Goal: Entertainment & Leisure: Browse casually

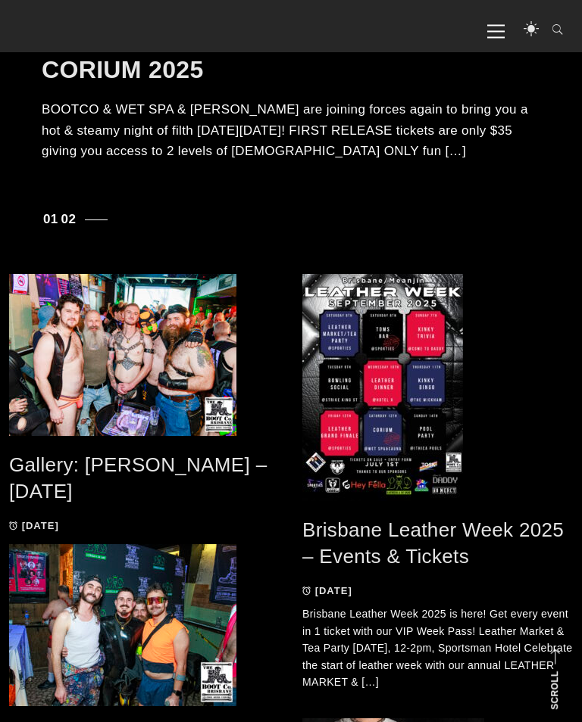
scroll to position [604, 0]
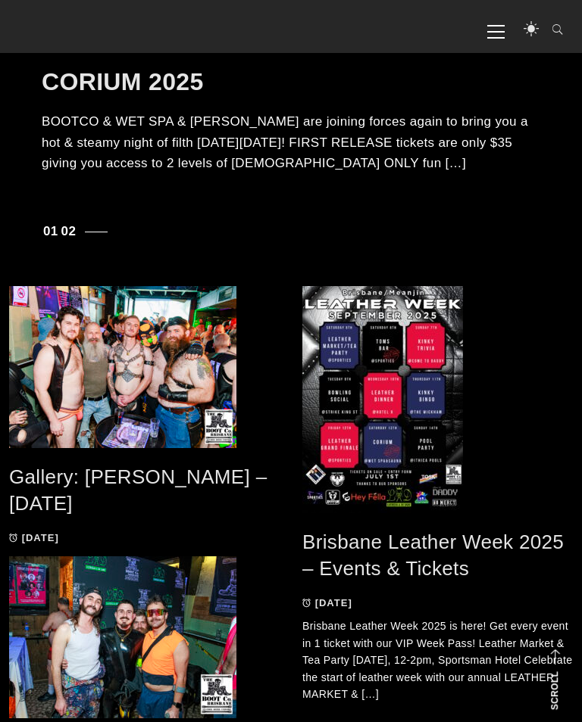
click at [85, 484] on link "Gallery: [PERSON_NAME] – [DATE]" at bounding box center [137, 490] width 257 height 49
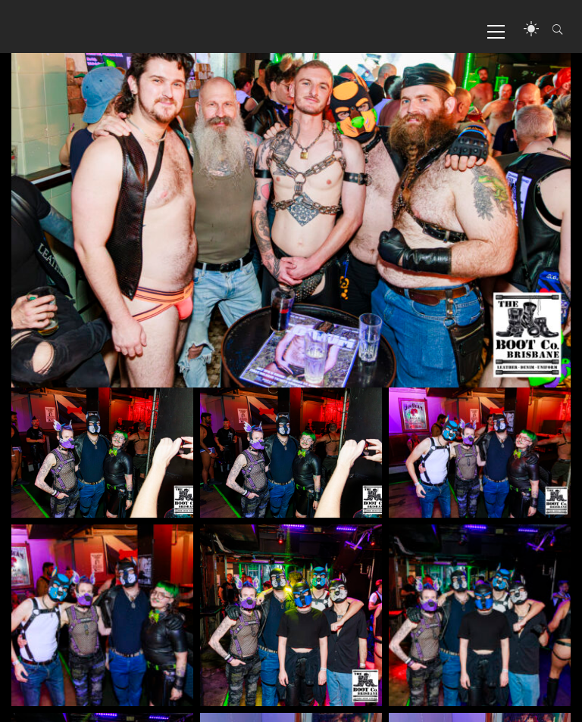
scroll to position [310, 0]
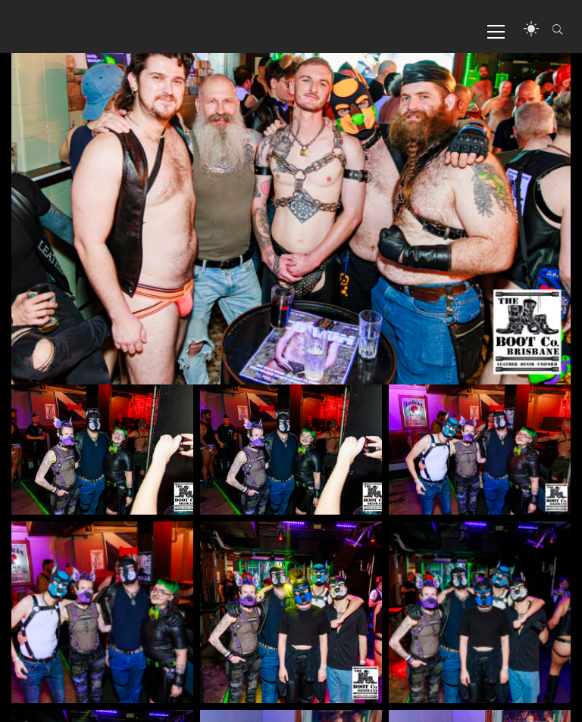
click at [87, 456] on img at bounding box center [102, 450] width 182 height 130
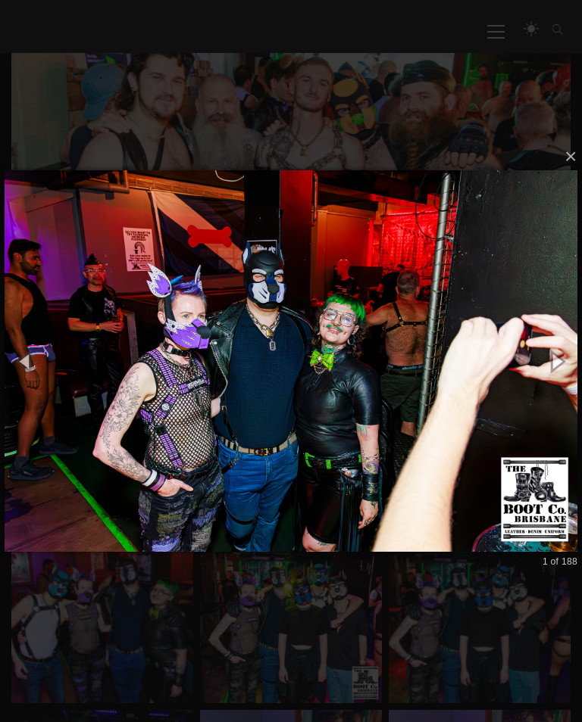
click at [30, 378] on button "button" at bounding box center [25, 361] width 51 height 63
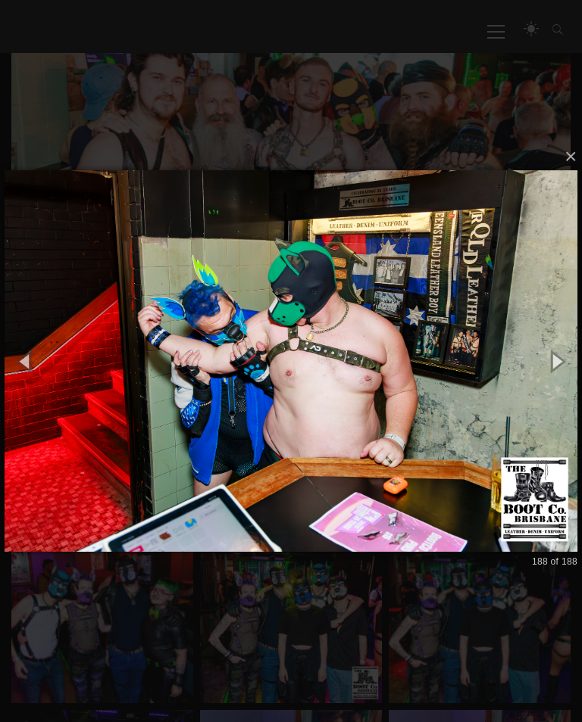
click at [35, 382] on button "button" at bounding box center [25, 361] width 51 height 63
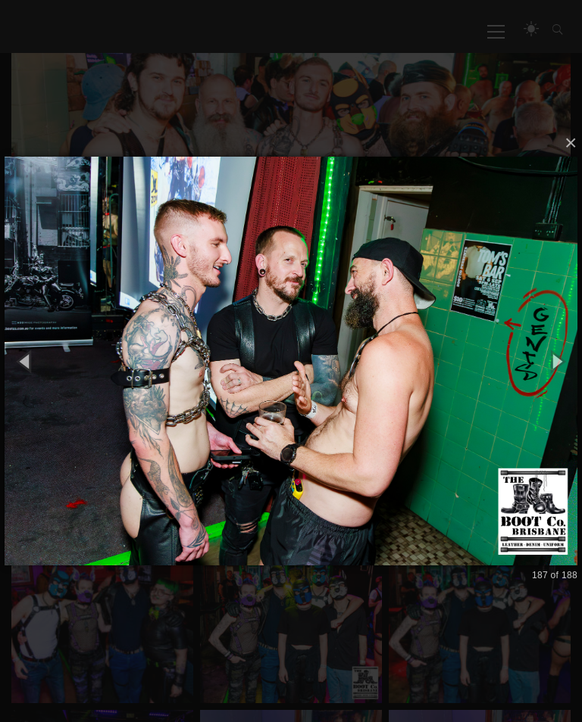
click at [32, 373] on button "button" at bounding box center [25, 361] width 51 height 63
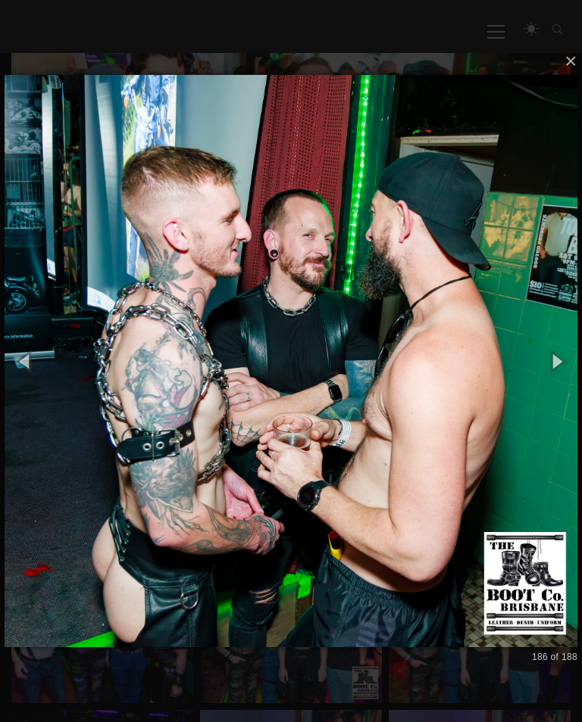
click at [41, 392] on button "button" at bounding box center [25, 361] width 51 height 63
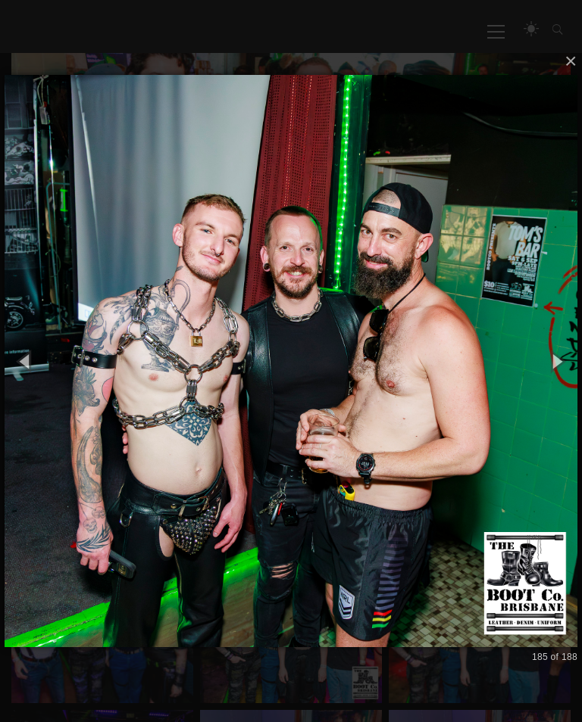
click at [35, 382] on button "button" at bounding box center [25, 361] width 51 height 63
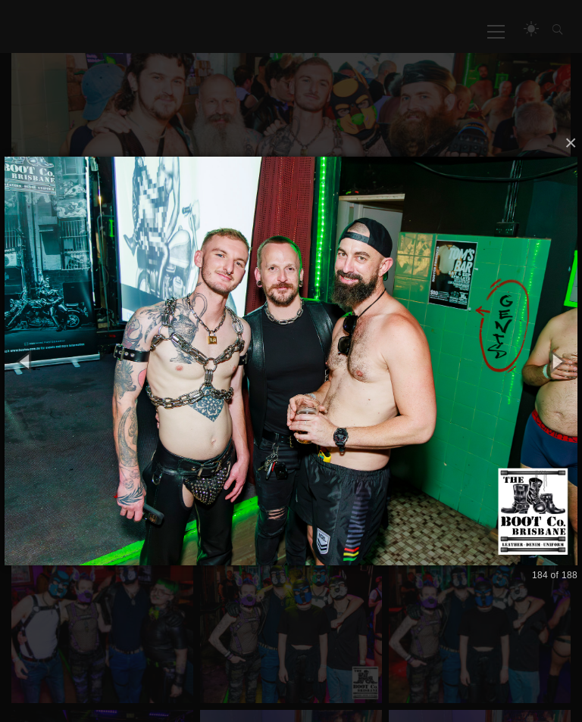
click at [36, 386] on button "button" at bounding box center [25, 361] width 51 height 63
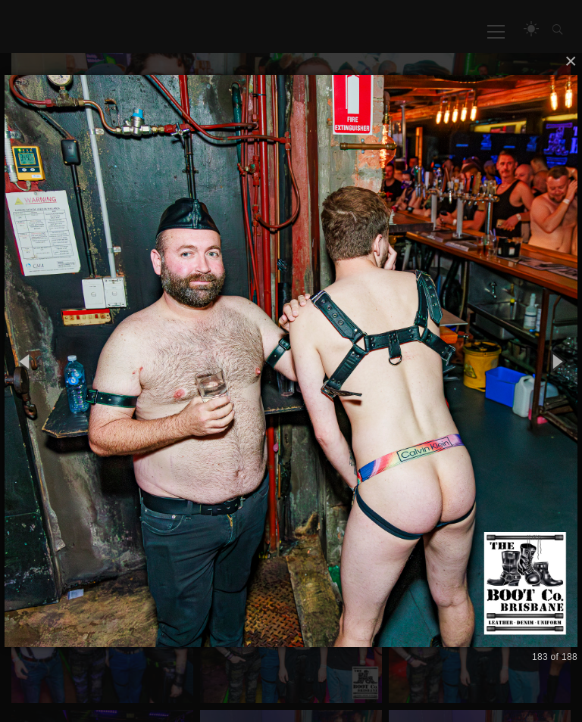
click at [35, 382] on button "button" at bounding box center [25, 361] width 51 height 63
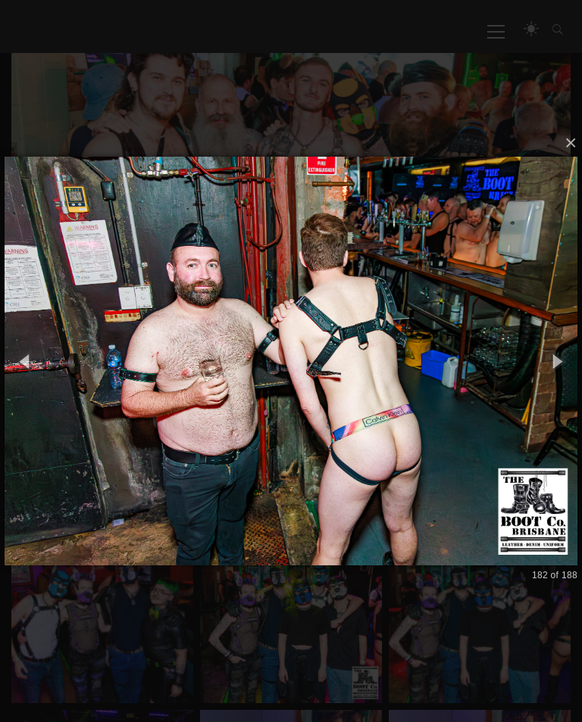
click at [30, 379] on button "button" at bounding box center [25, 361] width 51 height 63
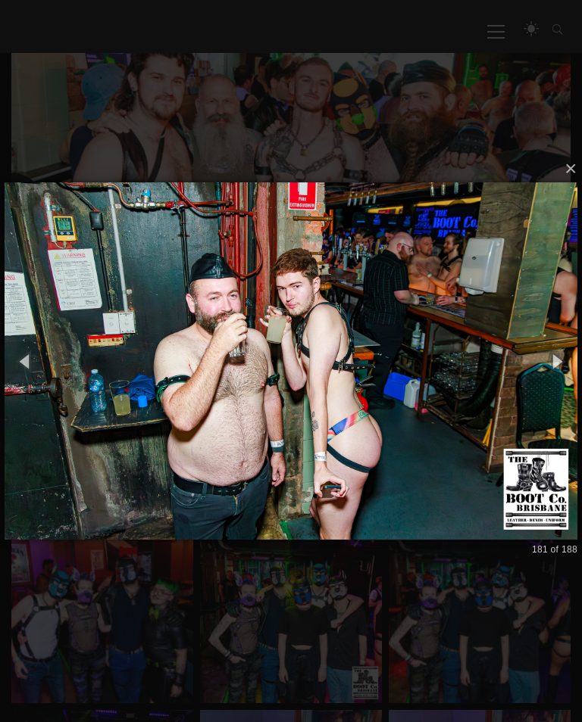
click at [29, 375] on button "button" at bounding box center [25, 361] width 51 height 63
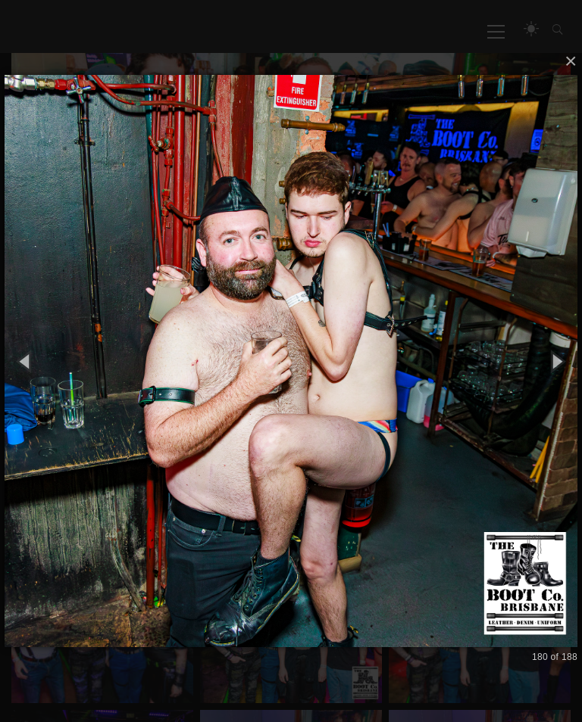
click at [31, 382] on button "button" at bounding box center [25, 361] width 51 height 63
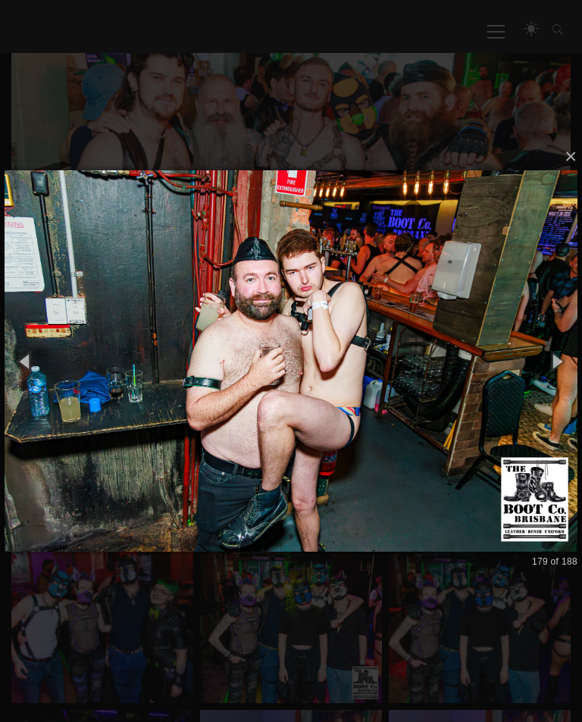
click at [30, 378] on button "button" at bounding box center [25, 361] width 51 height 63
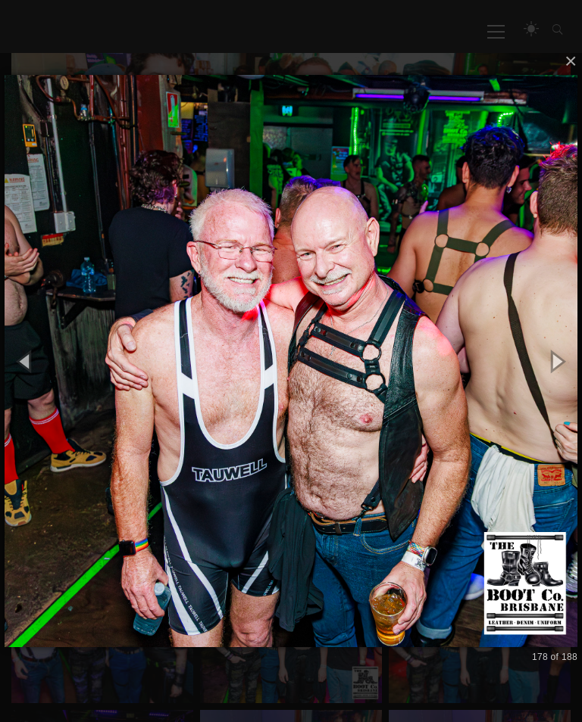
click at [27, 377] on button "button" at bounding box center [25, 361] width 51 height 63
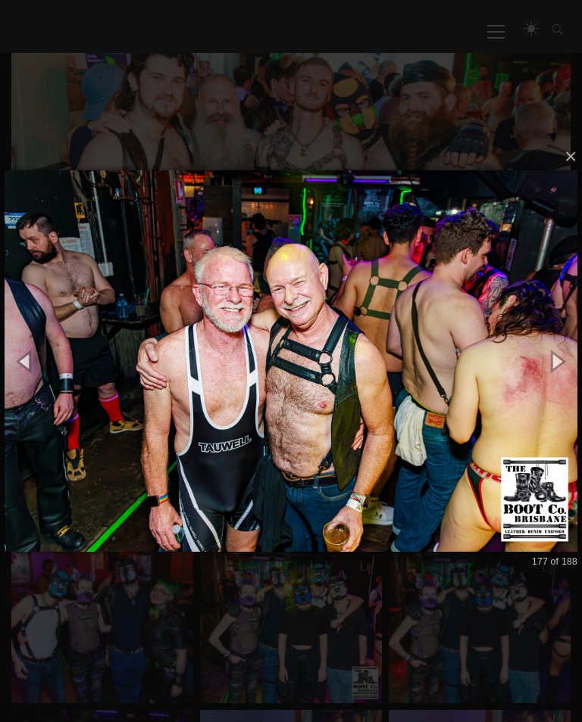
click at [32, 381] on button "button" at bounding box center [25, 361] width 51 height 63
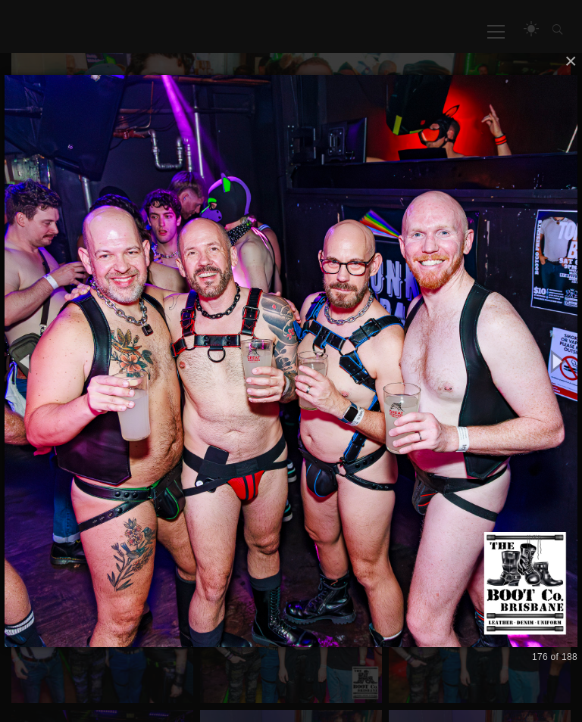
click at [35, 377] on button "button" at bounding box center [25, 361] width 51 height 63
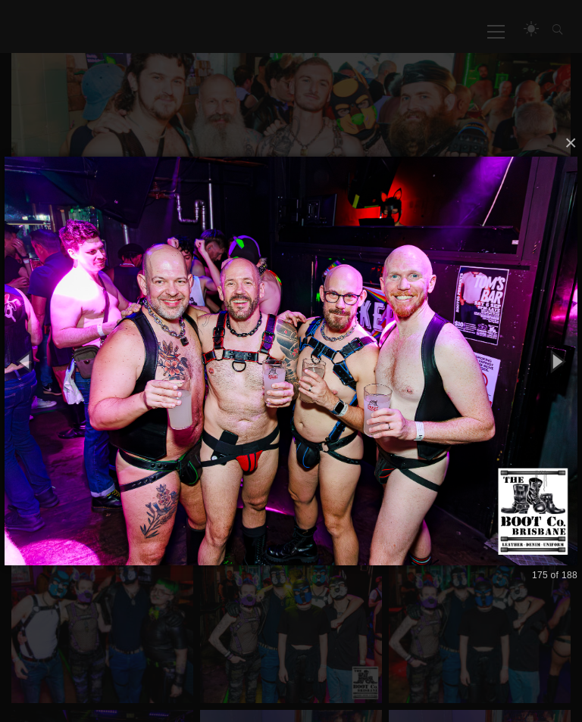
click at [36, 382] on button "button" at bounding box center [25, 361] width 51 height 63
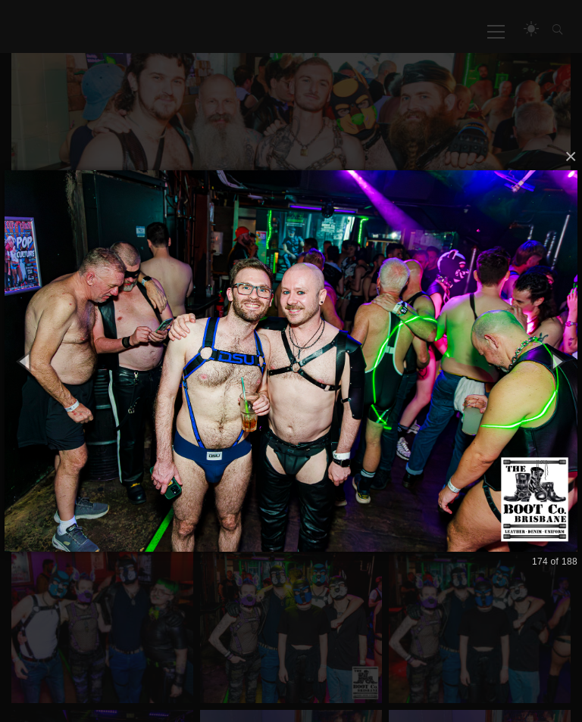
click at [30, 375] on button "button" at bounding box center [25, 361] width 51 height 63
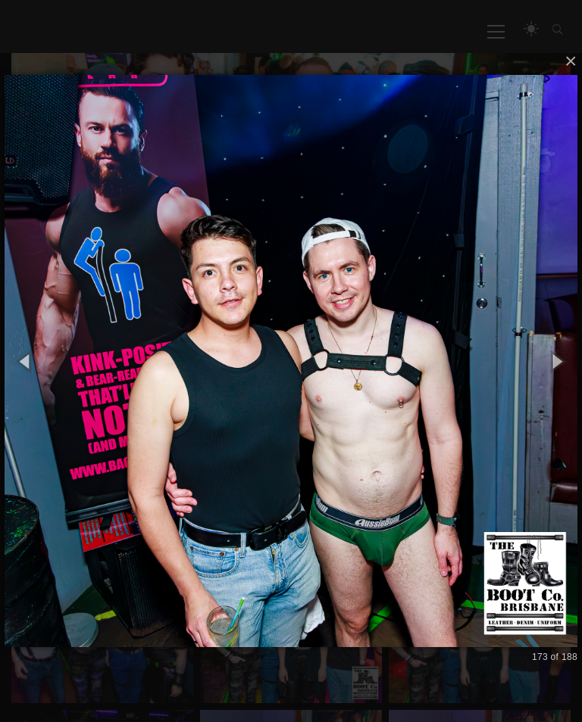
click at [35, 379] on button "button" at bounding box center [25, 361] width 51 height 63
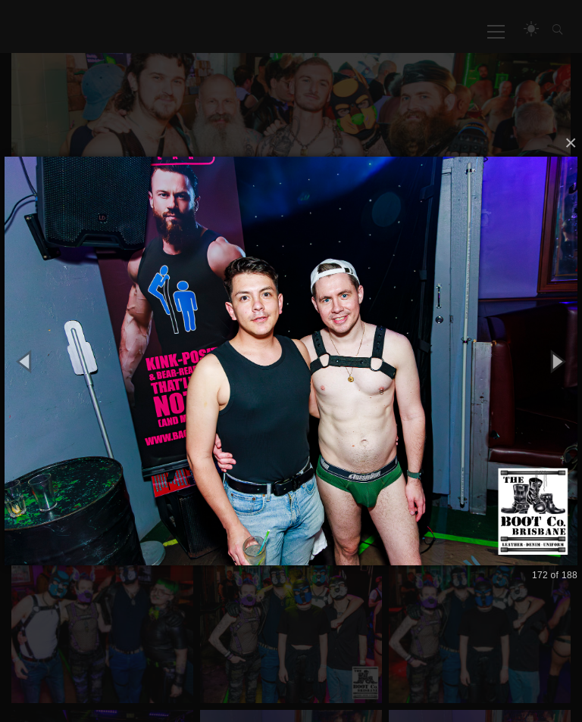
click at [37, 376] on button "button" at bounding box center [25, 361] width 51 height 63
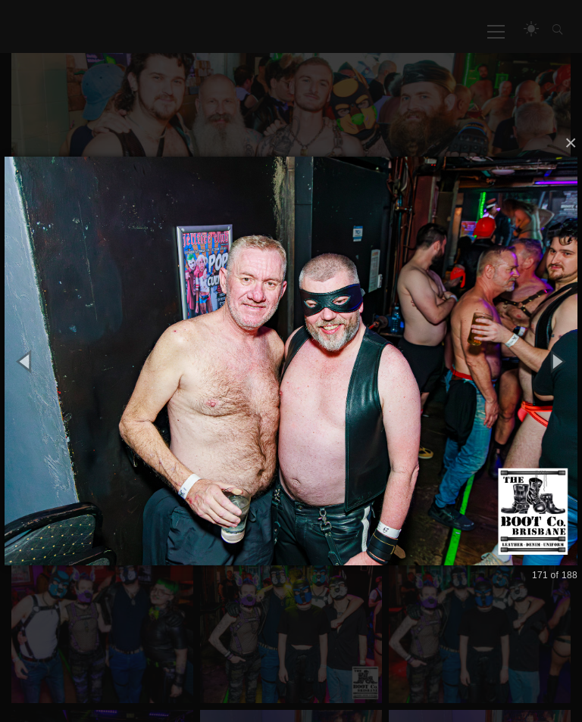
click at [28, 384] on button "button" at bounding box center [25, 361] width 51 height 63
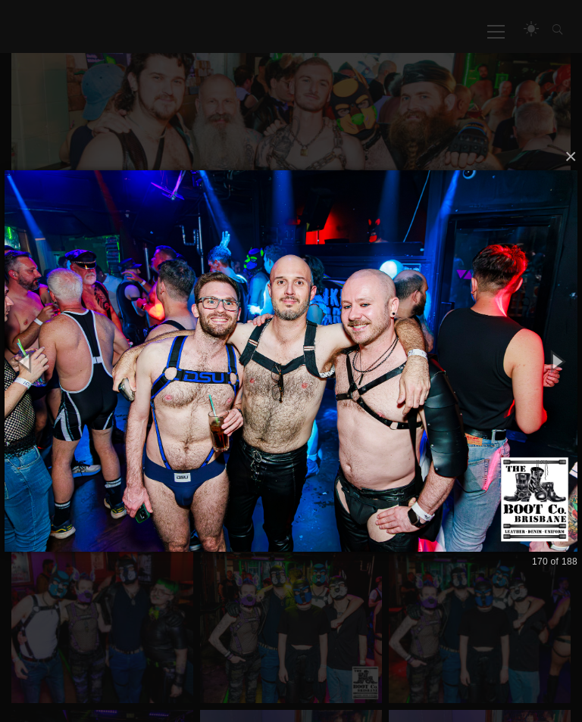
click at [32, 383] on button "button" at bounding box center [25, 361] width 51 height 63
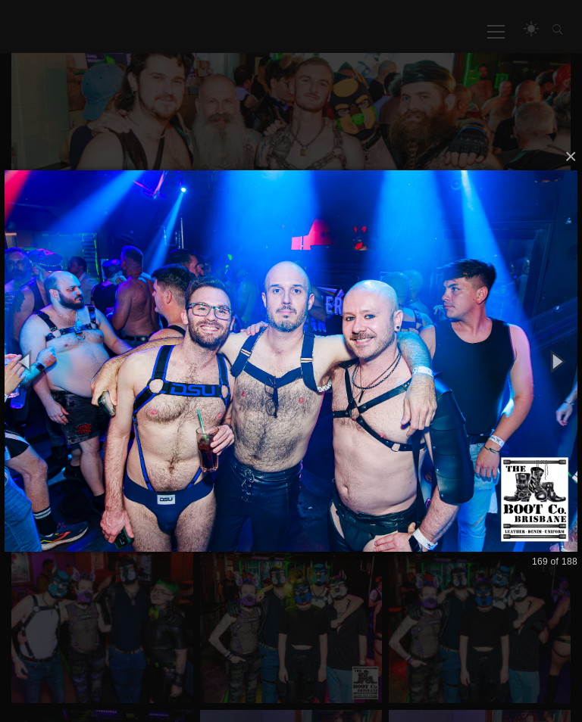
click at [34, 380] on button "button" at bounding box center [25, 361] width 51 height 63
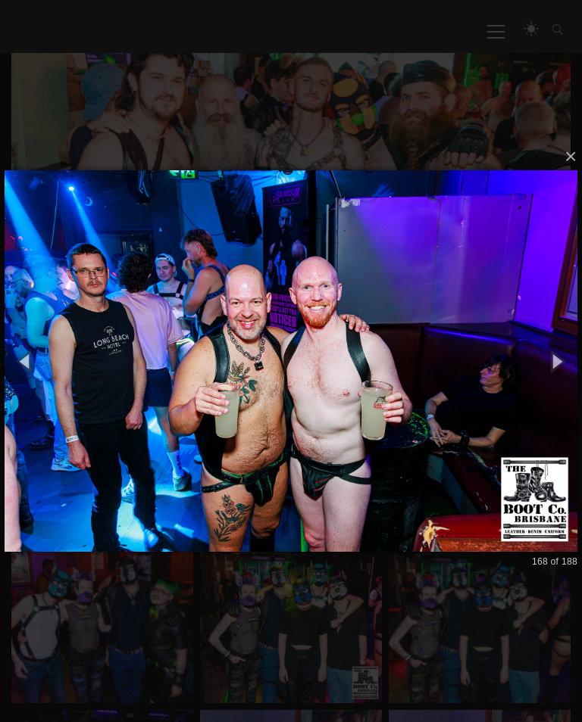
click at [30, 368] on button "button" at bounding box center [25, 361] width 51 height 63
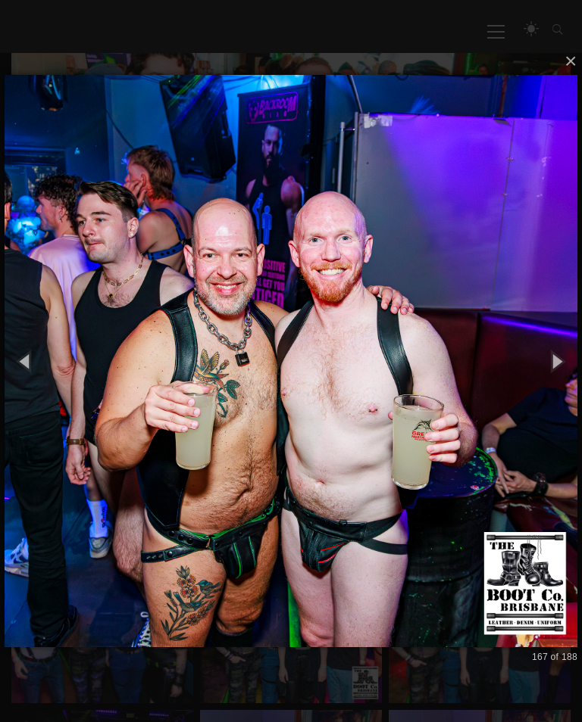
click at [34, 382] on button "button" at bounding box center [25, 361] width 51 height 63
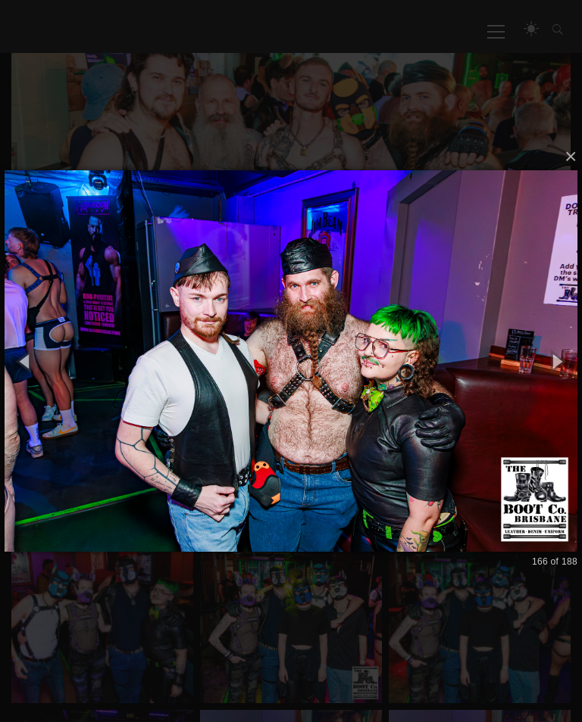
click at [26, 376] on button "button" at bounding box center [25, 361] width 51 height 63
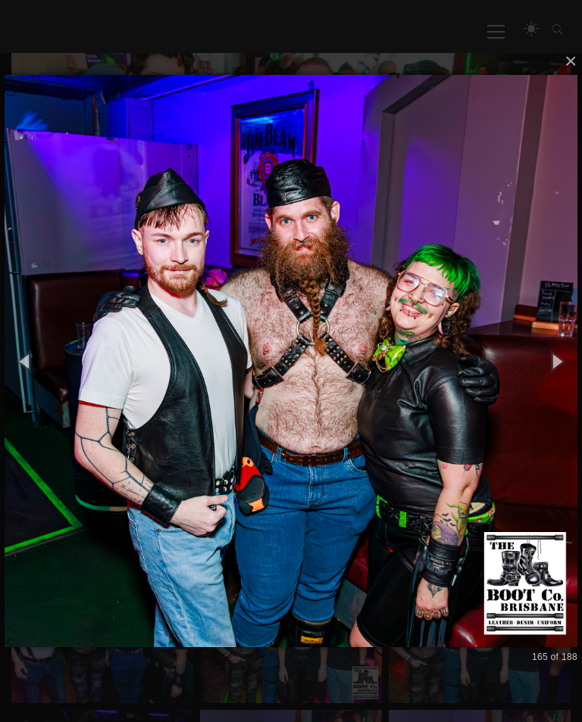
click at [30, 378] on button "button" at bounding box center [25, 361] width 51 height 63
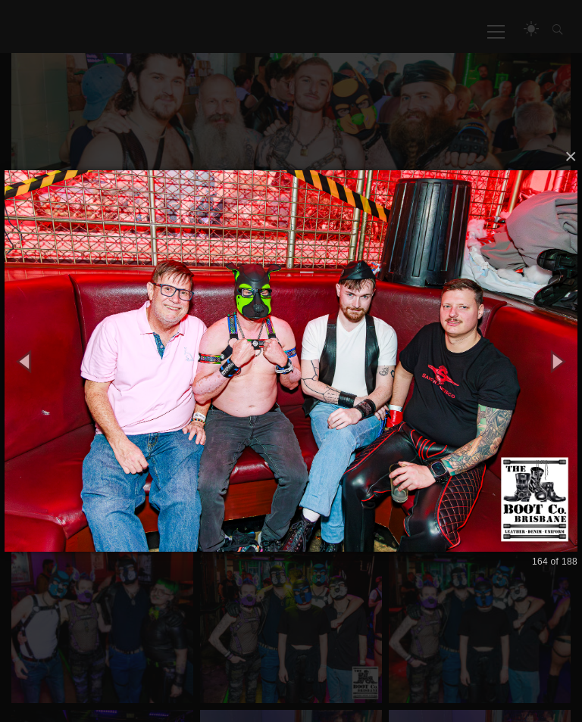
click at [30, 382] on button "button" at bounding box center [25, 361] width 51 height 63
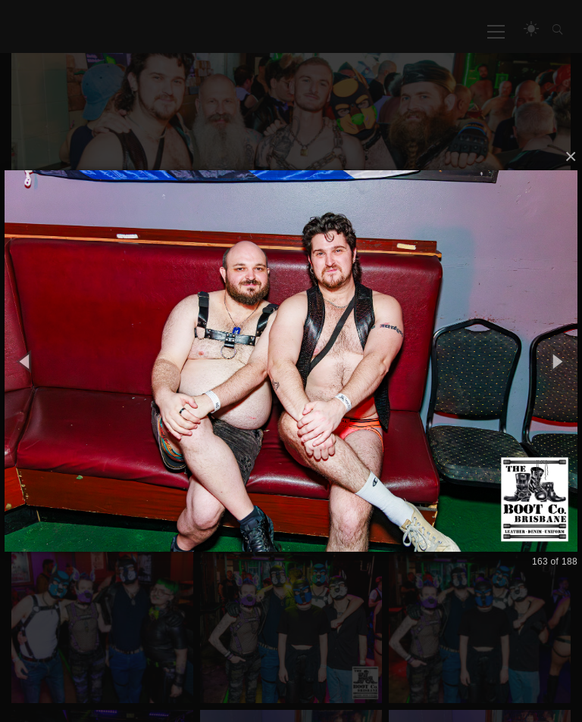
click at [32, 377] on button "button" at bounding box center [25, 361] width 51 height 63
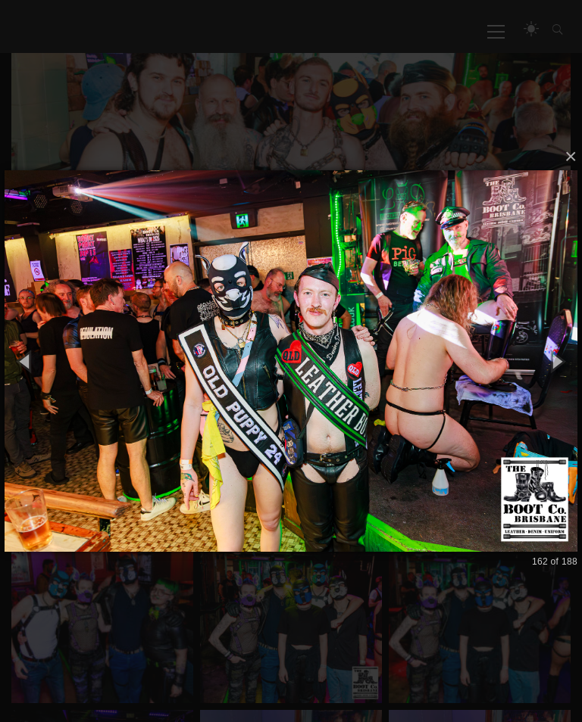
click at [36, 381] on button "button" at bounding box center [25, 361] width 51 height 63
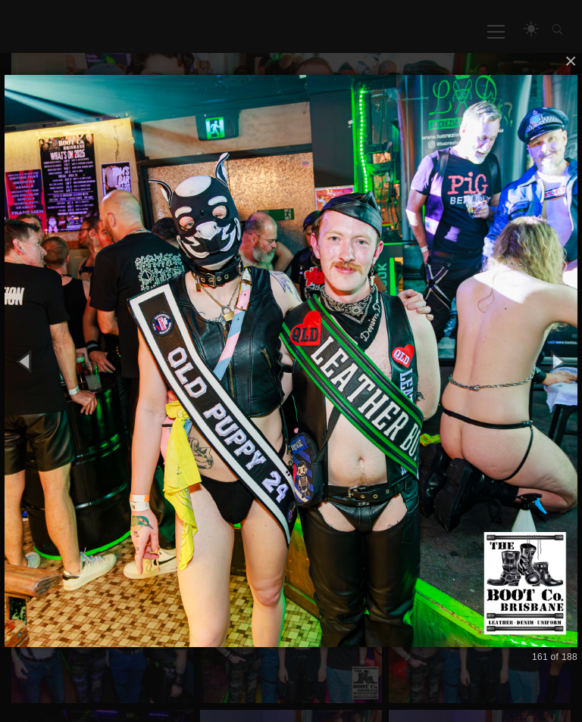
click at [33, 370] on button "button" at bounding box center [25, 361] width 51 height 63
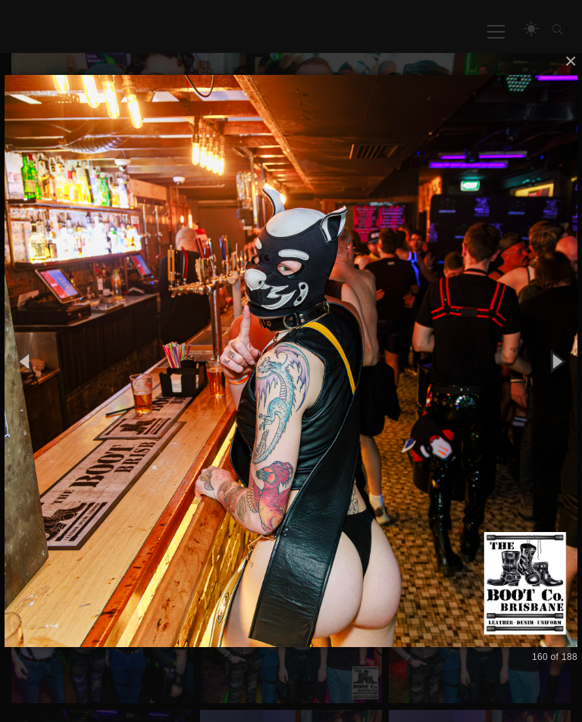
click at [37, 377] on button "button" at bounding box center [25, 361] width 51 height 63
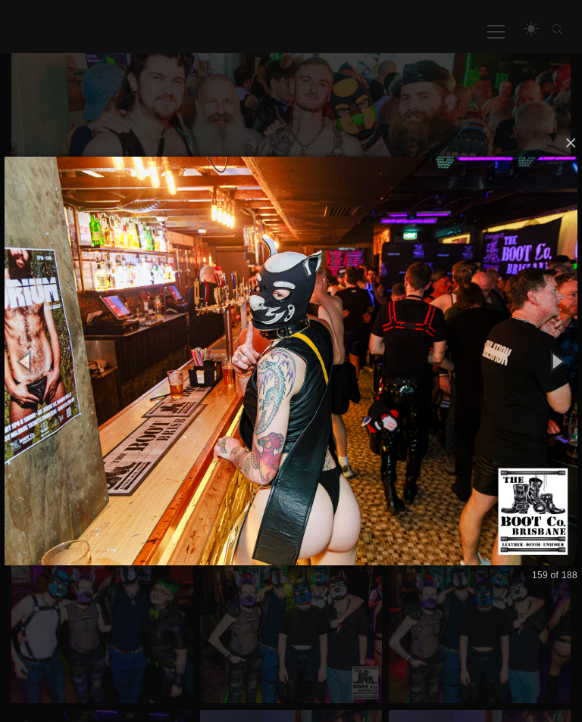
click at [30, 377] on button "button" at bounding box center [25, 361] width 51 height 63
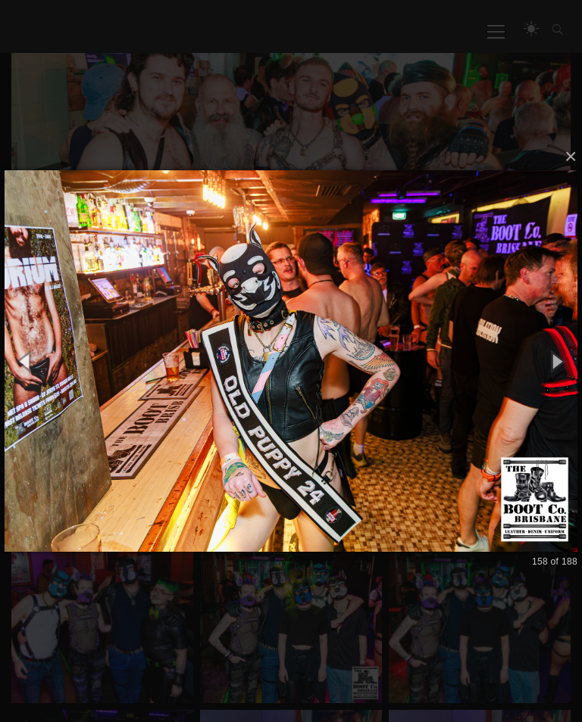
click at [29, 376] on button "button" at bounding box center [25, 361] width 51 height 63
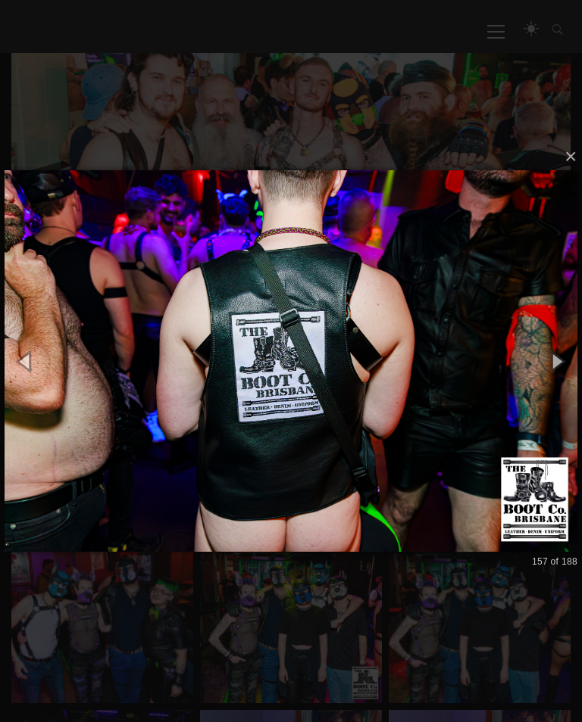
click at [38, 384] on button "button" at bounding box center [25, 361] width 51 height 63
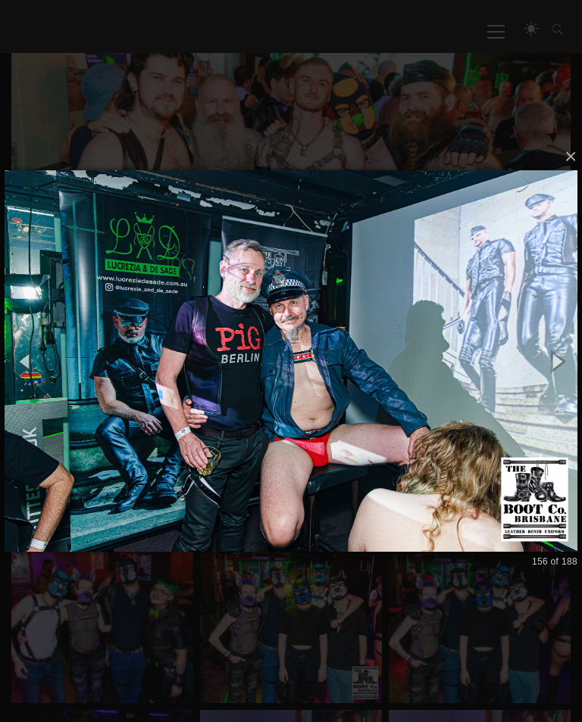
click at [33, 375] on button "button" at bounding box center [25, 361] width 51 height 63
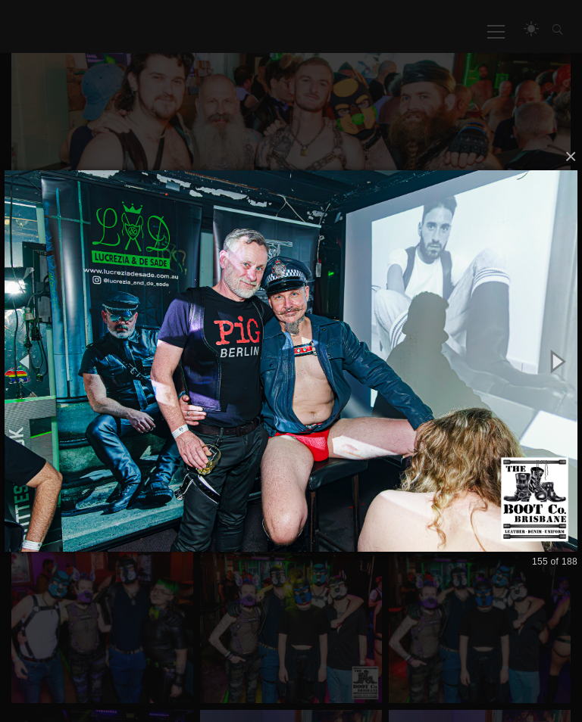
click at [33, 377] on button "button" at bounding box center [25, 361] width 51 height 63
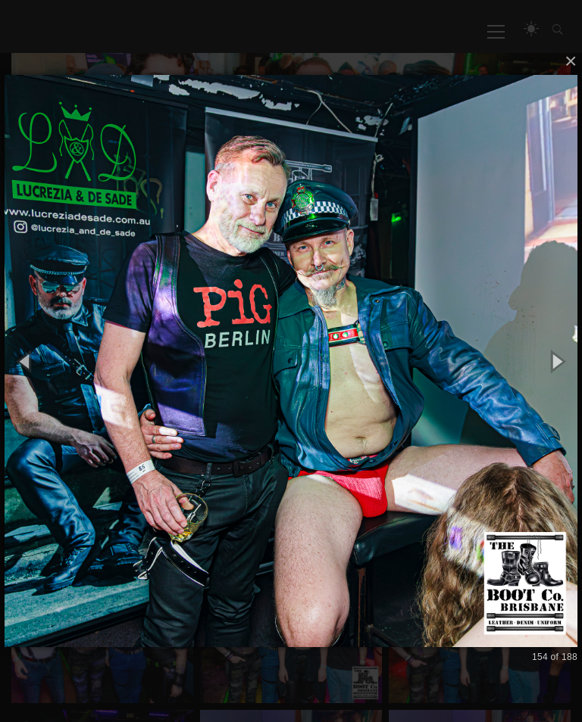
click at [33, 367] on button "button" at bounding box center [25, 361] width 51 height 63
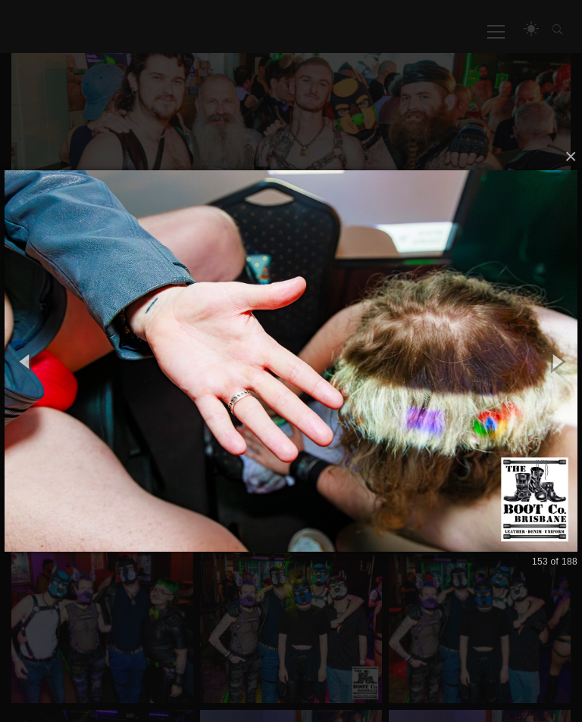
click at [33, 379] on button "button" at bounding box center [25, 361] width 51 height 63
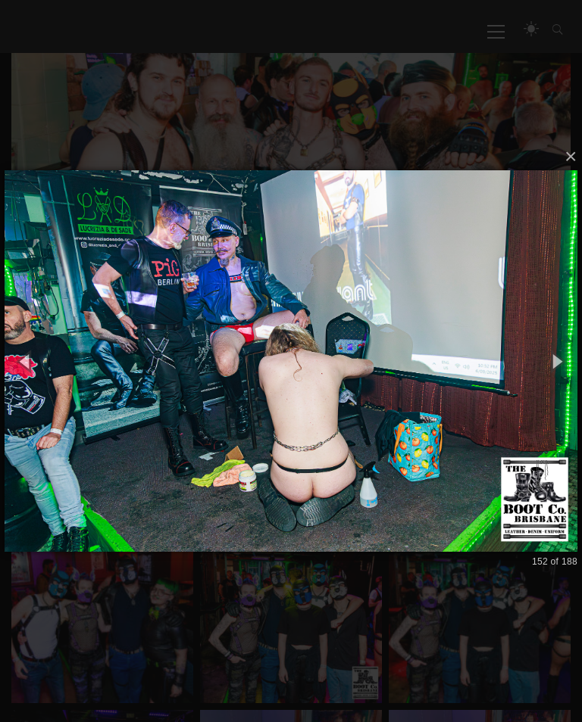
click at [35, 382] on button "button" at bounding box center [25, 361] width 51 height 63
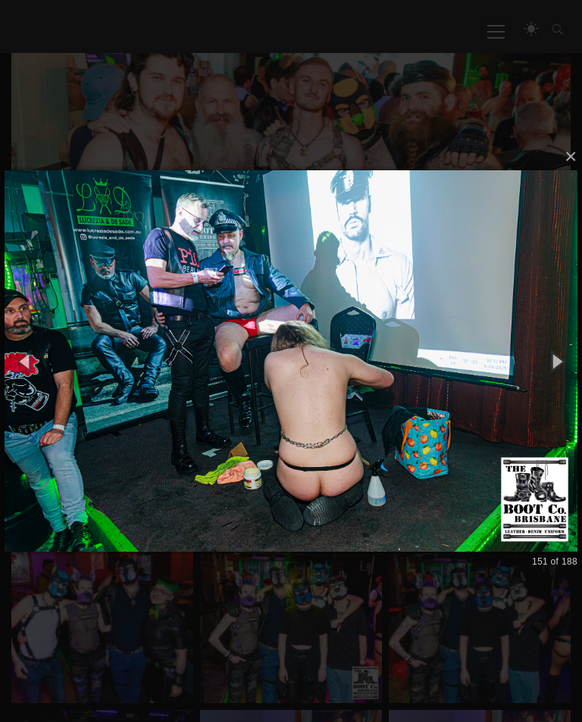
click at [33, 374] on button "button" at bounding box center [25, 361] width 51 height 63
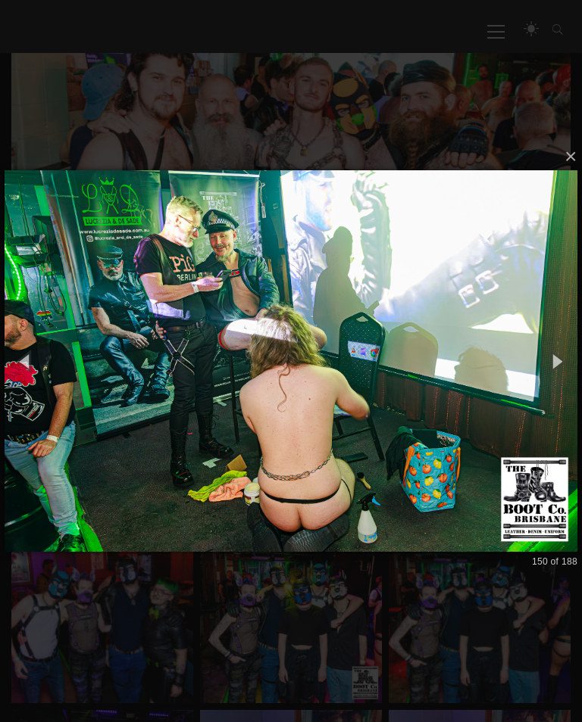
click at [34, 381] on button "button" at bounding box center [25, 361] width 51 height 63
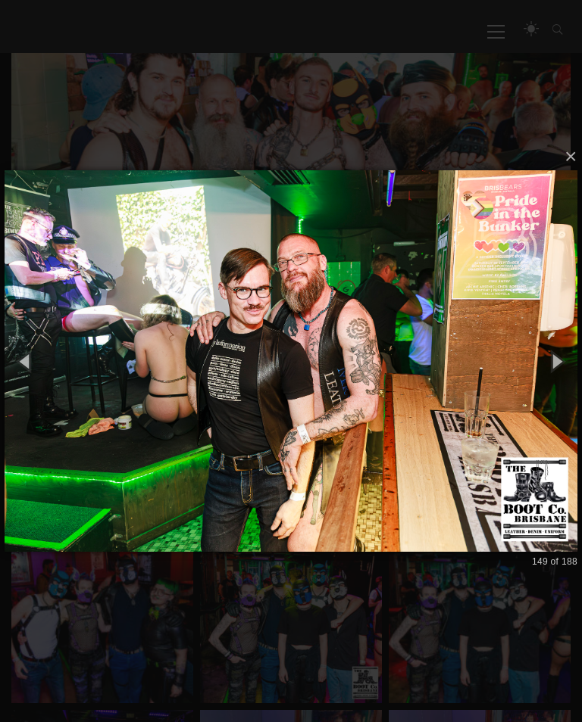
click at [28, 379] on button "button" at bounding box center [25, 361] width 51 height 63
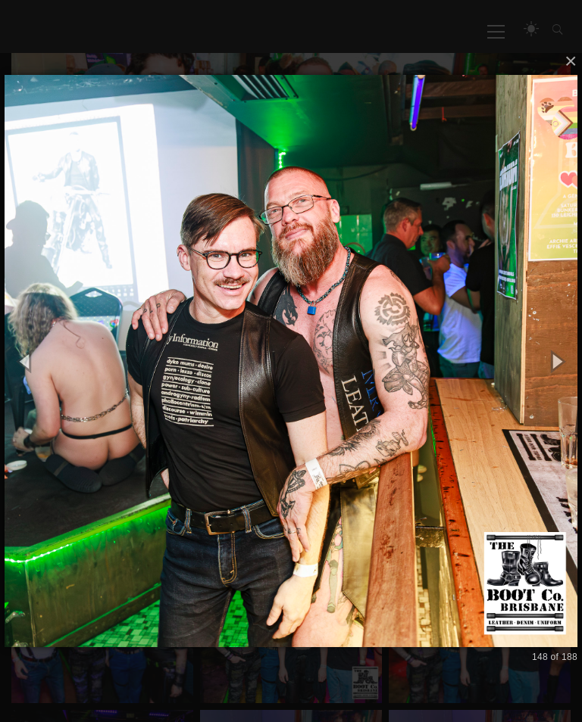
click at [35, 382] on button "button" at bounding box center [25, 361] width 51 height 63
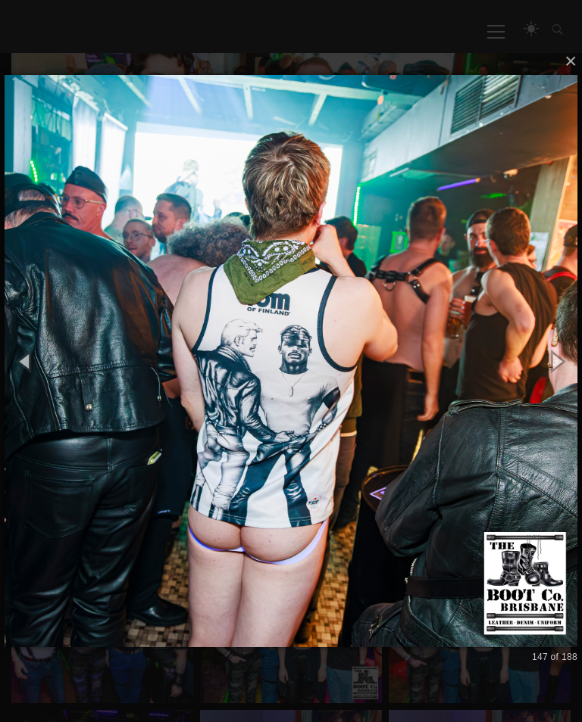
click at [34, 382] on button "button" at bounding box center [25, 361] width 51 height 63
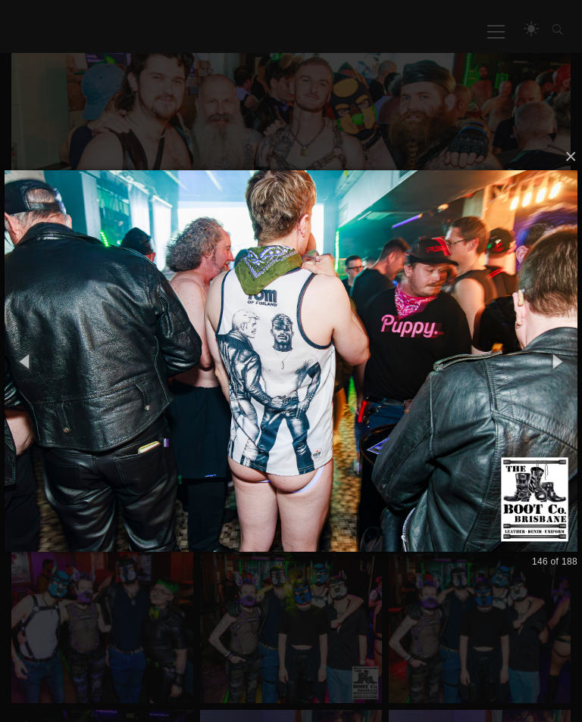
click at [33, 373] on button "button" at bounding box center [25, 361] width 51 height 63
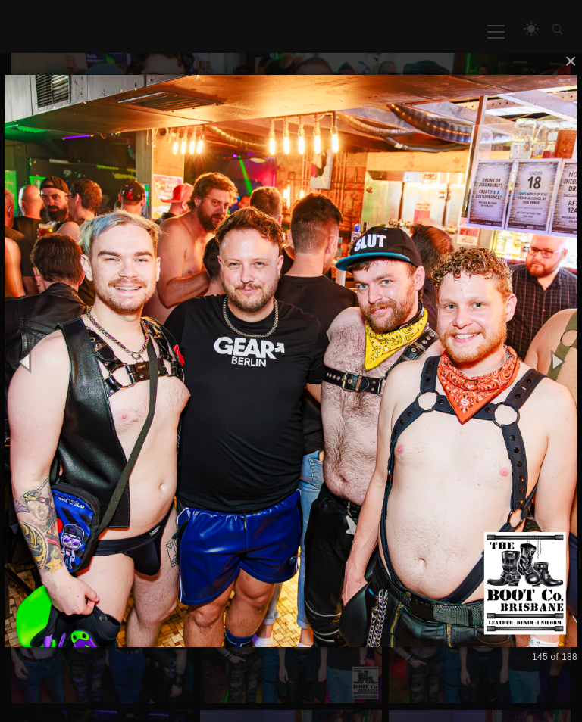
click at [36, 385] on button "button" at bounding box center [25, 361] width 51 height 63
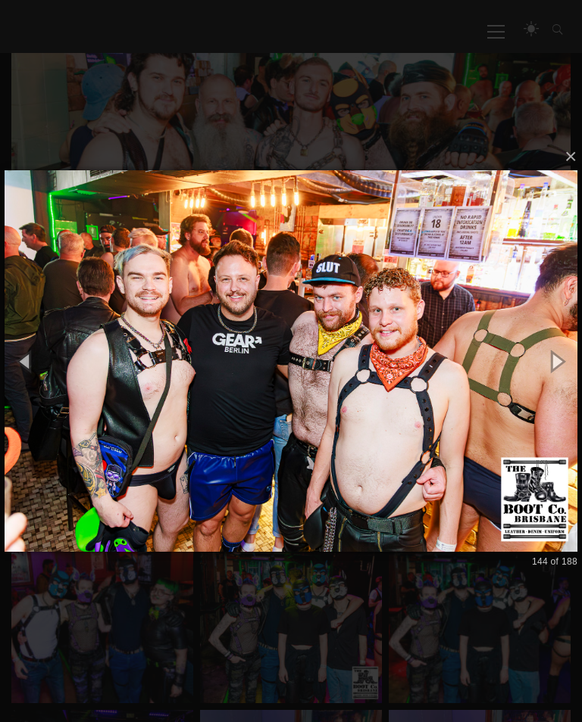
click at [29, 378] on button "button" at bounding box center [25, 361] width 51 height 63
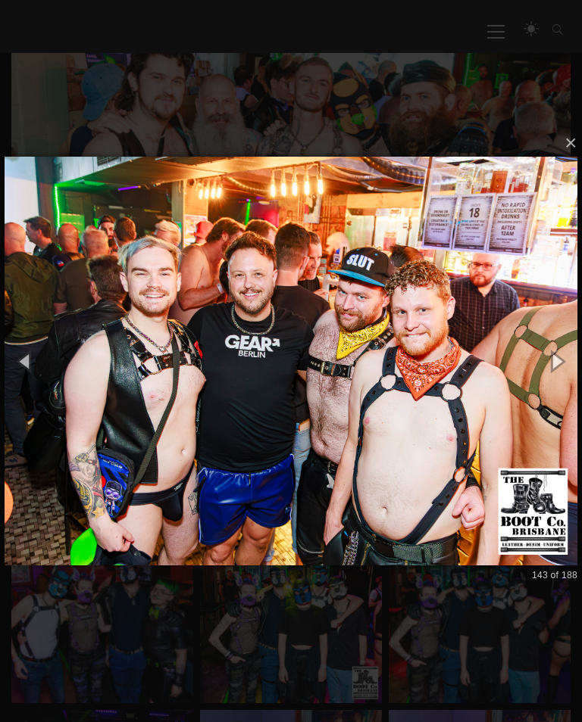
click at [33, 378] on button "button" at bounding box center [25, 361] width 51 height 63
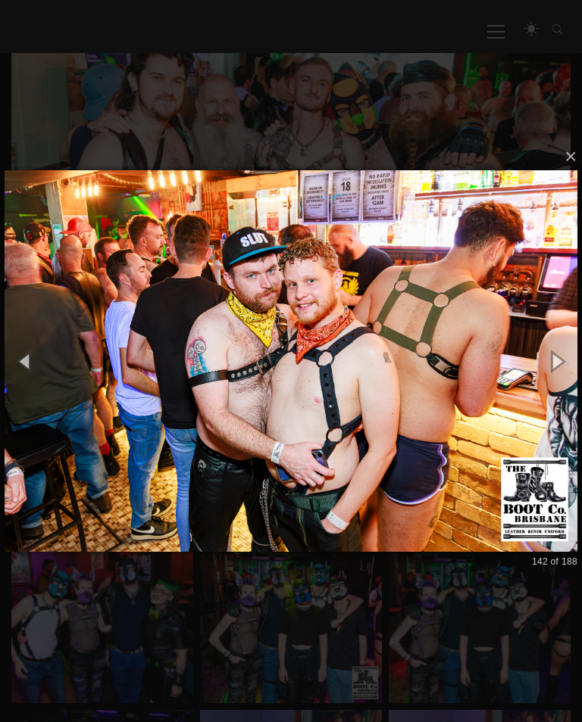
click at [30, 374] on button "button" at bounding box center [25, 361] width 51 height 63
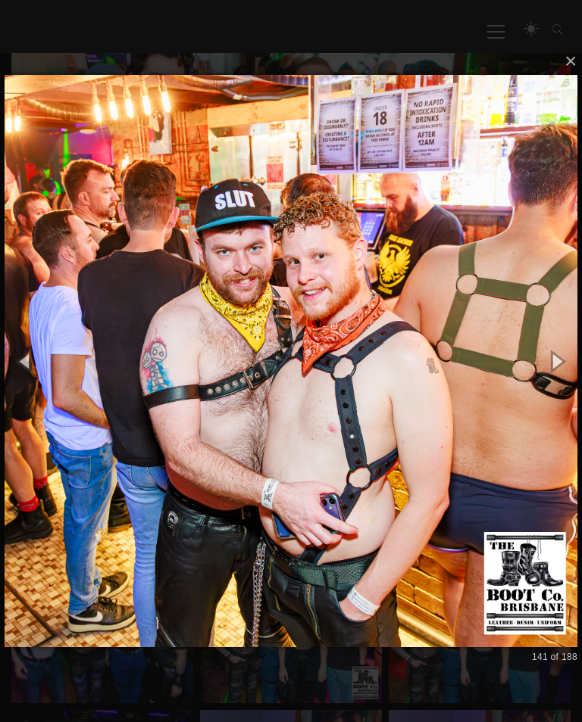
click at [30, 381] on button "button" at bounding box center [25, 361] width 51 height 63
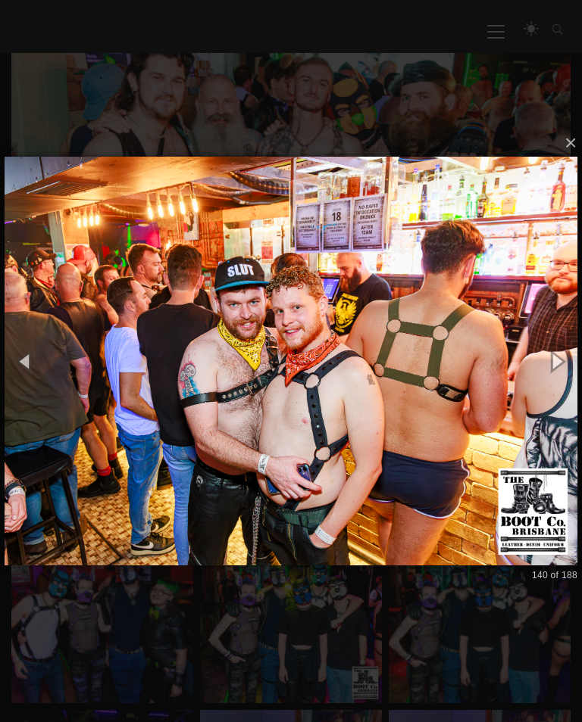
click at [33, 382] on button "button" at bounding box center [25, 361] width 51 height 63
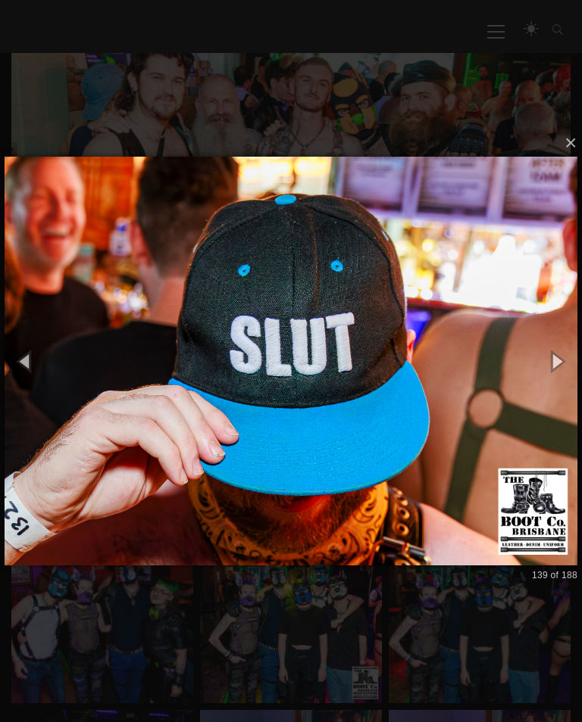
click at [33, 385] on button "button" at bounding box center [25, 361] width 51 height 63
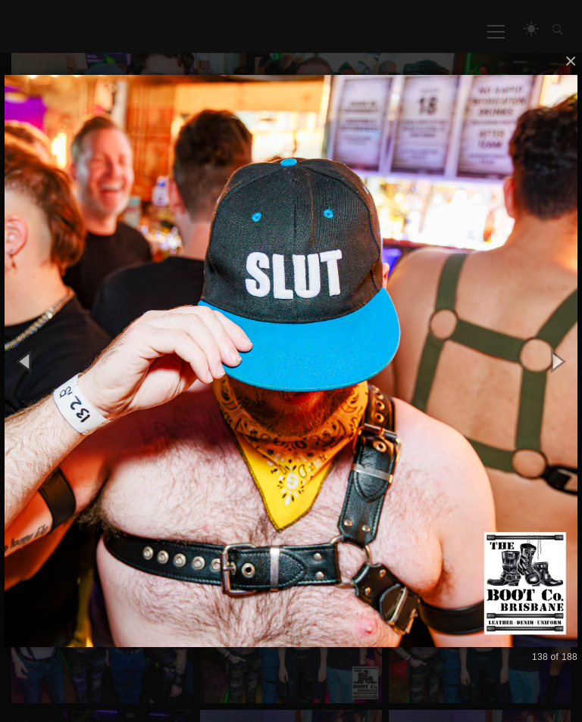
click at [36, 386] on button "button" at bounding box center [25, 361] width 51 height 63
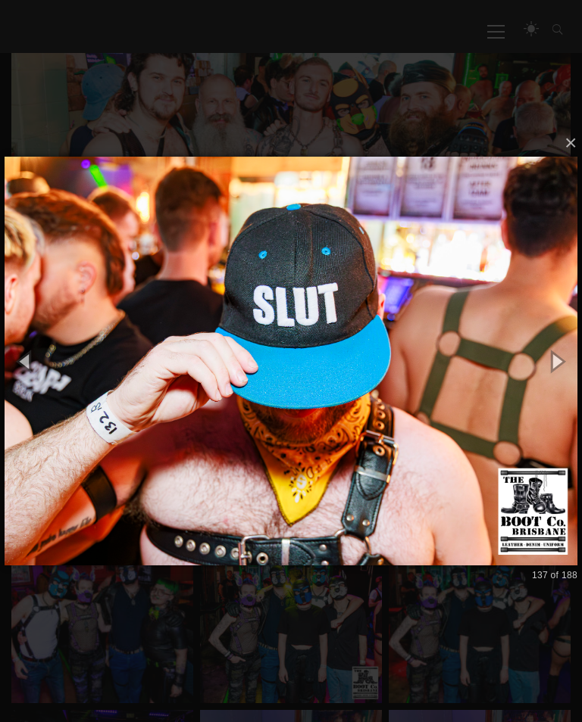
click at [29, 370] on button "button" at bounding box center [25, 361] width 51 height 63
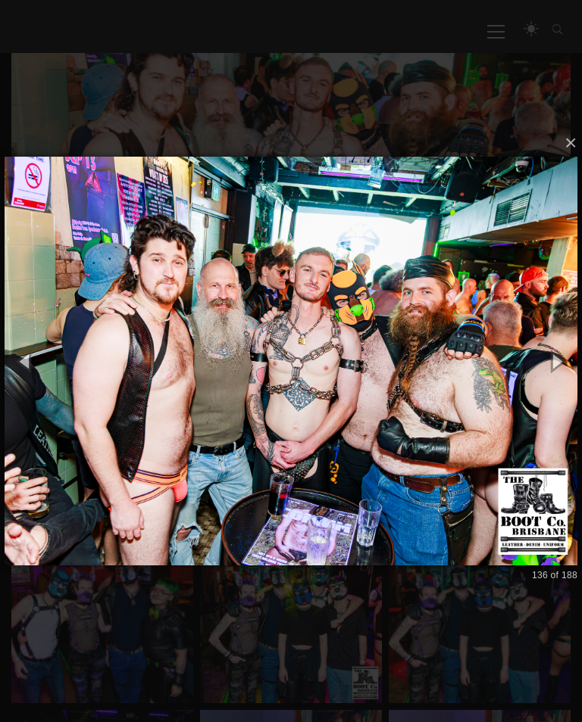
click at [20, 373] on button "button" at bounding box center [25, 361] width 51 height 63
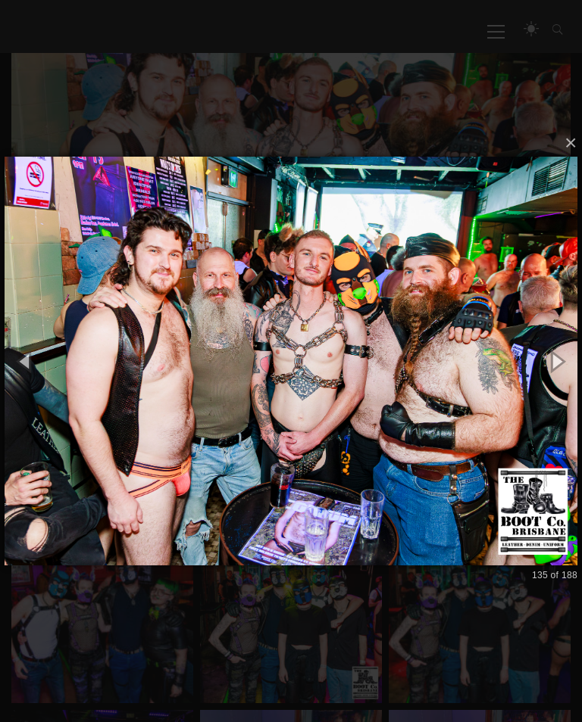
click at [27, 373] on button "button" at bounding box center [25, 361] width 51 height 63
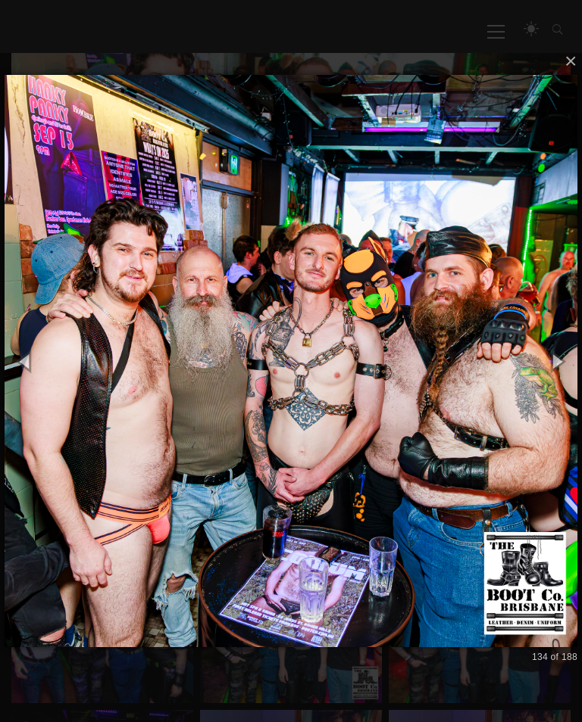
click at [30, 377] on button "button" at bounding box center [25, 361] width 51 height 63
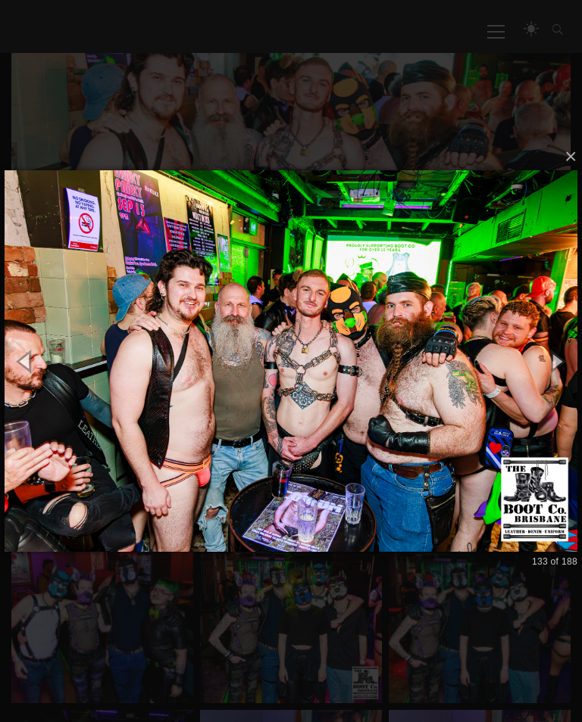
click at [26, 373] on button "button" at bounding box center [25, 361] width 51 height 63
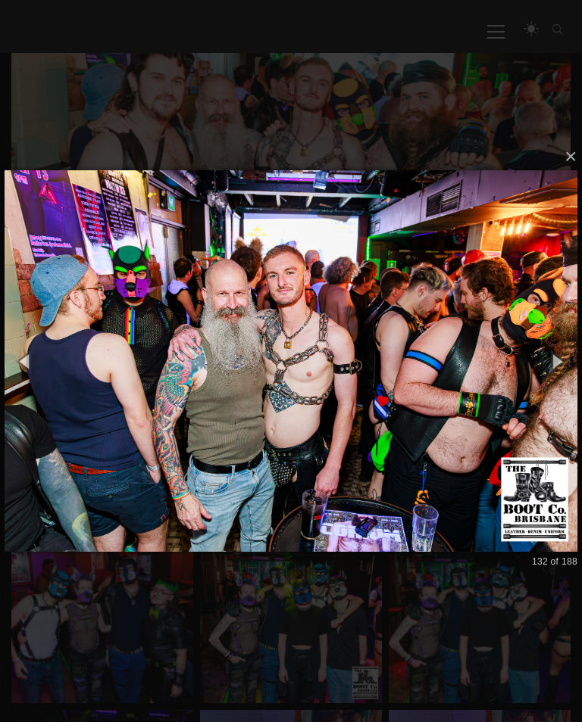
click at [28, 382] on button "button" at bounding box center [25, 361] width 51 height 63
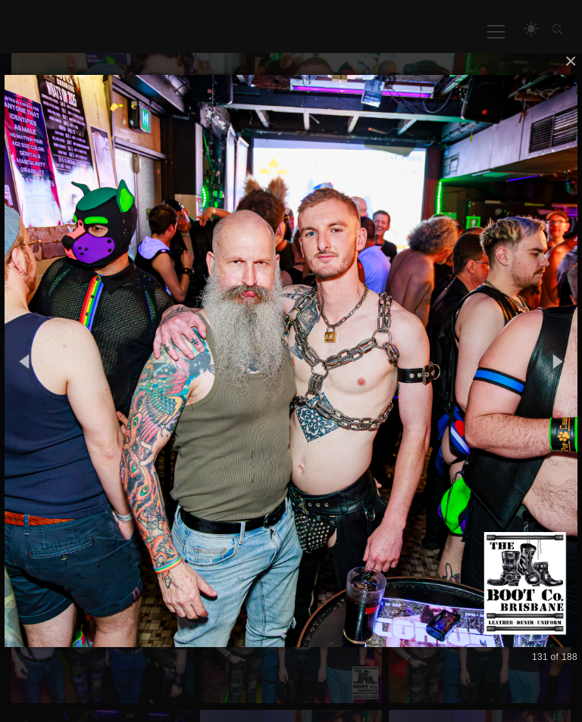
click at [21, 375] on button "button" at bounding box center [25, 361] width 51 height 63
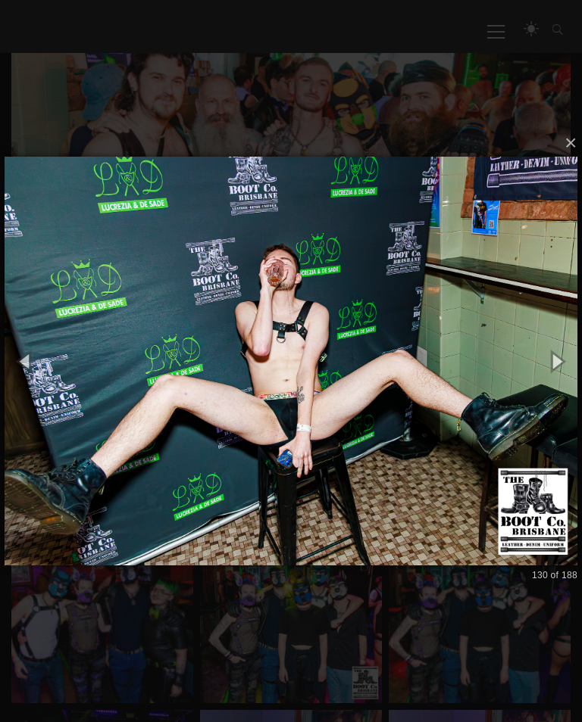
click at [23, 367] on button "button" at bounding box center [25, 361] width 51 height 63
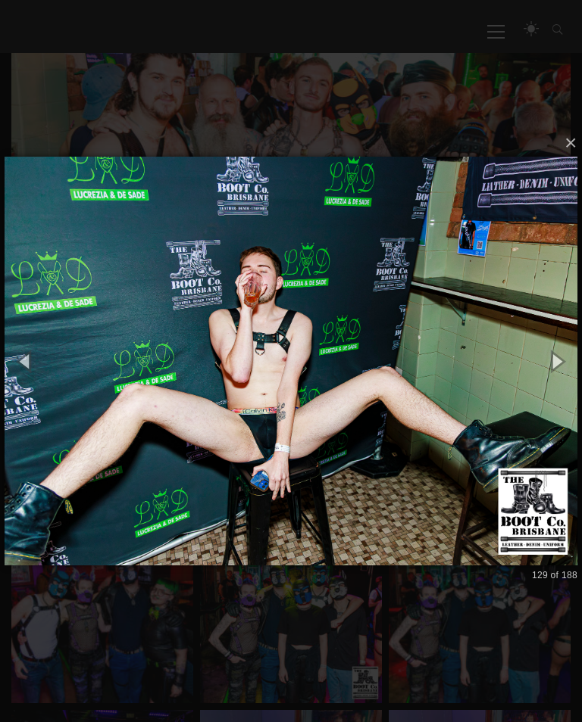
click at [30, 380] on button "button" at bounding box center [25, 361] width 51 height 63
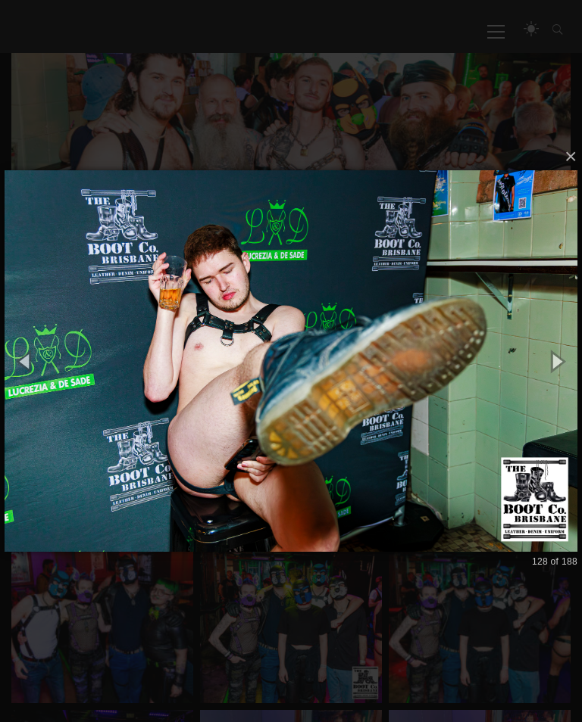
click at [26, 376] on button "button" at bounding box center [25, 361] width 51 height 63
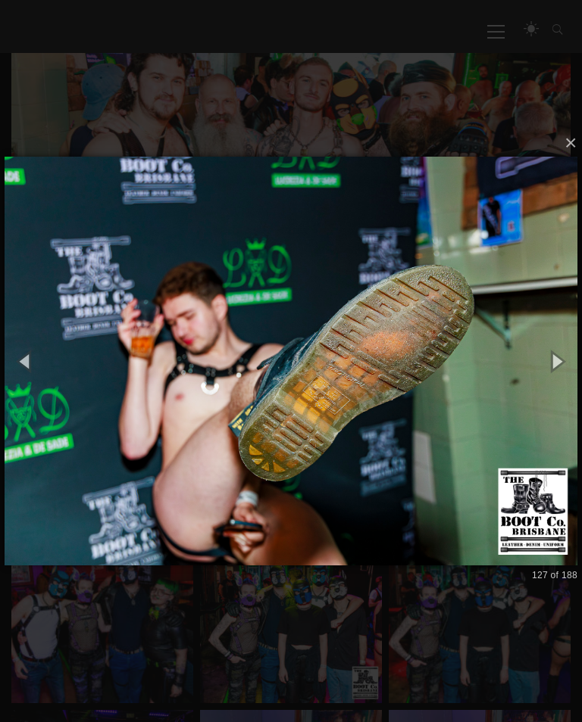
click at [29, 377] on button "button" at bounding box center [25, 361] width 51 height 63
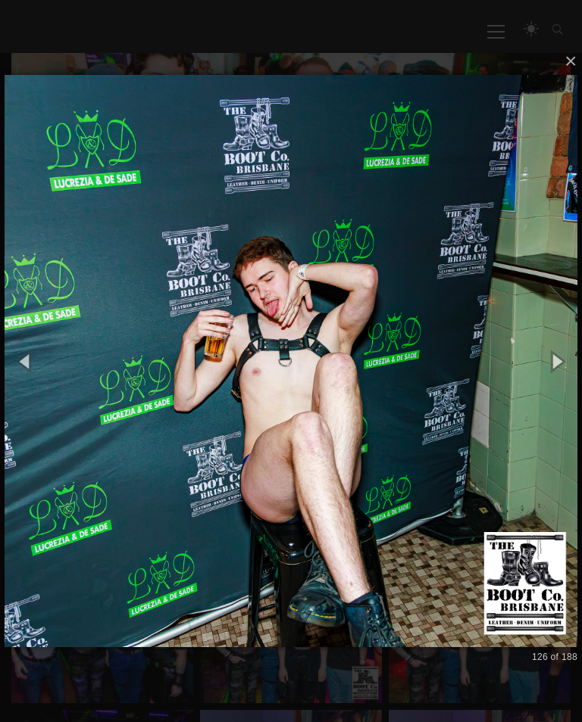
click at [32, 378] on button "button" at bounding box center [25, 361] width 51 height 63
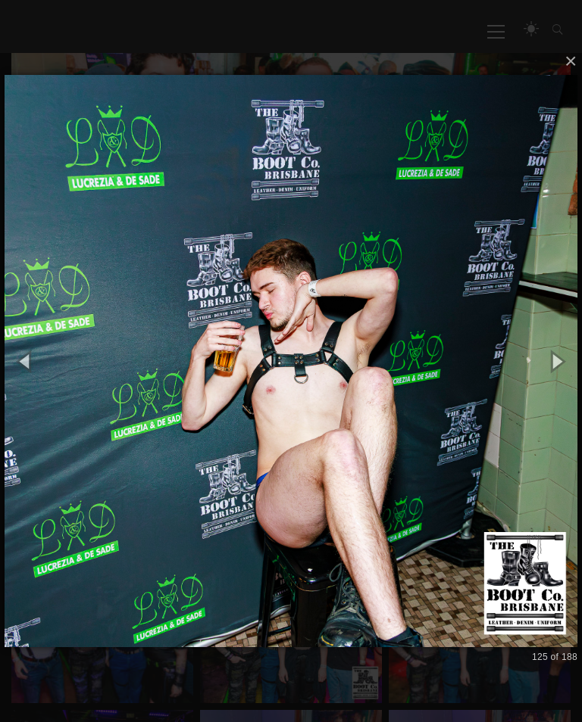
click at [27, 376] on button "button" at bounding box center [25, 361] width 51 height 63
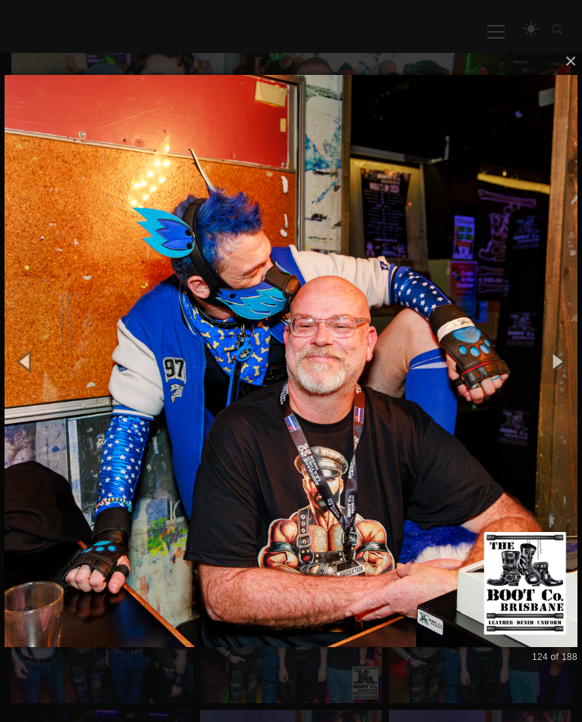
click at [30, 384] on button "button" at bounding box center [25, 361] width 51 height 63
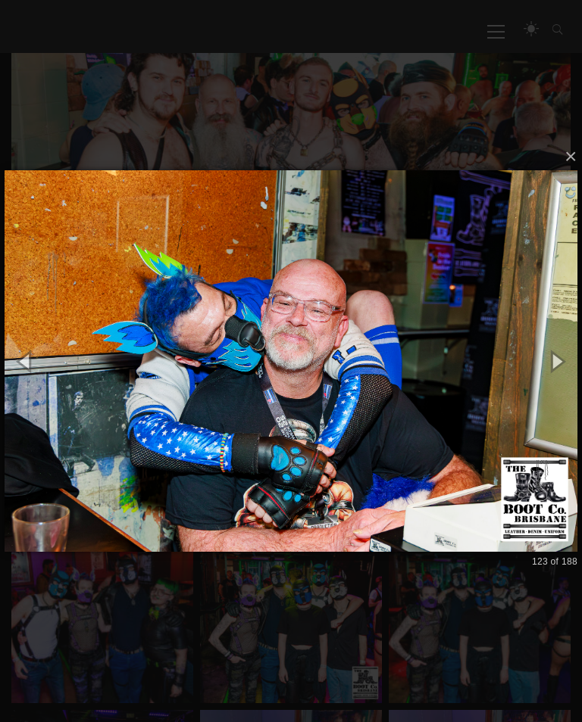
click at [27, 375] on button "button" at bounding box center [25, 361] width 51 height 63
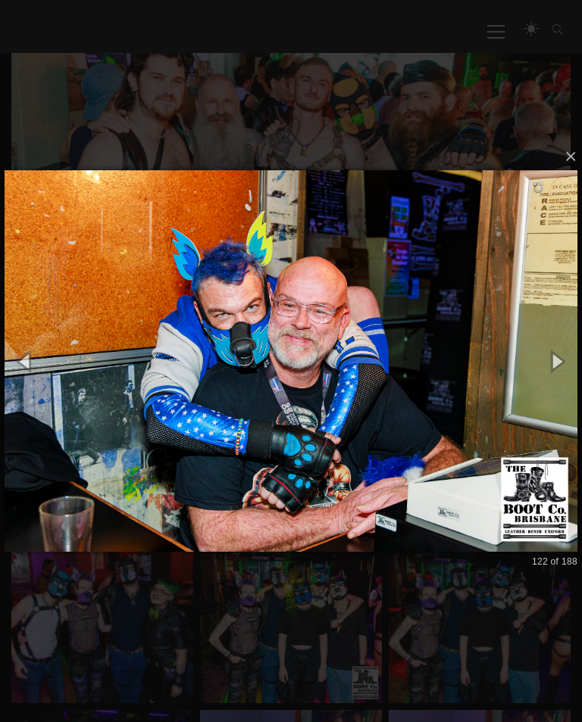
click at [30, 379] on button "button" at bounding box center [25, 361] width 51 height 63
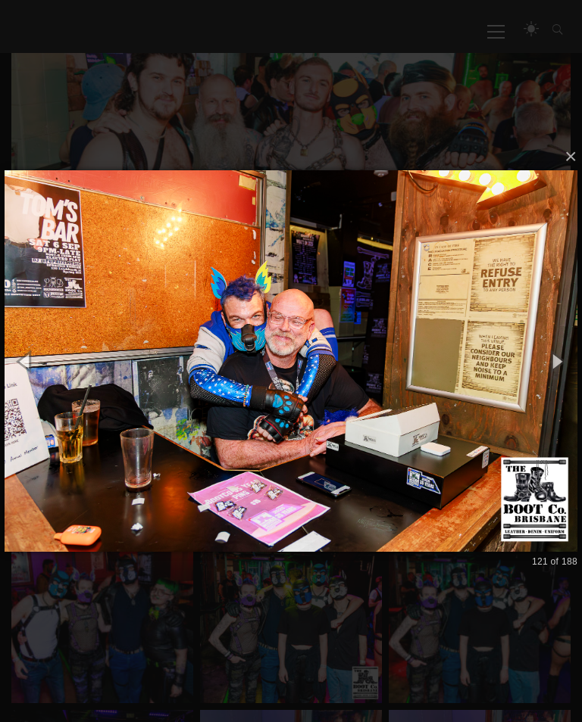
click at [25, 378] on button "button" at bounding box center [25, 361] width 51 height 63
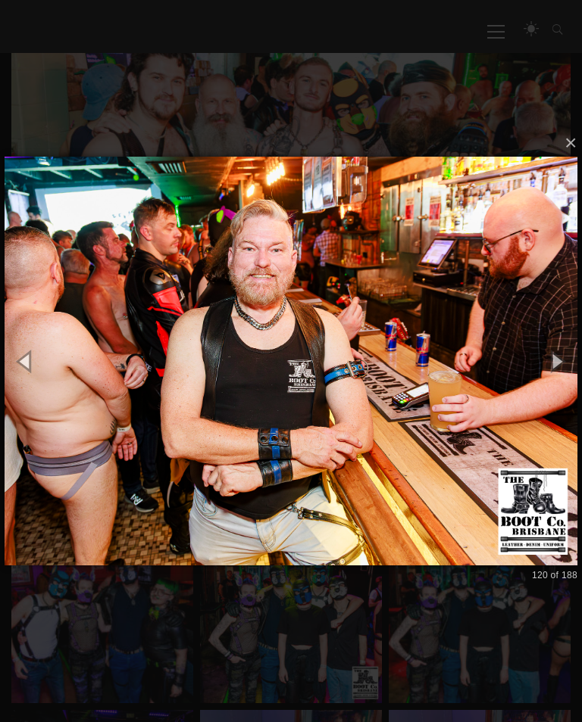
click at [27, 376] on button "button" at bounding box center [25, 361] width 51 height 63
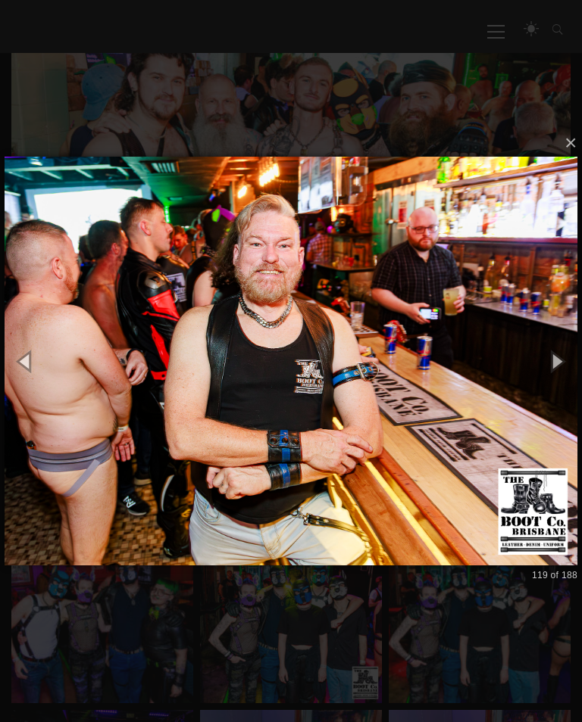
click at [20, 365] on button "button" at bounding box center [25, 361] width 51 height 63
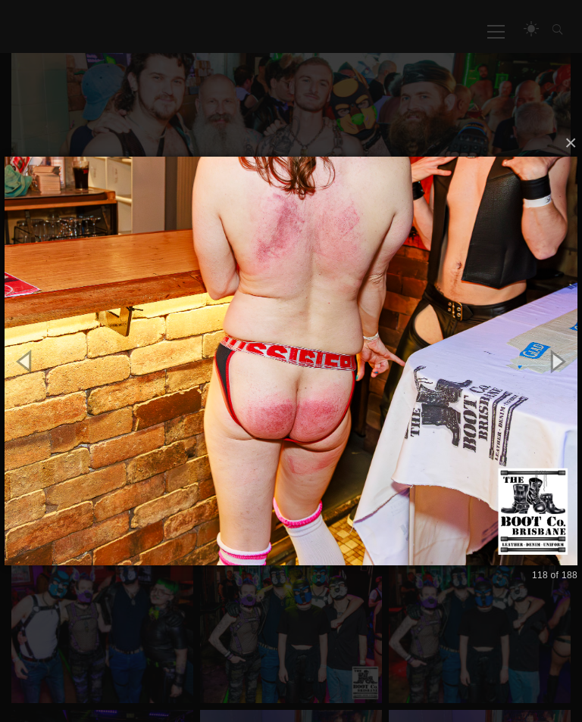
click at [27, 366] on button "button" at bounding box center [25, 361] width 51 height 63
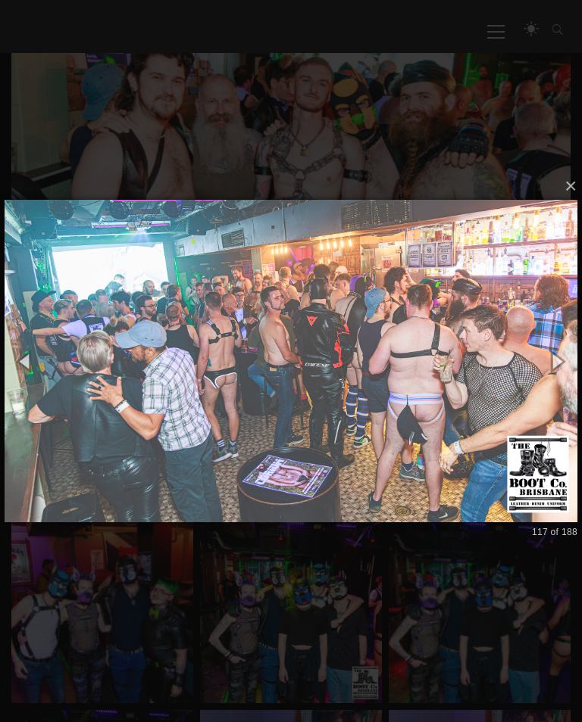
click at [29, 367] on button "button" at bounding box center [25, 361] width 51 height 63
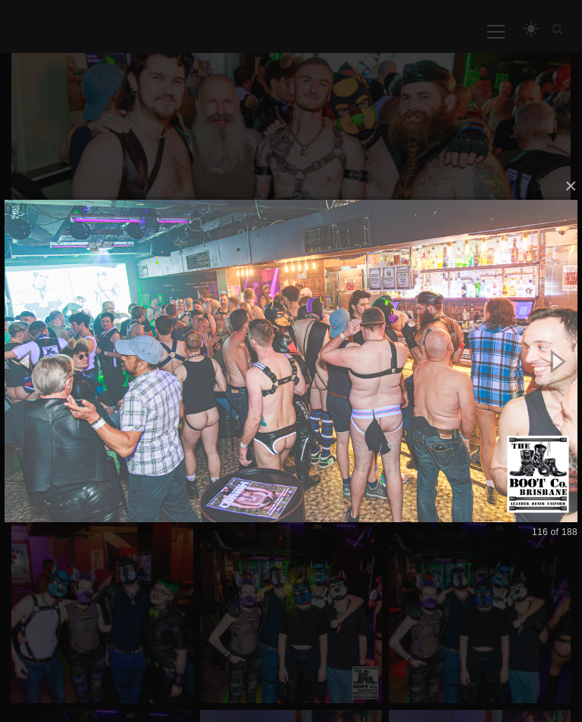
click at [27, 367] on button "button" at bounding box center [25, 361] width 51 height 63
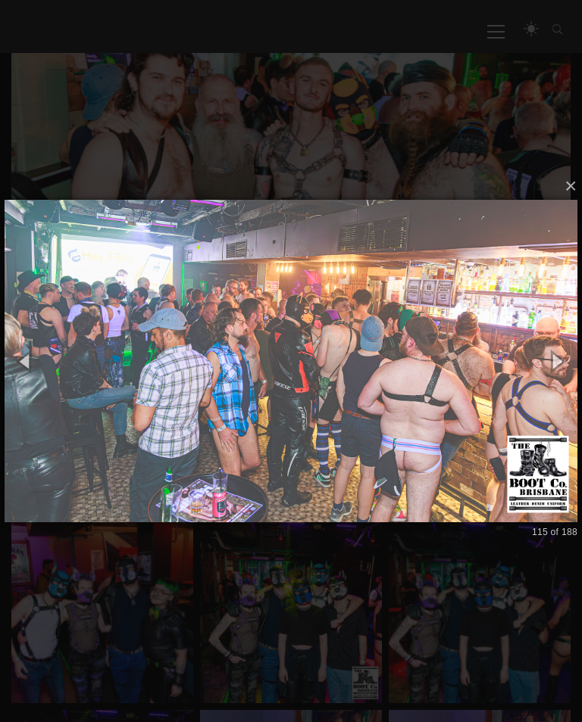
click at [34, 376] on button "button" at bounding box center [25, 361] width 51 height 63
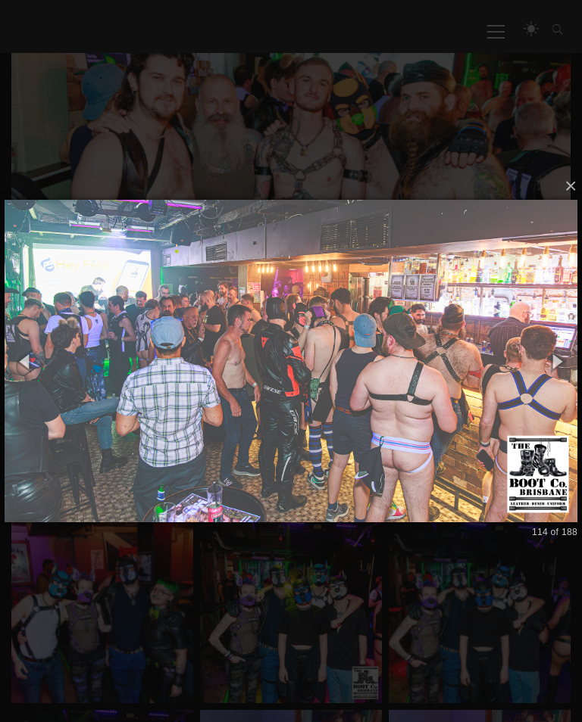
click at [28, 367] on button "button" at bounding box center [25, 361] width 51 height 63
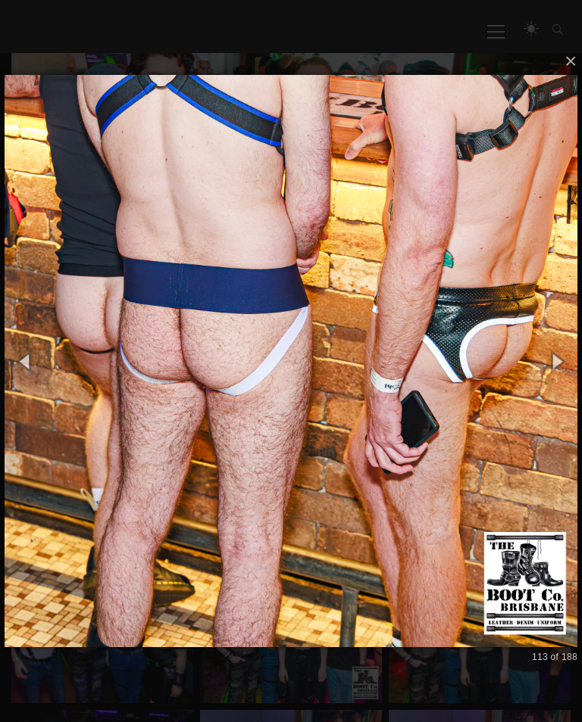
click at [33, 371] on button "button" at bounding box center [25, 361] width 51 height 63
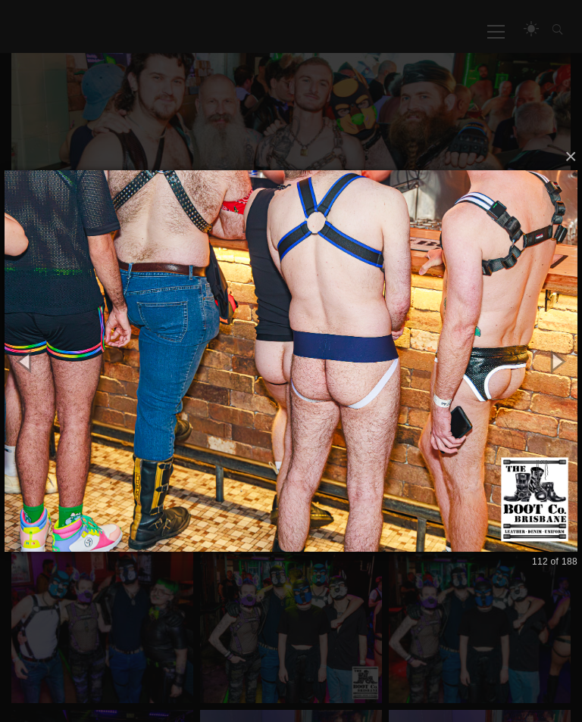
click at [29, 370] on button "button" at bounding box center [25, 361] width 51 height 63
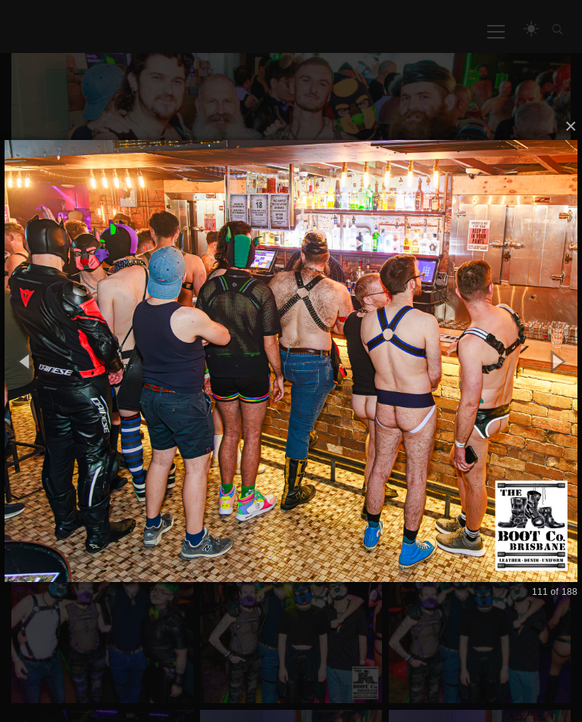
click at [33, 379] on button "button" at bounding box center [25, 361] width 51 height 63
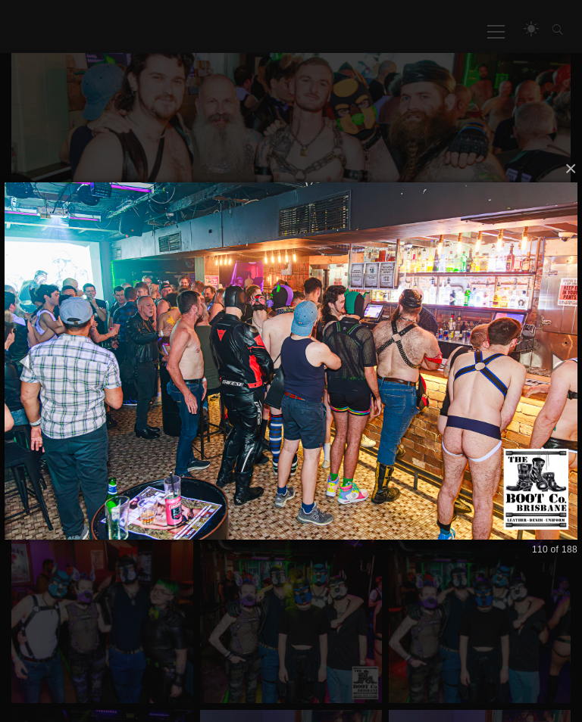
click at [27, 375] on button "button" at bounding box center [25, 361] width 51 height 63
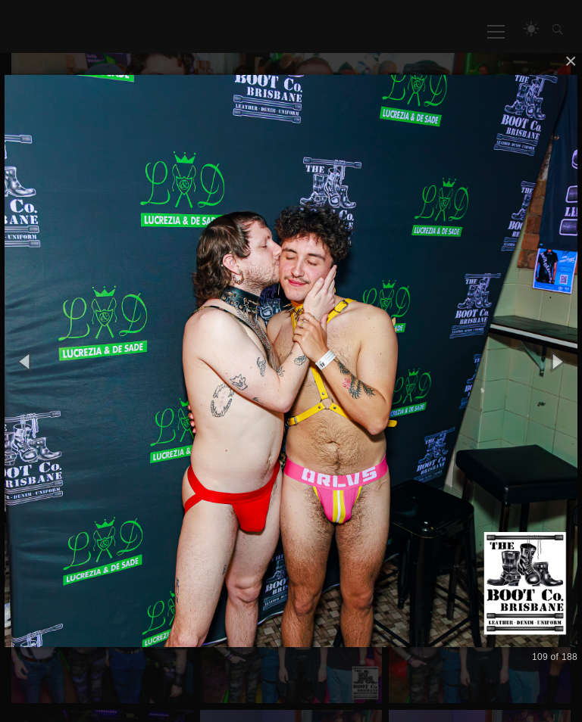
click at [35, 388] on button "button" at bounding box center [25, 361] width 51 height 63
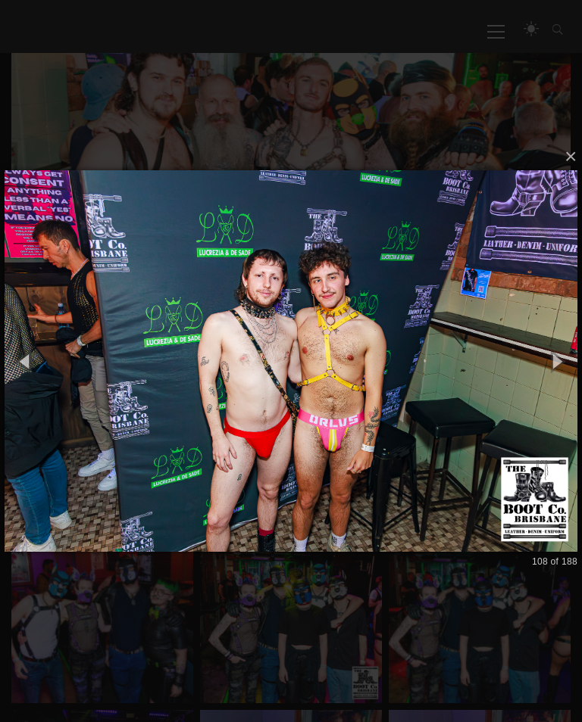
click at [28, 365] on button "button" at bounding box center [25, 361] width 51 height 63
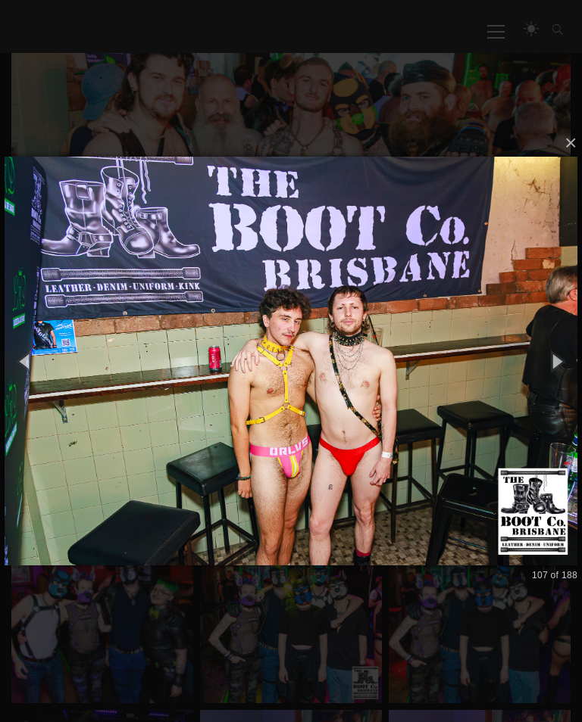
click at [32, 381] on button "button" at bounding box center [25, 361] width 51 height 63
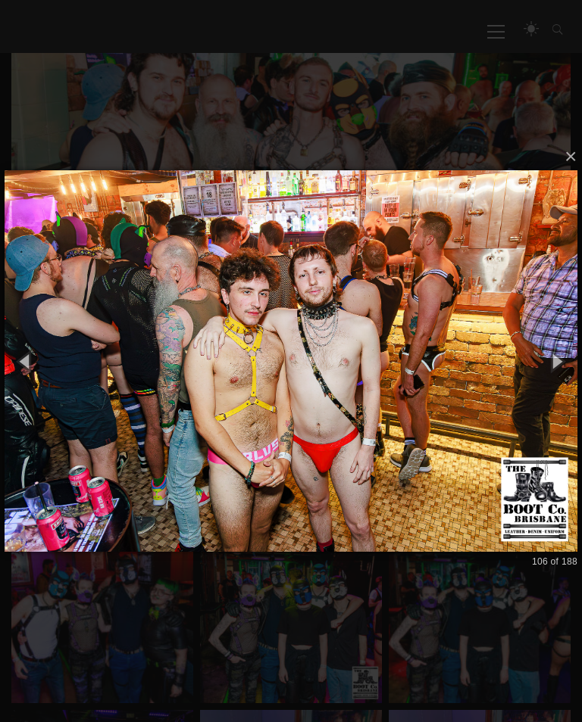
click at [30, 376] on button "button" at bounding box center [25, 361] width 51 height 63
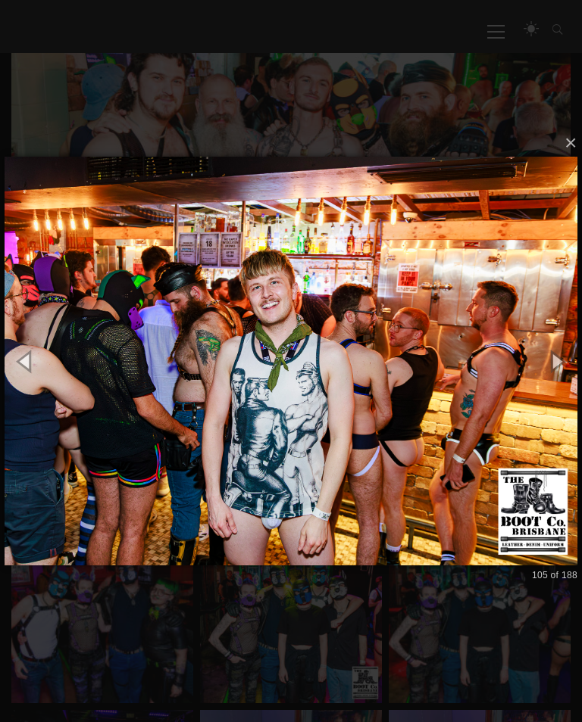
click at [32, 377] on button "button" at bounding box center [25, 361] width 51 height 63
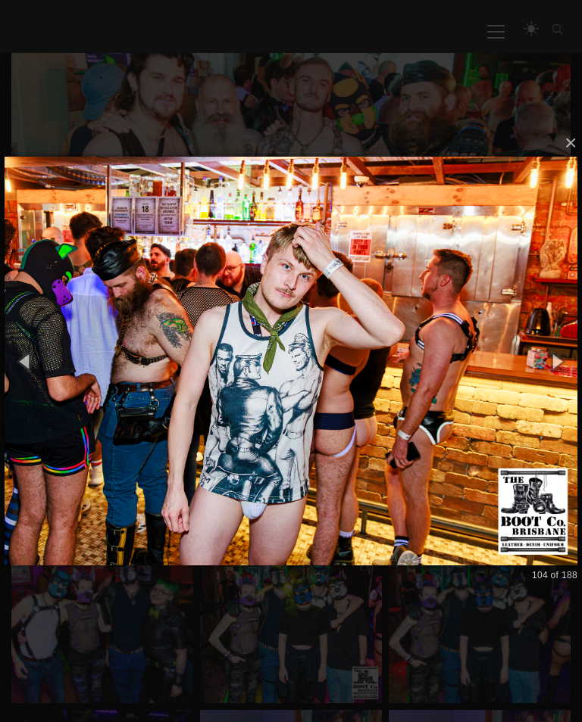
click at [29, 375] on button "button" at bounding box center [25, 361] width 51 height 63
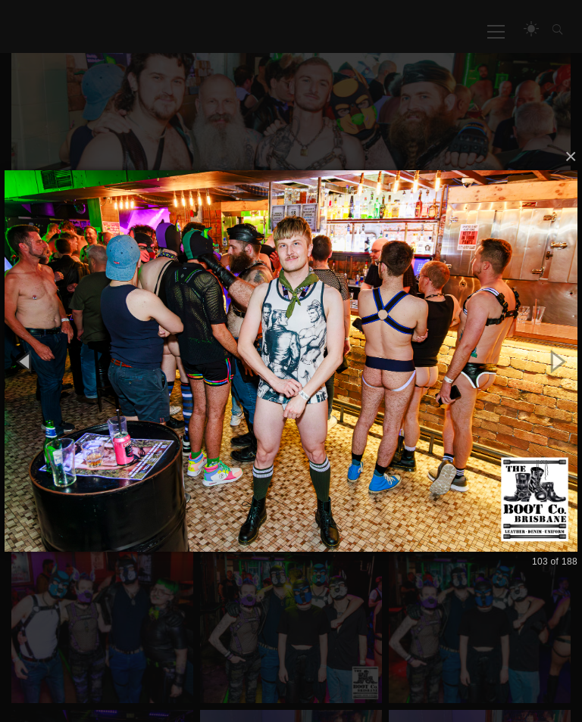
click at [29, 377] on button "button" at bounding box center [25, 361] width 51 height 63
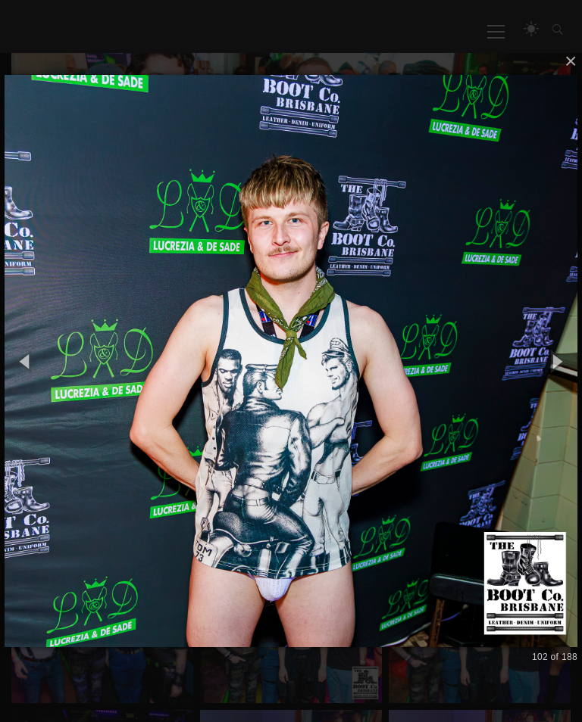
click at [29, 376] on button "button" at bounding box center [25, 361] width 51 height 63
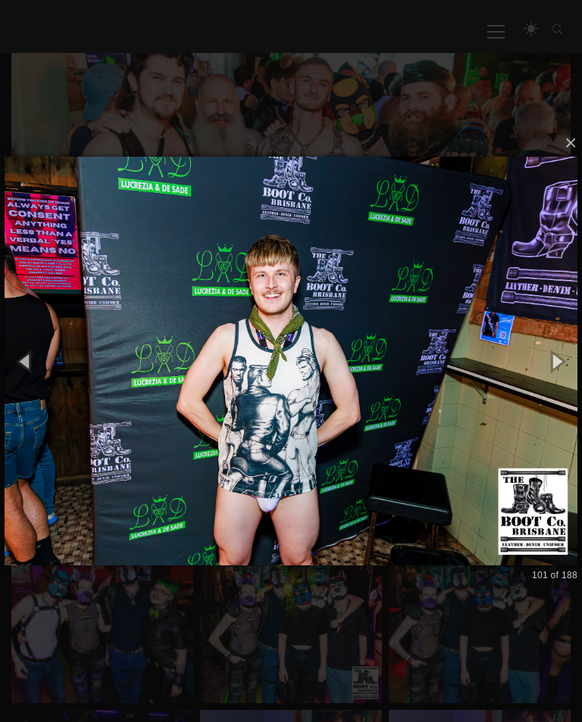
click at [33, 370] on button "button" at bounding box center [25, 361] width 51 height 63
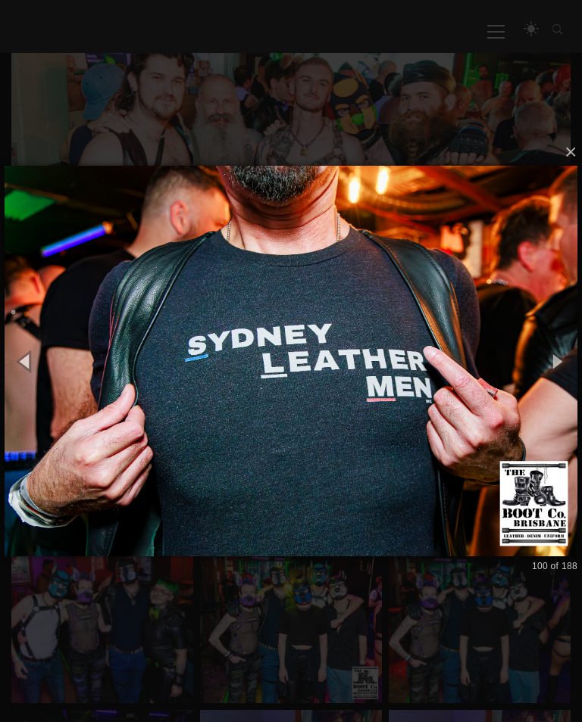
click at [34, 376] on button "button" at bounding box center [25, 361] width 51 height 63
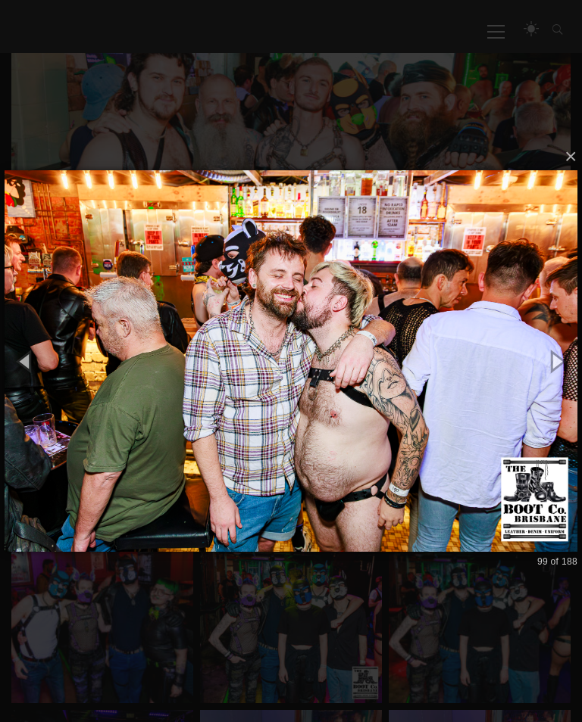
click at [28, 379] on button "button" at bounding box center [25, 361] width 51 height 63
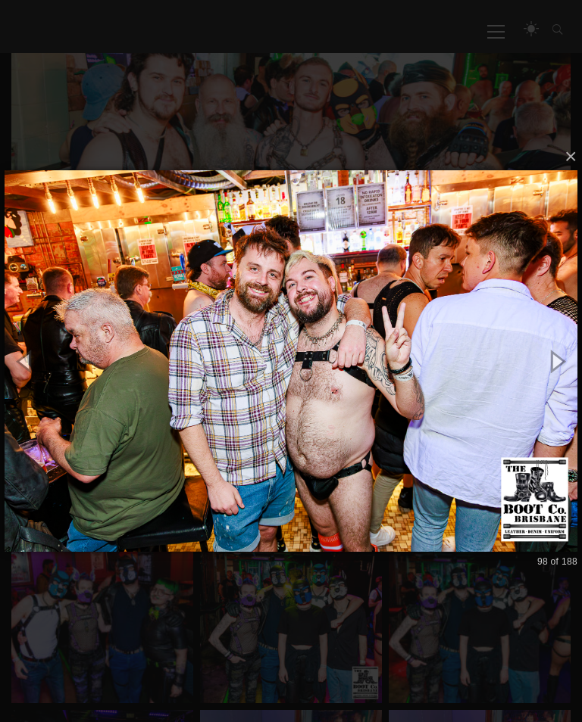
click at [25, 374] on button "button" at bounding box center [25, 361] width 51 height 63
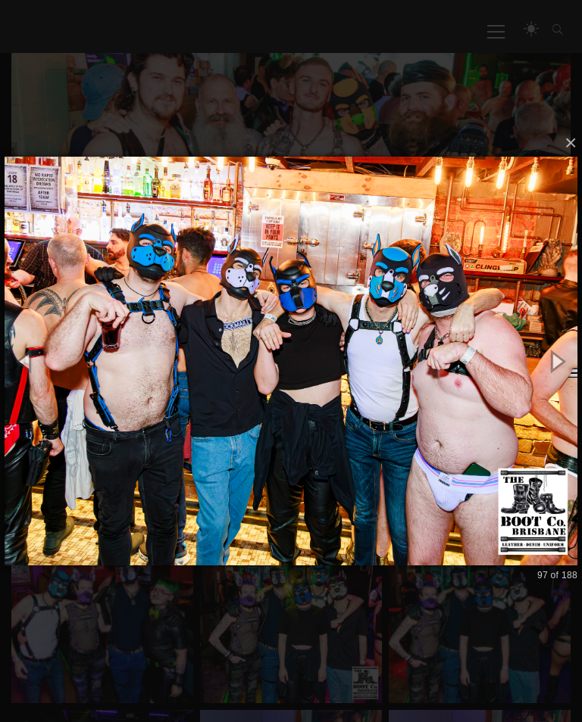
click at [17, 369] on button "button" at bounding box center [25, 361] width 51 height 63
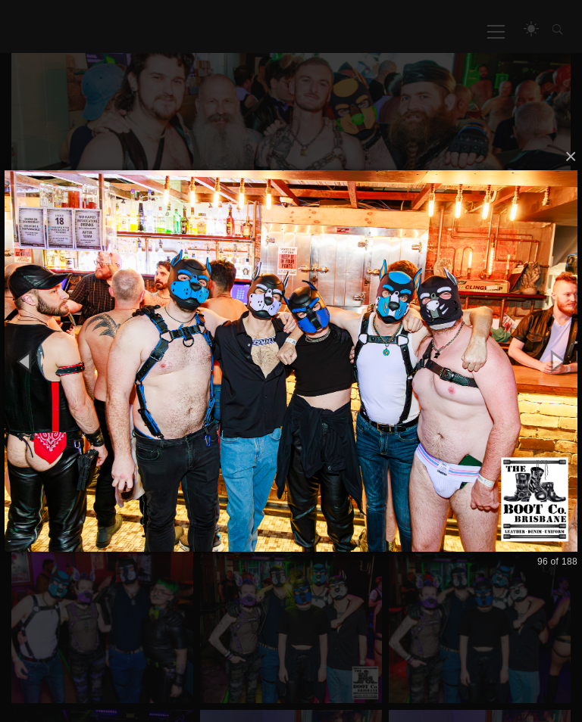
click at [32, 375] on button "button" at bounding box center [25, 361] width 51 height 63
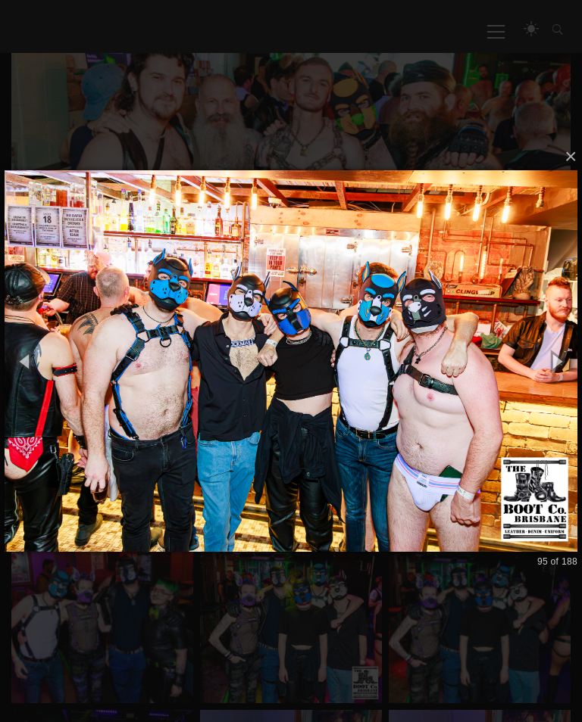
click at [33, 379] on button "button" at bounding box center [25, 361] width 51 height 63
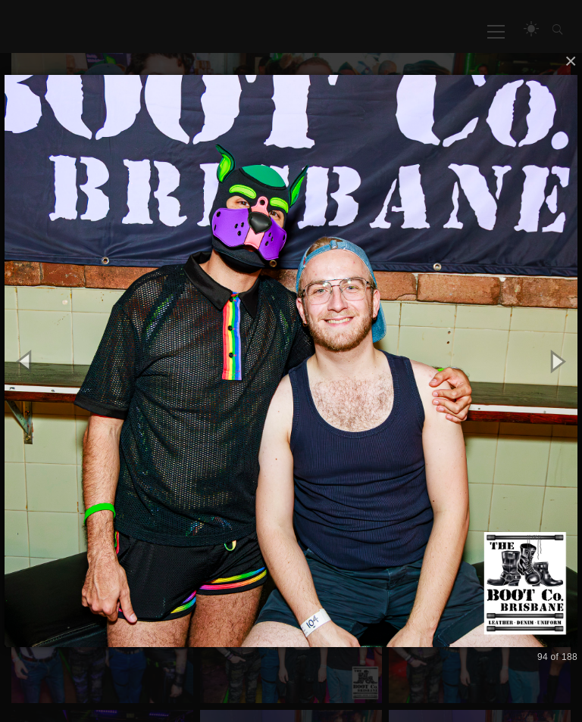
click at [33, 385] on button "button" at bounding box center [25, 361] width 51 height 63
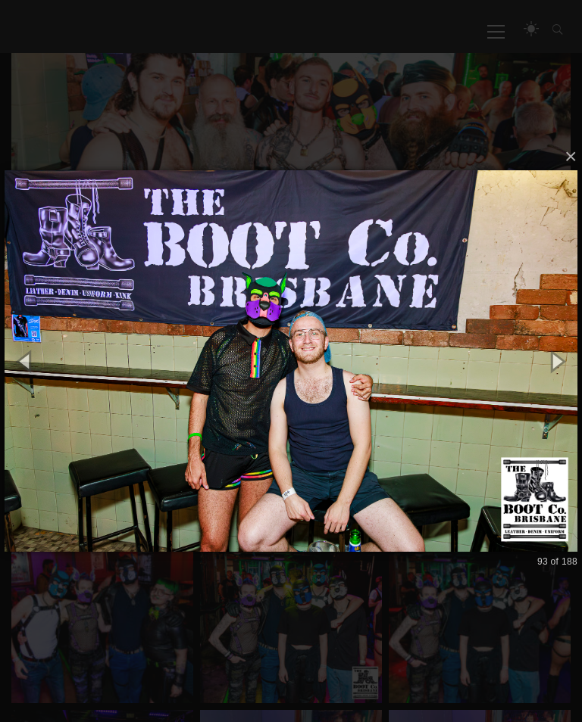
click at [30, 371] on button "button" at bounding box center [25, 361] width 51 height 63
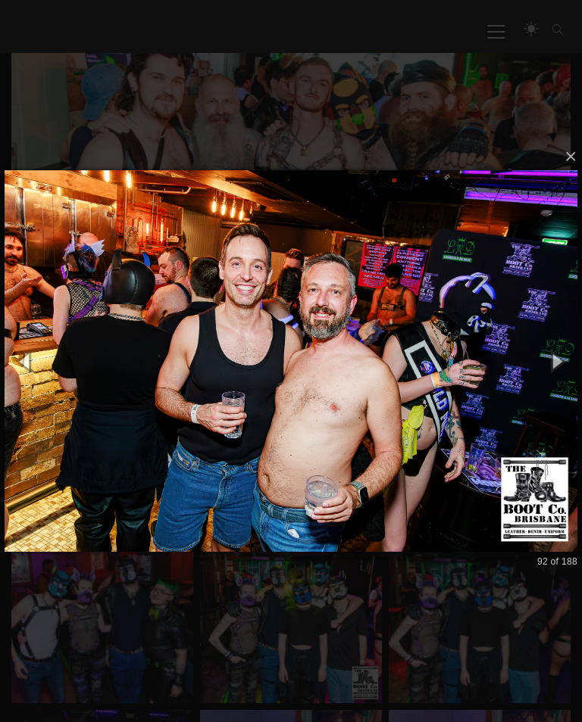
click at [34, 373] on button "button" at bounding box center [25, 361] width 51 height 63
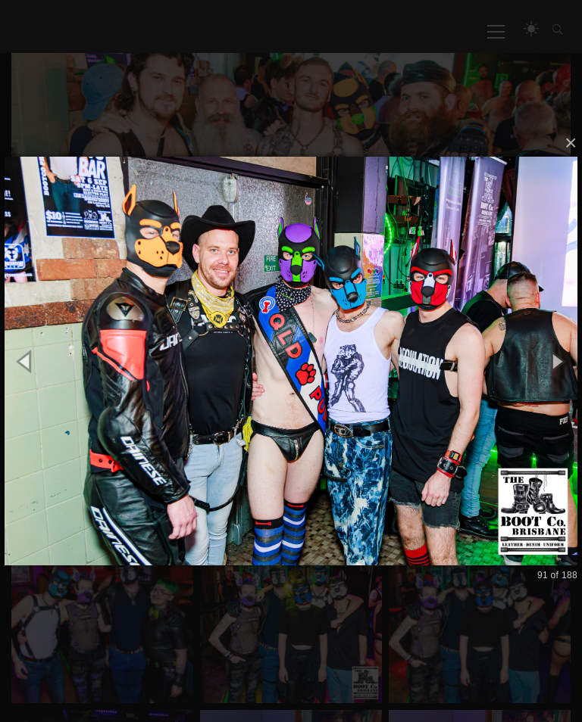
click at [29, 366] on button "button" at bounding box center [25, 361] width 51 height 63
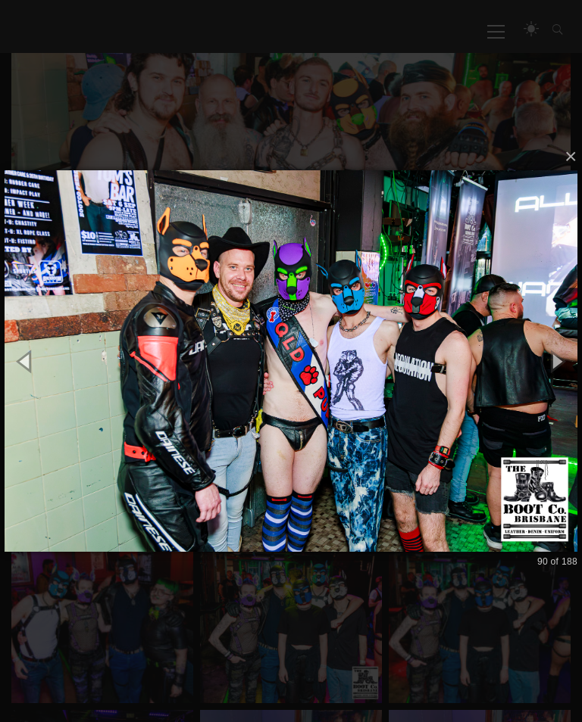
click at [29, 376] on button "button" at bounding box center [25, 361] width 51 height 63
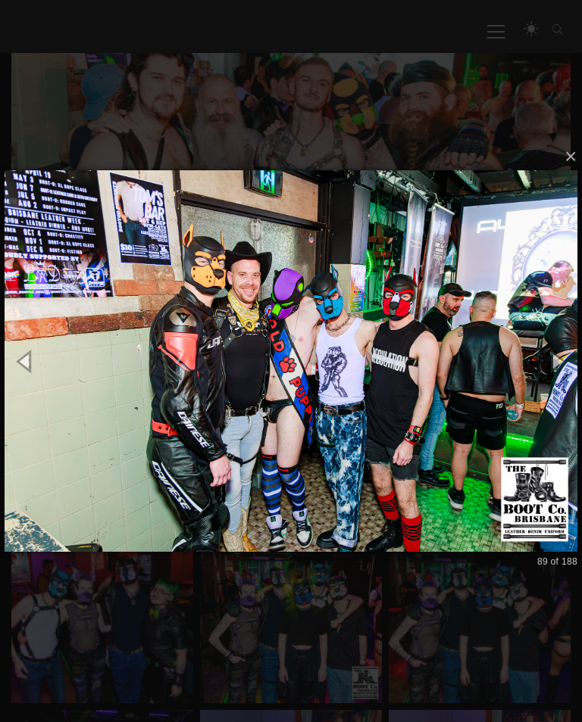
click at [27, 373] on button "button" at bounding box center [25, 361] width 51 height 63
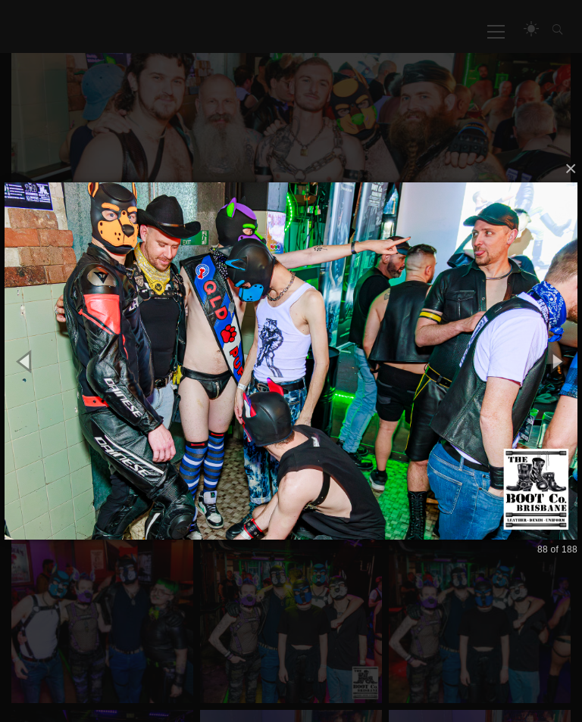
click at [27, 376] on button "button" at bounding box center [25, 361] width 51 height 63
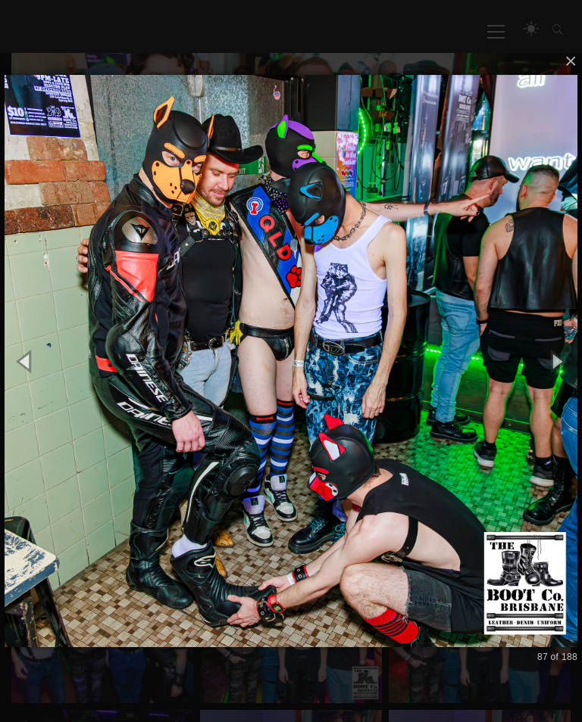
click at [34, 385] on button "button" at bounding box center [25, 361] width 51 height 63
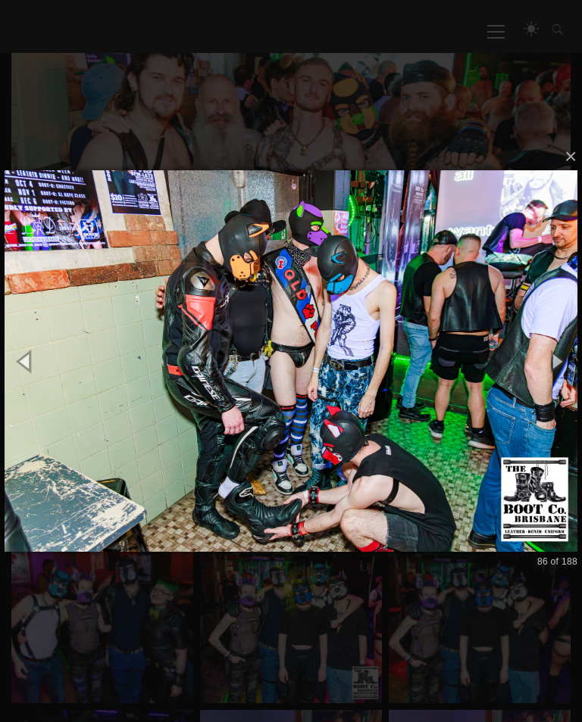
click at [33, 370] on button "button" at bounding box center [25, 361] width 51 height 63
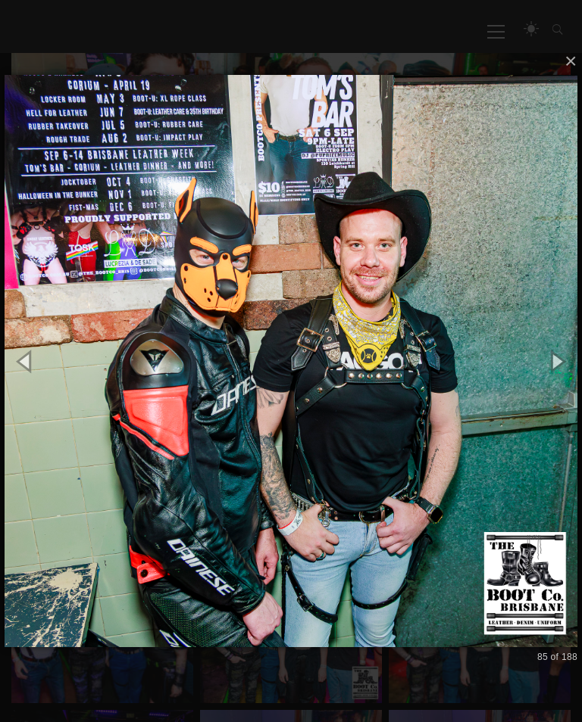
click at [34, 376] on button "button" at bounding box center [25, 361] width 51 height 63
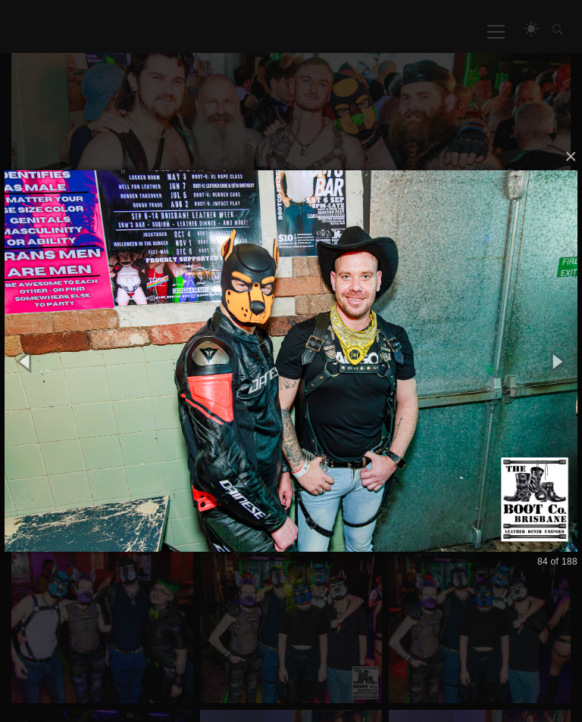
click at [36, 379] on button "button" at bounding box center [25, 361] width 51 height 63
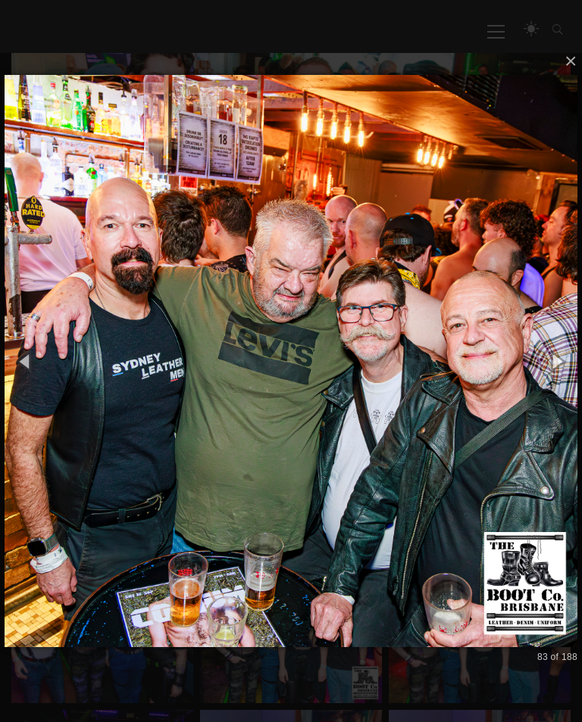
click at [33, 382] on button "button" at bounding box center [25, 361] width 51 height 63
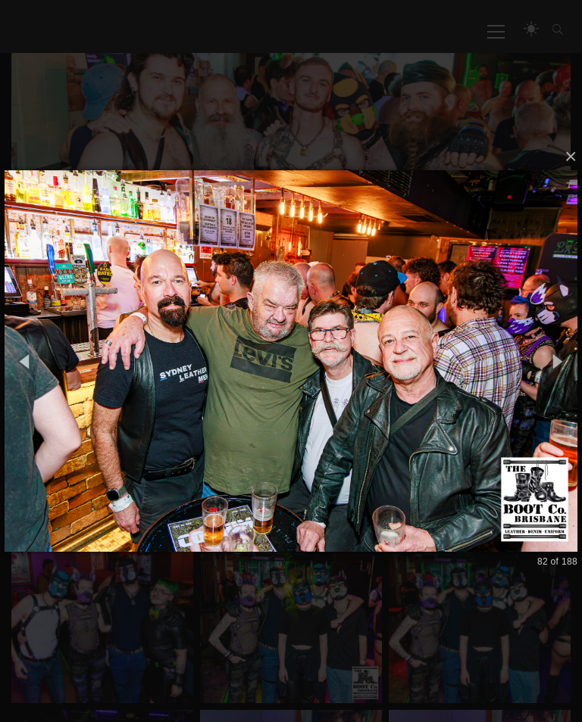
click at [33, 379] on button "button" at bounding box center [25, 361] width 51 height 63
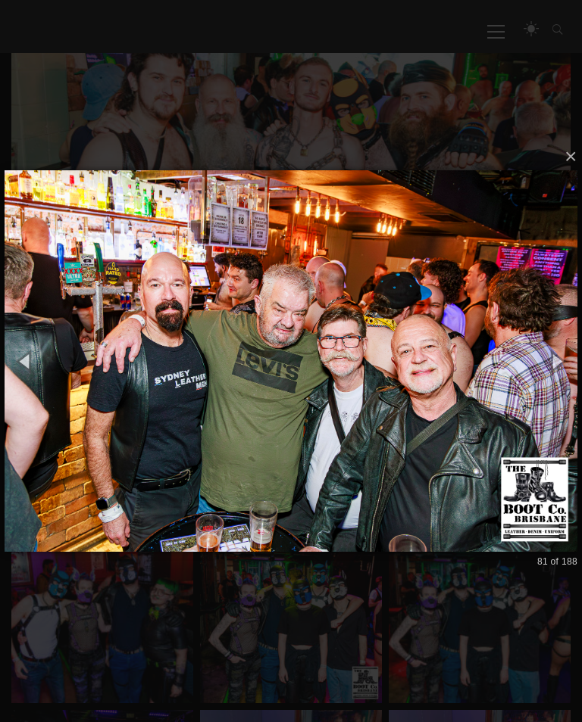
click at [33, 379] on button "button" at bounding box center [25, 361] width 51 height 63
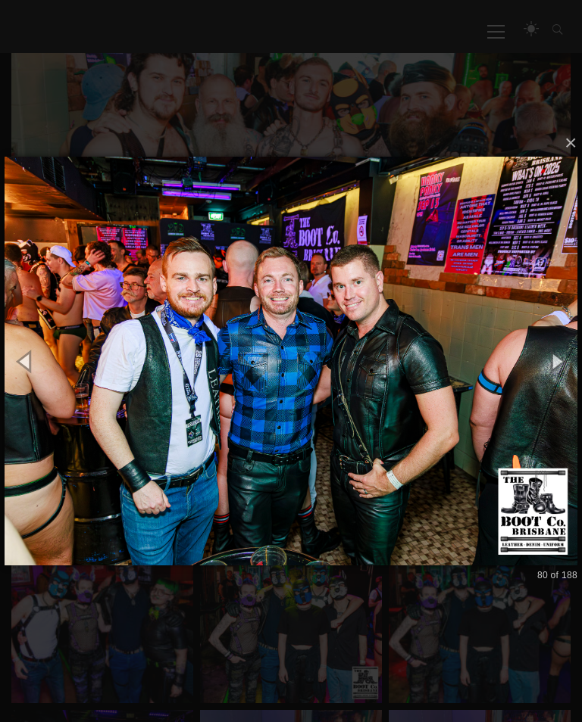
click at [32, 352] on button "button" at bounding box center [25, 361] width 51 height 63
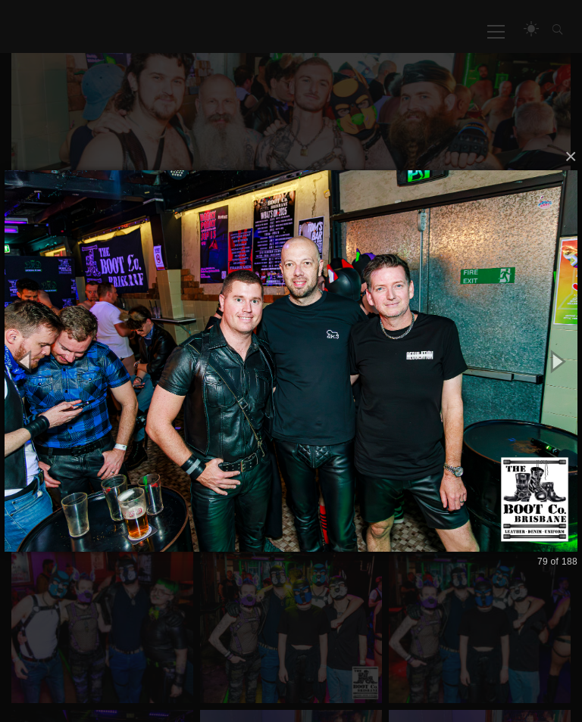
click at [42, 378] on button "button" at bounding box center [25, 361] width 51 height 63
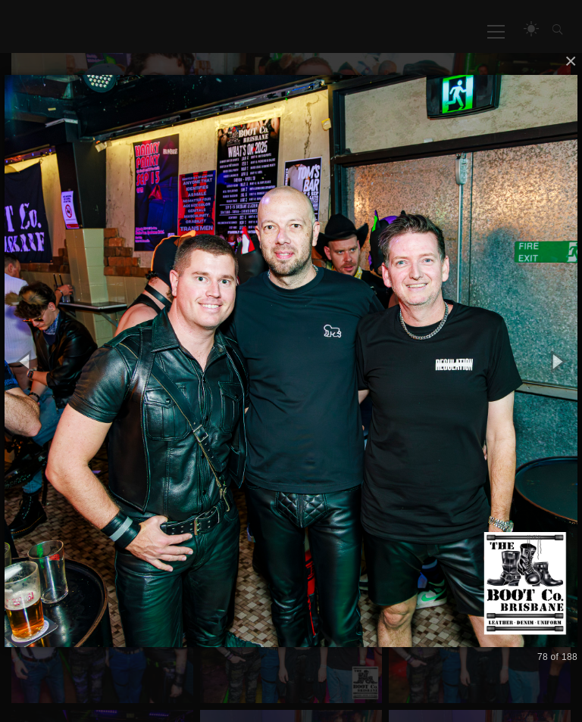
click at [36, 379] on button "button" at bounding box center [25, 361] width 51 height 63
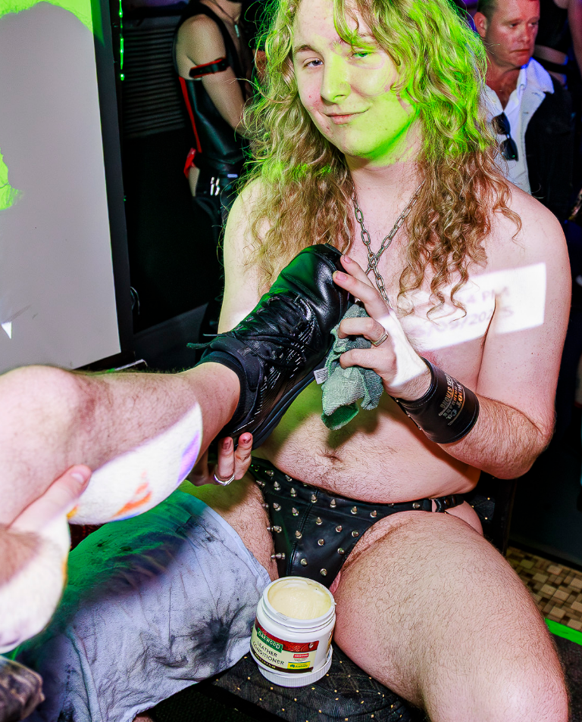
scroll to position [248, 0]
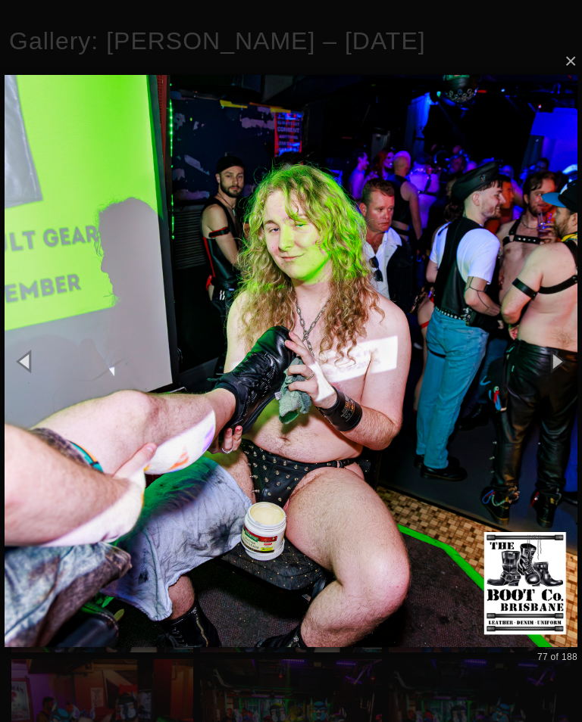
click at [23, 375] on button "button" at bounding box center [25, 361] width 51 height 63
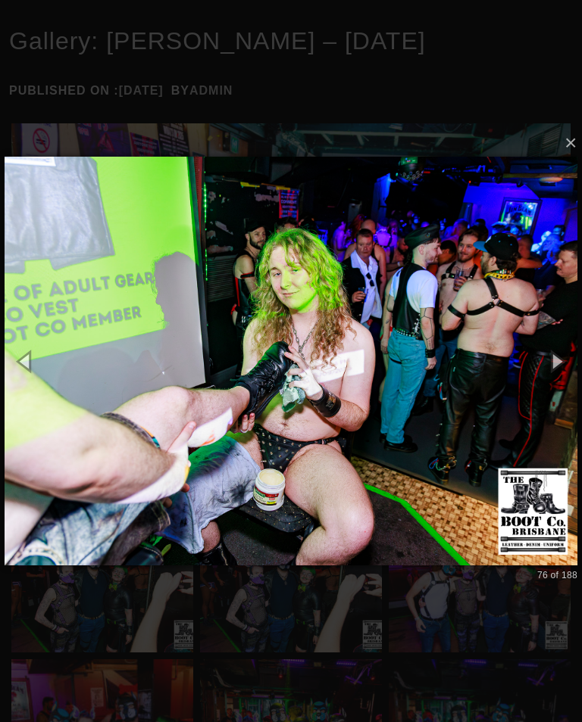
click at [29, 362] on button "button" at bounding box center [25, 361] width 51 height 63
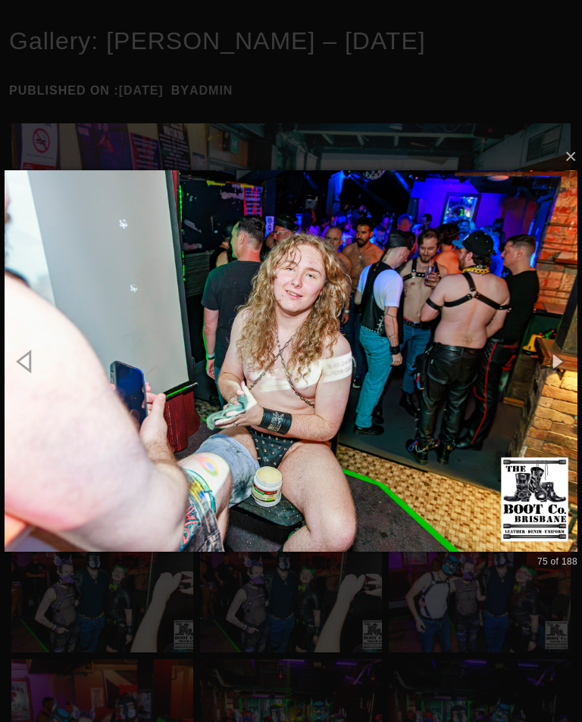
click at [32, 357] on button "button" at bounding box center [25, 361] width 51 height 63
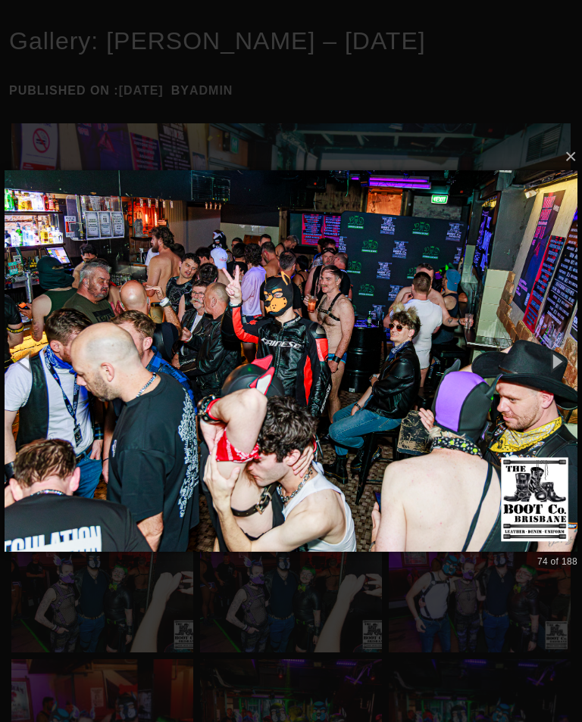
click at [75, 351] on img at bounding box center [291, 361] width 573 height 442
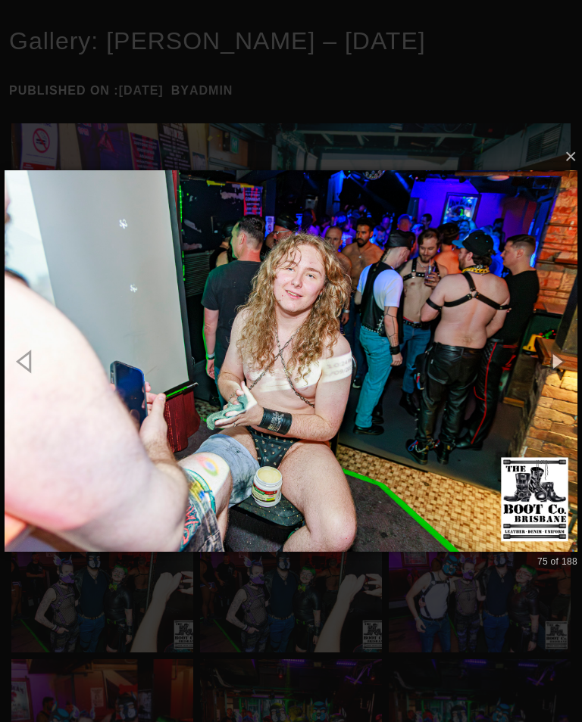
click at [89, 267] on img at bounding box center [291, 361] width 573 height 442
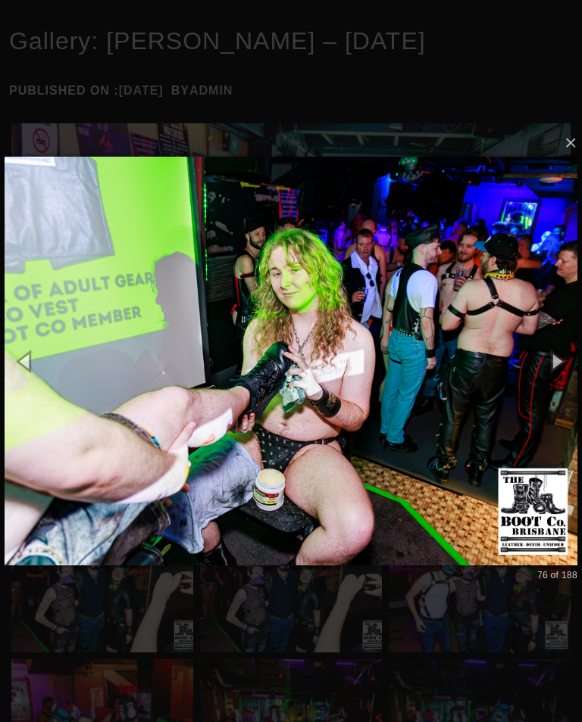
click at [52, 295] on img at bounding box center [291, 361] width 573 height 470
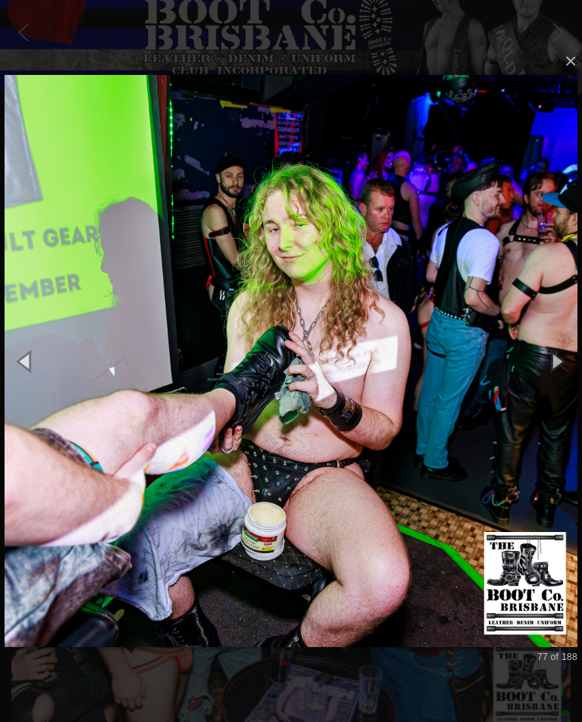
scroll to position [30, 0]
click at [29, 373] on button "button" at bounding box center [25, 361] width 51 height 63
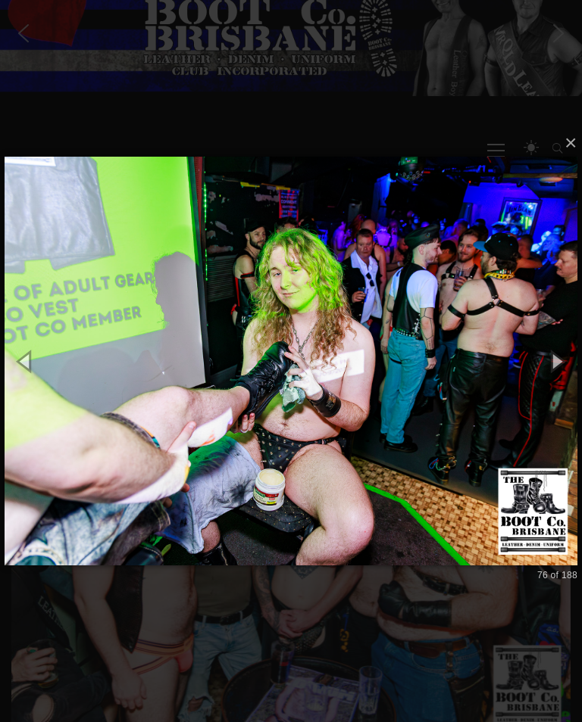
click at [33, 360] on button "button" at bounding box center [25, 361] width 51 height 63
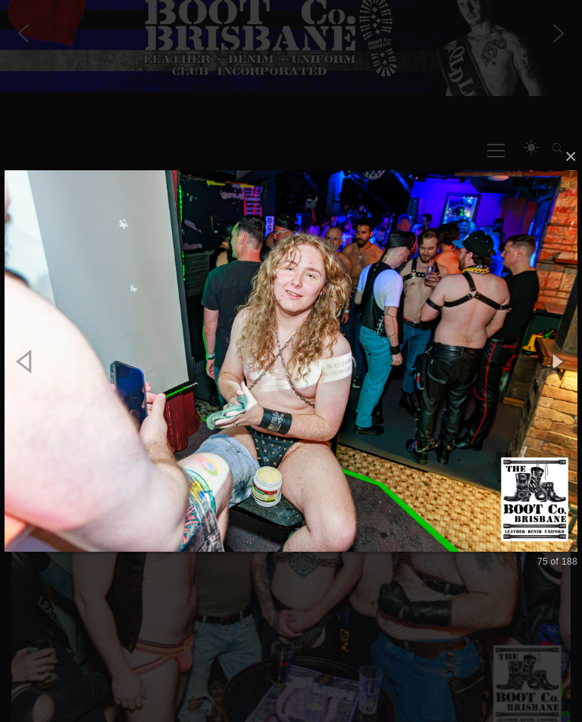
click at [25, 358] on button "button" at bounding box center [25, 361] width 51 height 63
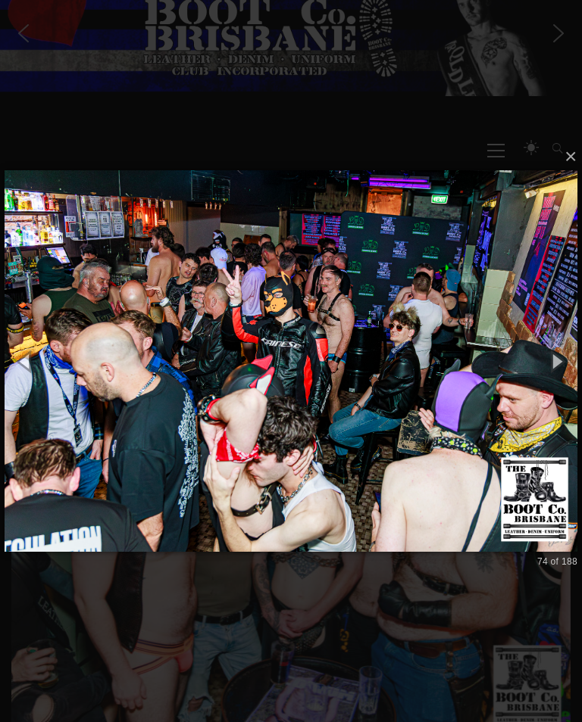
click at [33, 374] on button "button" at bounding box center [25, 361] width 51 height 63
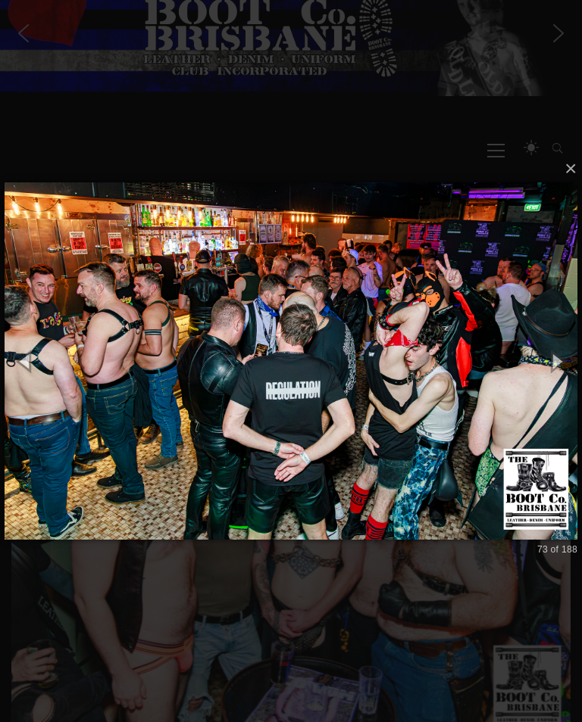
click at [32, 370] on button "button" at bounding box center [25, 361] width 51 height 63
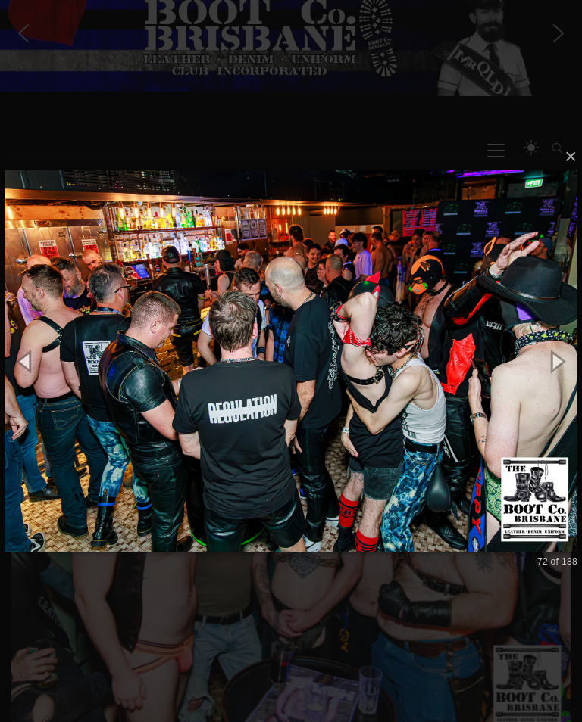
click at [28, 367] on button "button" at bounding box center [25, 361] width 51 height 63
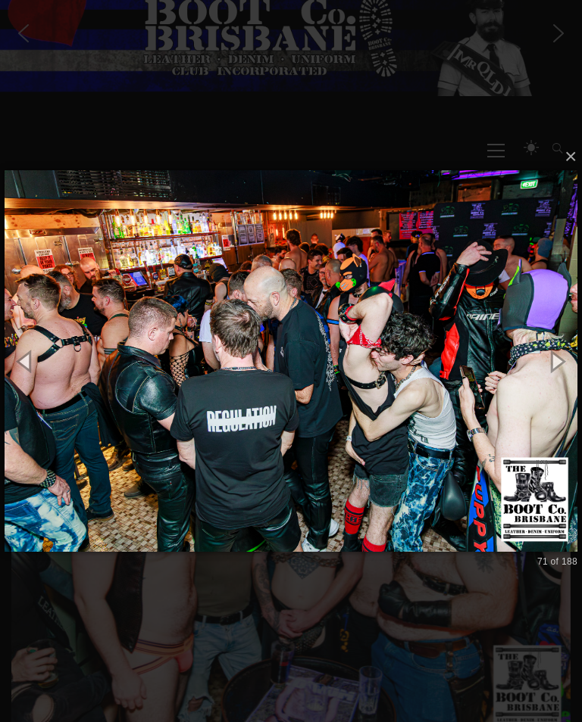
click at [27, 364] on button "button" at bounding box center [25, 361] width 51 height 63
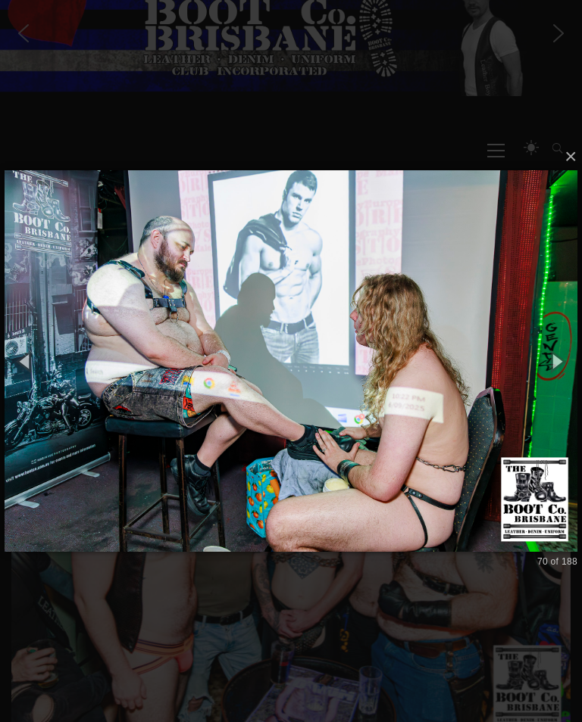
click at [28, 365] on button "button" at bounding box center [25, 361] width 51 height 63
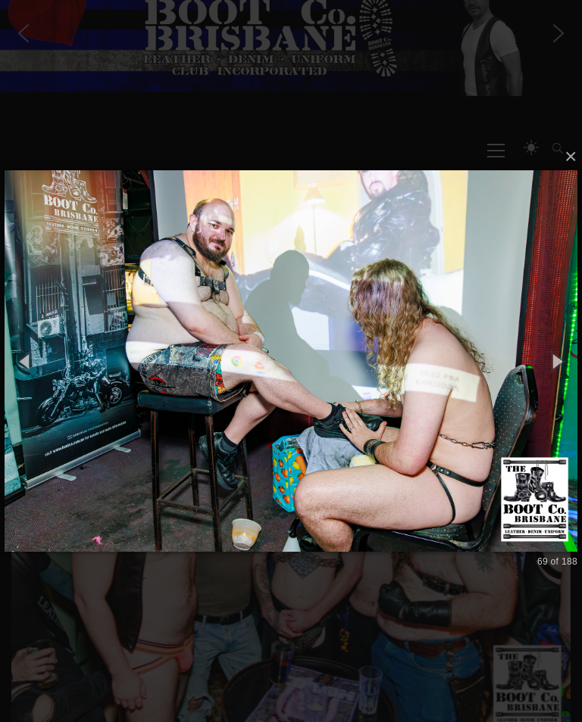
click at [34, 373] on button "button" at bounding box center [25, 361] width 51 height 63
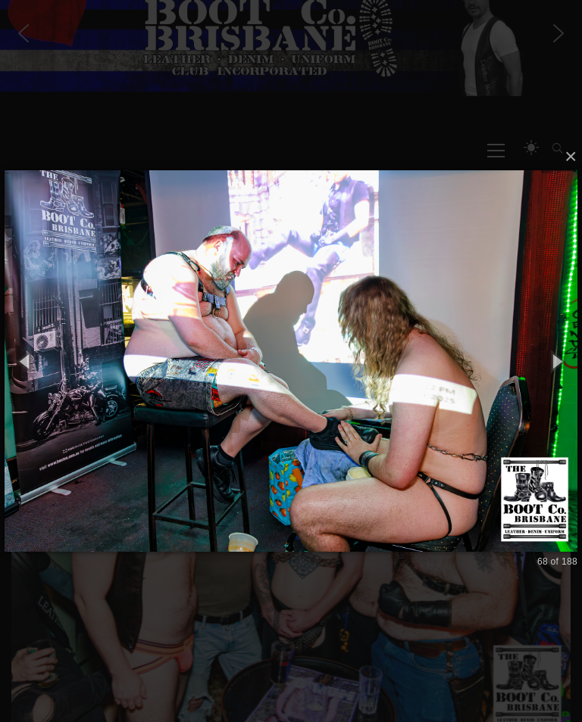
click at [33, 369] on button "button" at bounding box center [25, 361] width 51 height 63
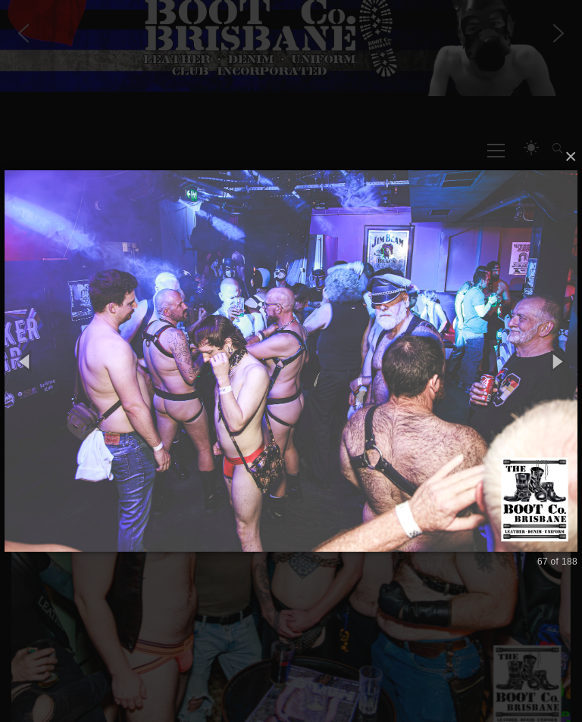
click at [27, 367] on button "button" at bounding box center [25, 361] width 51 height 63
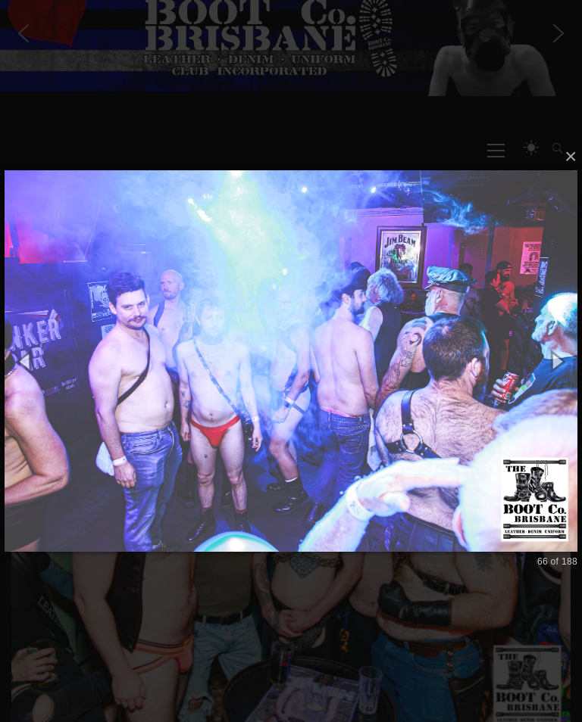
click at [30, 369] on button "button" at bounding box center [25, 361] width 51 height 63
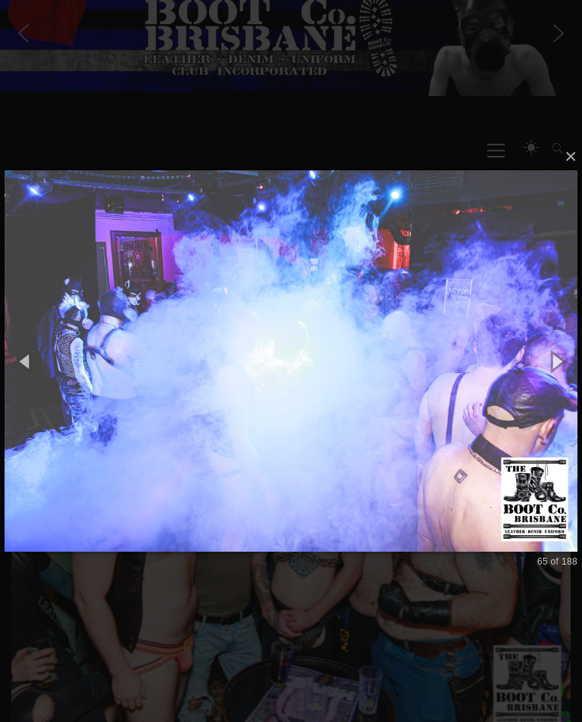
click at [30, 370] on button "button" at bounding box center [25, 361] width 51 height 63
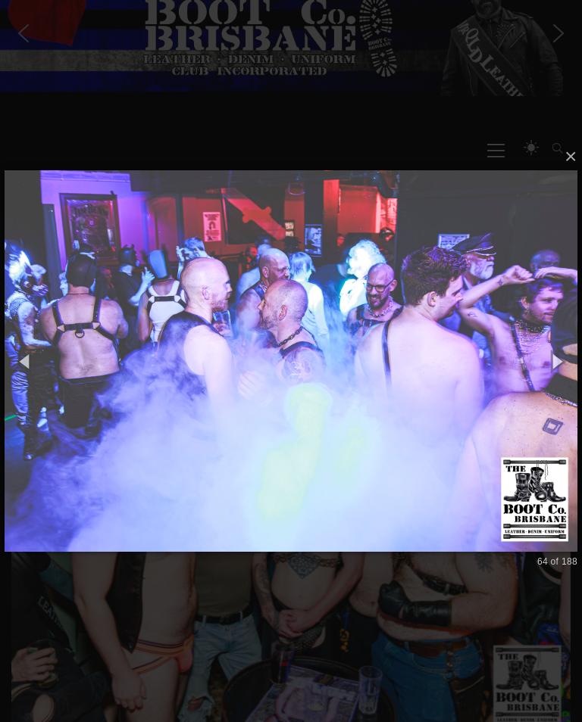
click at [30, 368] on button "button" at bounding box center [25, 361] width 51 height 63
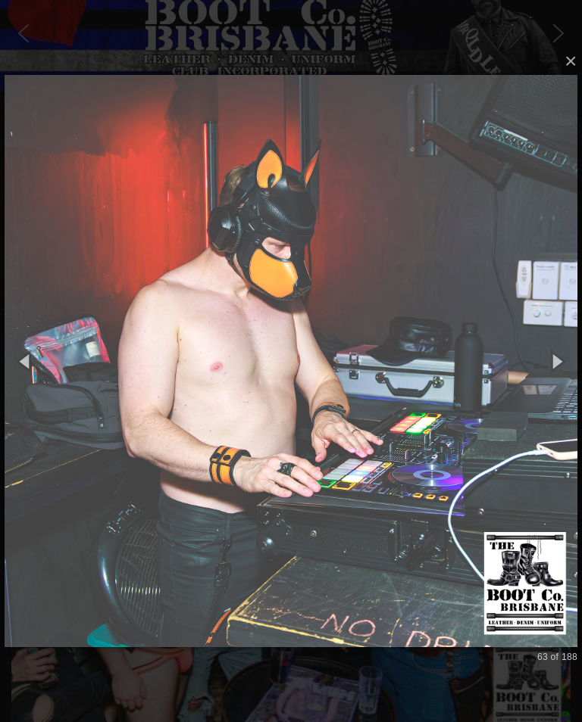
click at [30, 371] on button "button" at bounding box center [25, 361] width 51 height 63
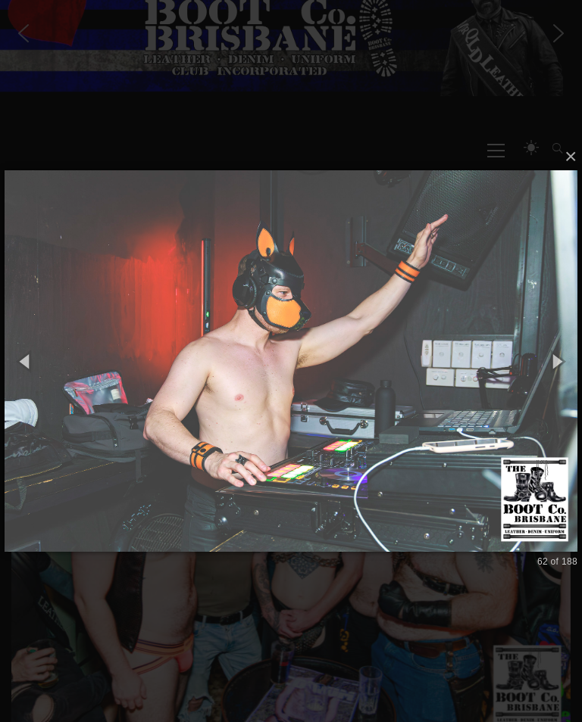
click at [33, 368] on button "button" at bounding box center [25, 361] width 51 height 63
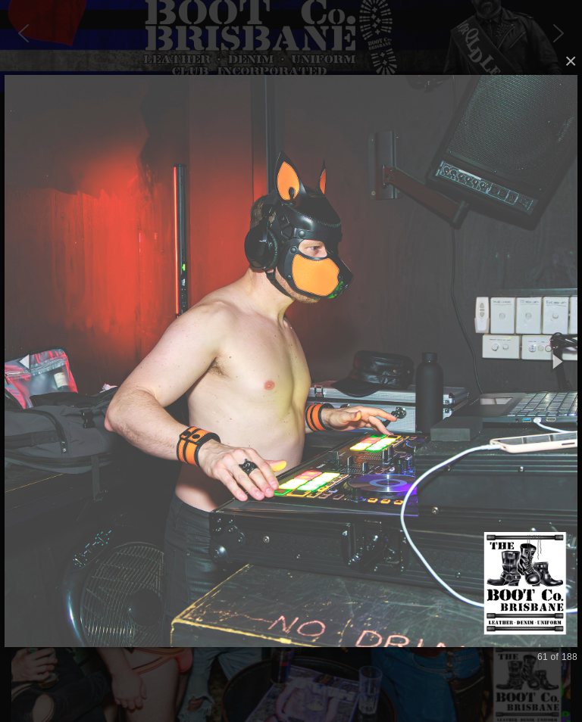
click at [35, 367] on button "button" at bounding box center [25, 361] width 51 height 63
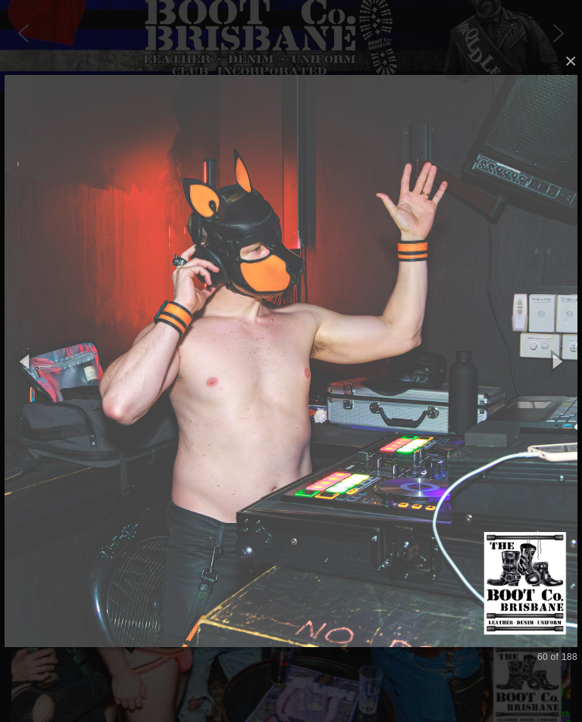
click at [37, 370] on button "button" at bounding box center [25, 361] width 51 height 63
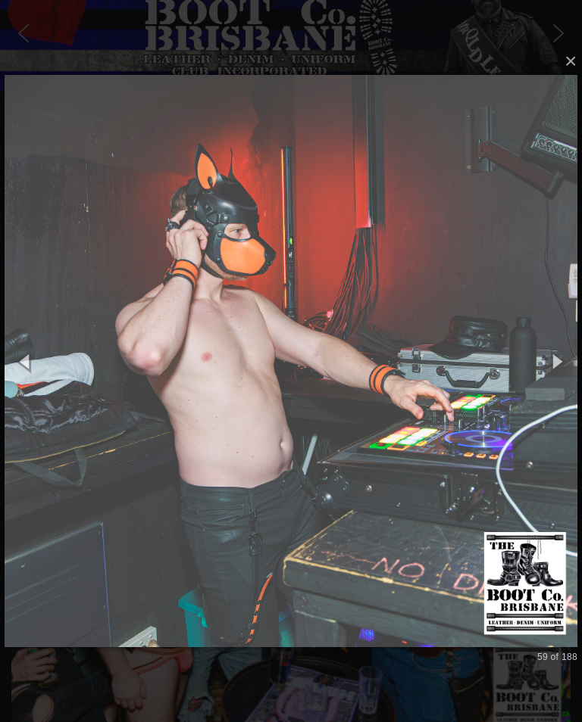
click at [30, 367] on button "button" at bounding box center [25, 361] width 51 height 63
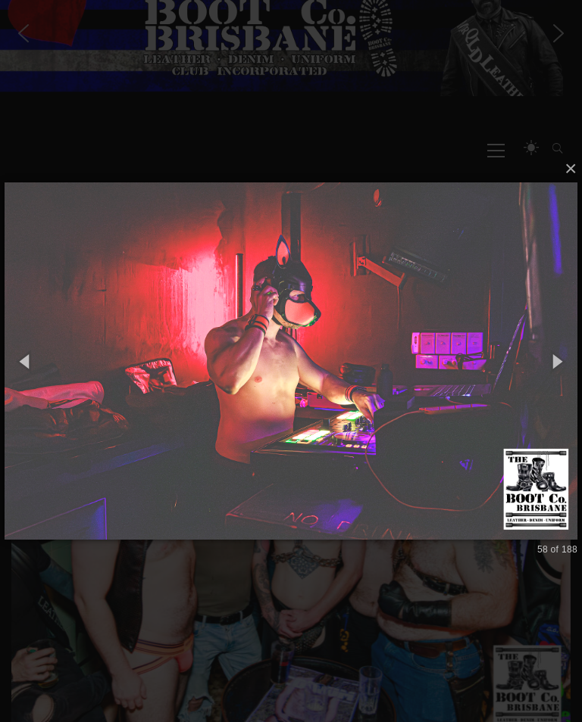
click at [36, 367] on button "button" at bounding box center [25, 361] width 51 height 63
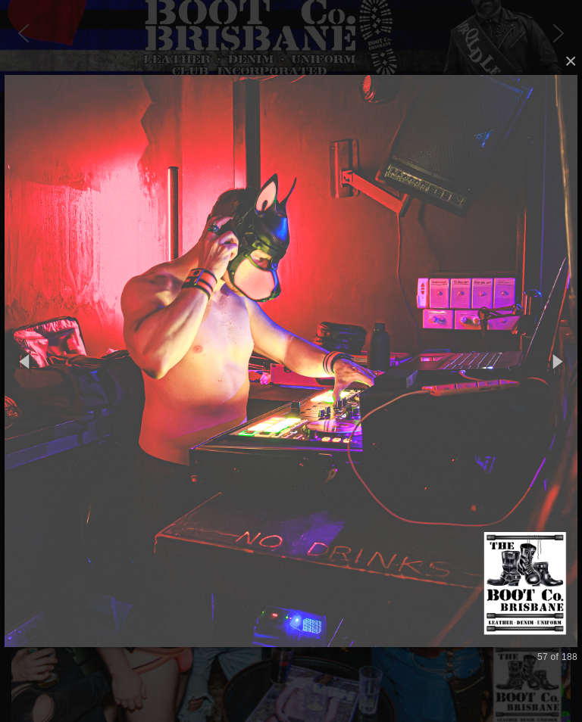
click at [25, 364] on button "button" at bounding box center [25, 361] width 51 height 63
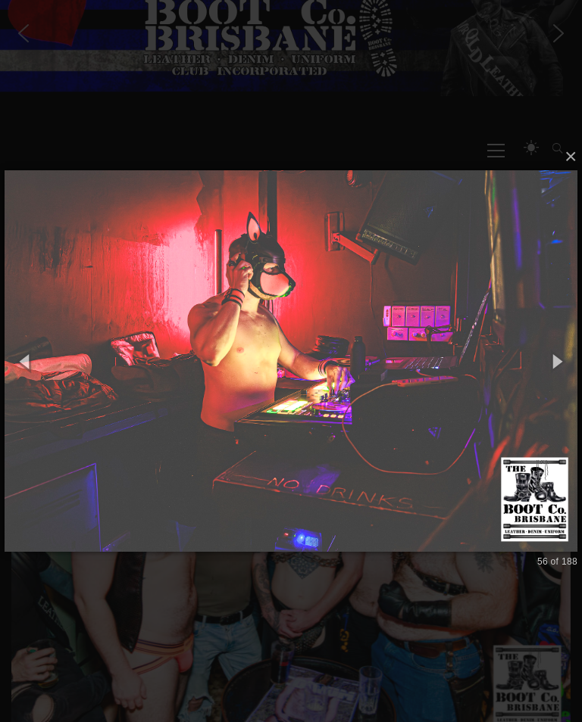
click at [30, 367] on button "button" at bounding box center [25, 361] width 51 height 63
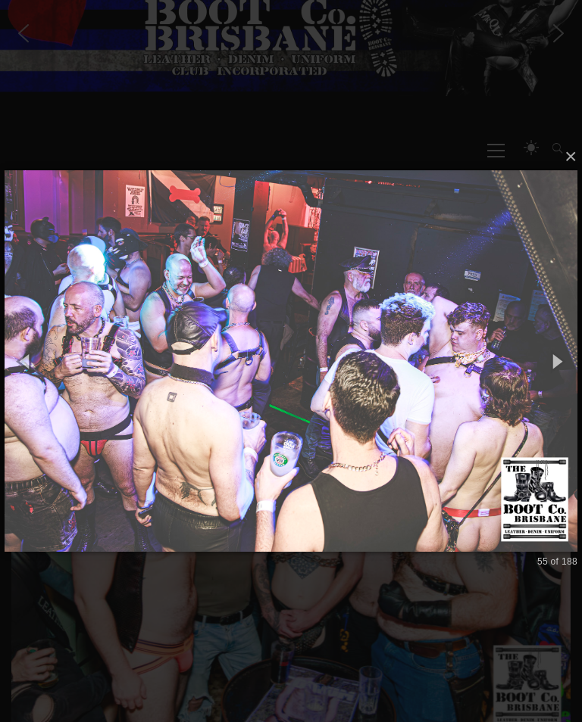
click at [33, 370] on button "button" at bounding box center [25, 361] width 51 height 63
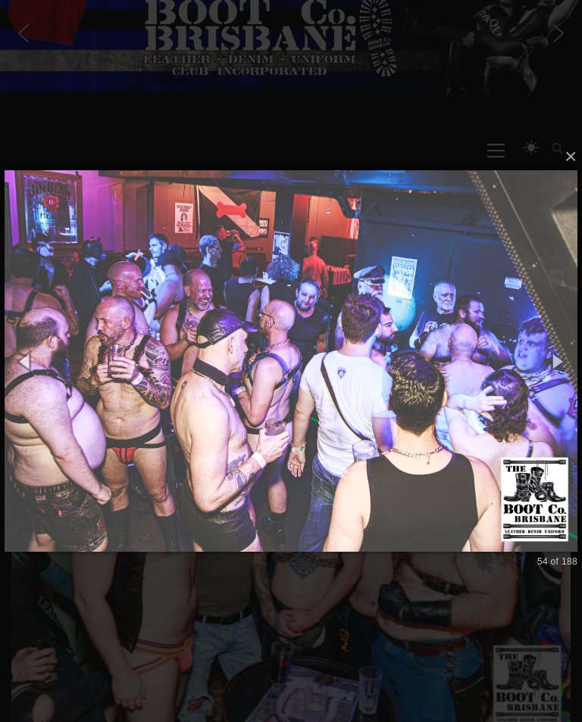
click at [36, 363] on button "button" at bounding box center [25, 361] width 51 height 63
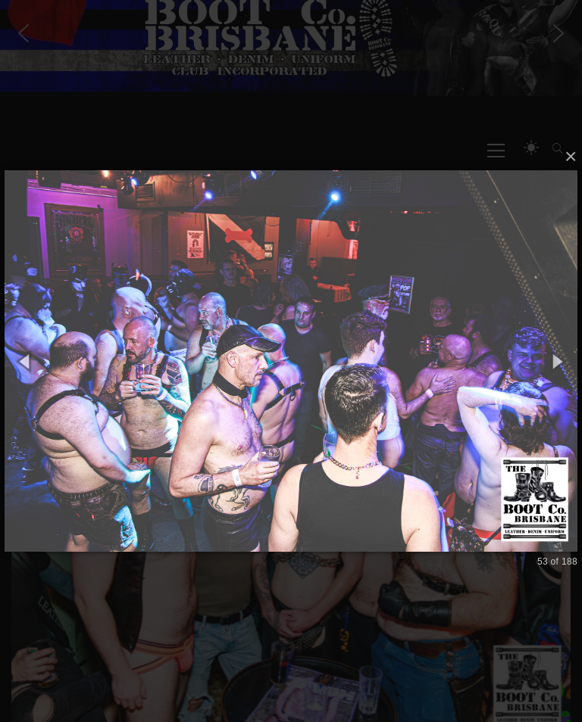
click at [23, 357] on button "button" at bounding box center [25, 361] width 51 height 63
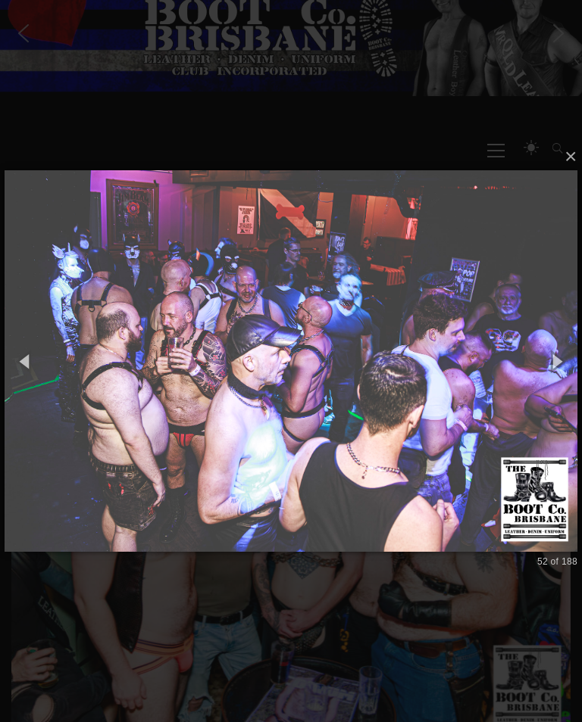
click at [27, 362] on button "button" at bounding box center [25, 361] width 51 height 63
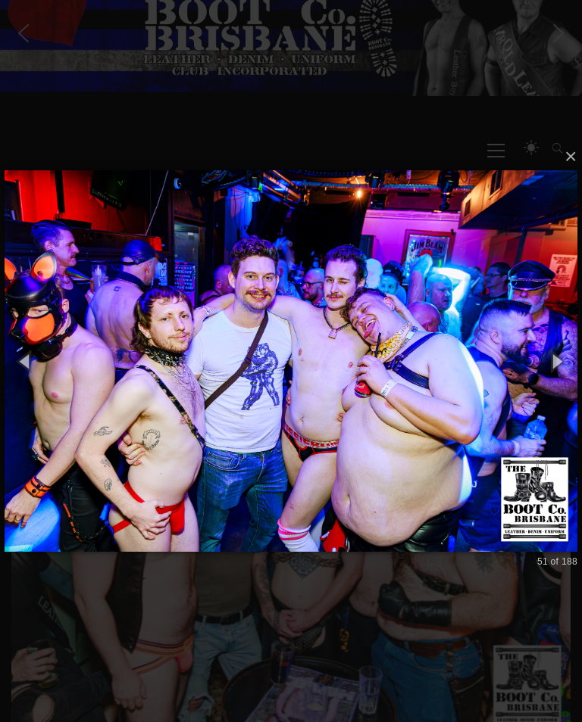
click at [31, 360] on button "button" at bounding box center [25, 361] width 51 height 63
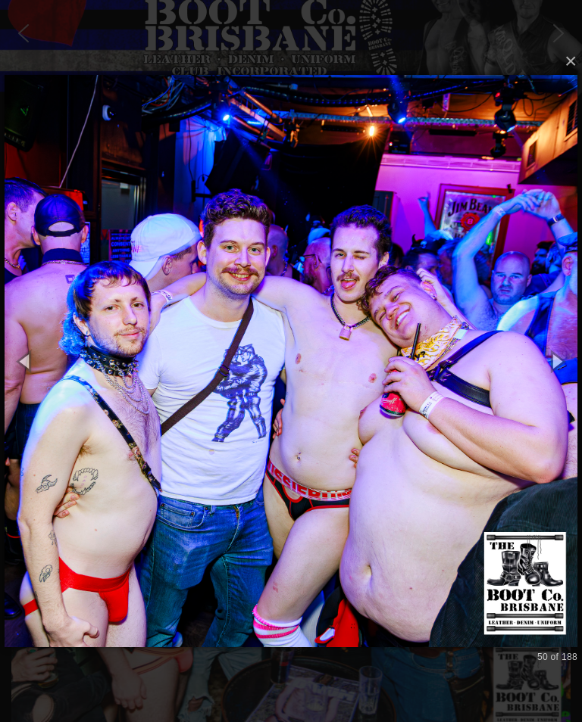
click at [33, 366] on button "button" at bounding box center [25, 361] width 51 height 63
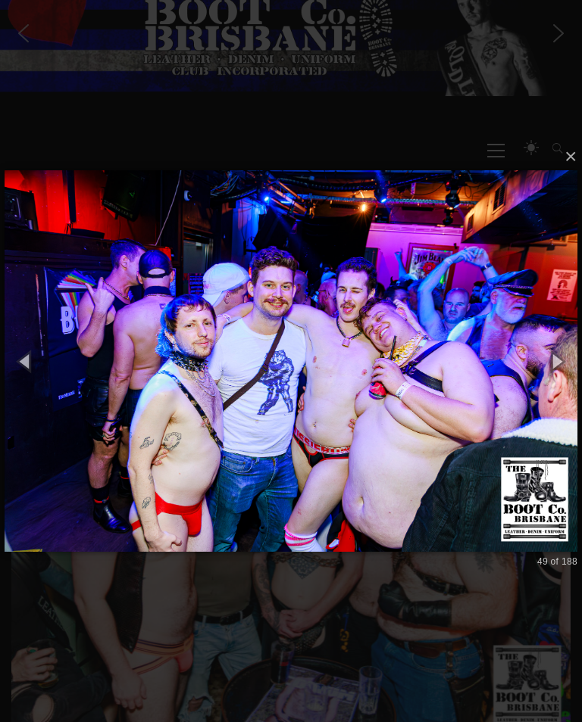
click at [31, 372] on button "button" at bounding box center [25, 361] width 51 height 63
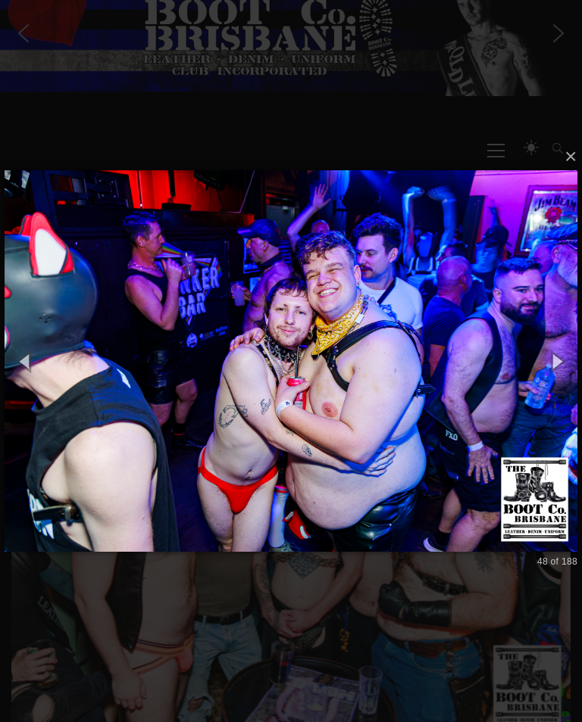
click at [31, 370] on button "button" at bounding box center [25, 361] width 51 height 63
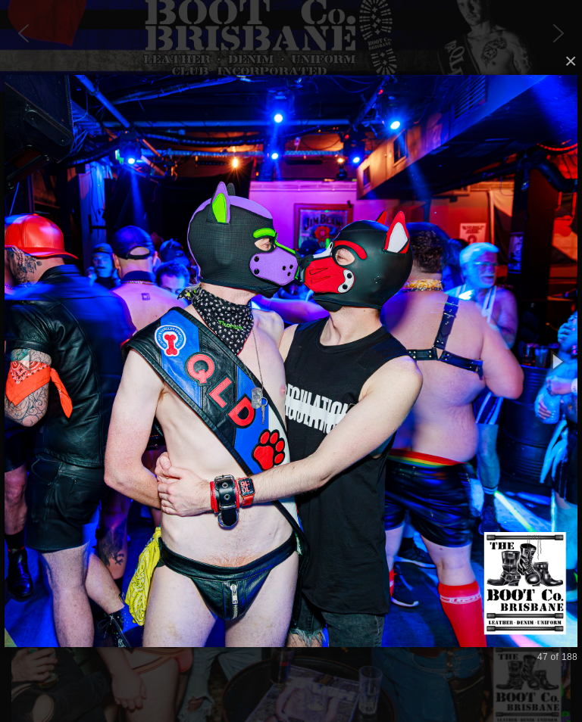
click at [30, 365] on button "button" at bounding box center [25, 361] width 51 height 63
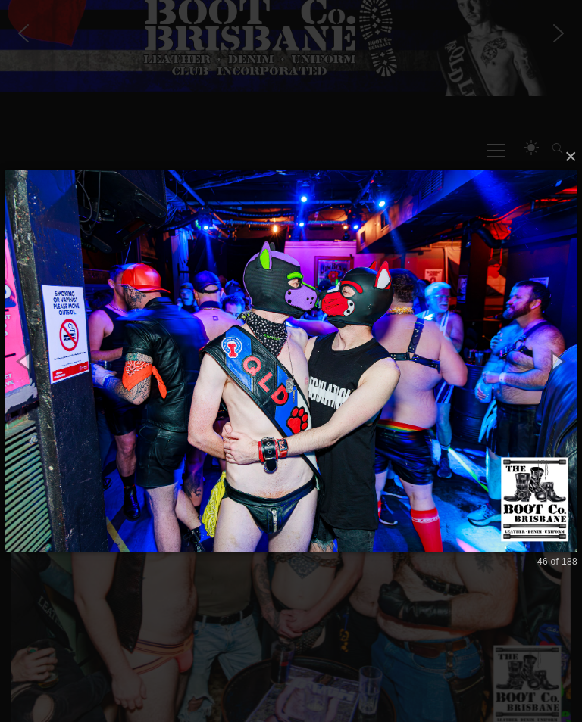
click at [29, 367] on button "button" at bounding box center [25, 361] width 51 height 63
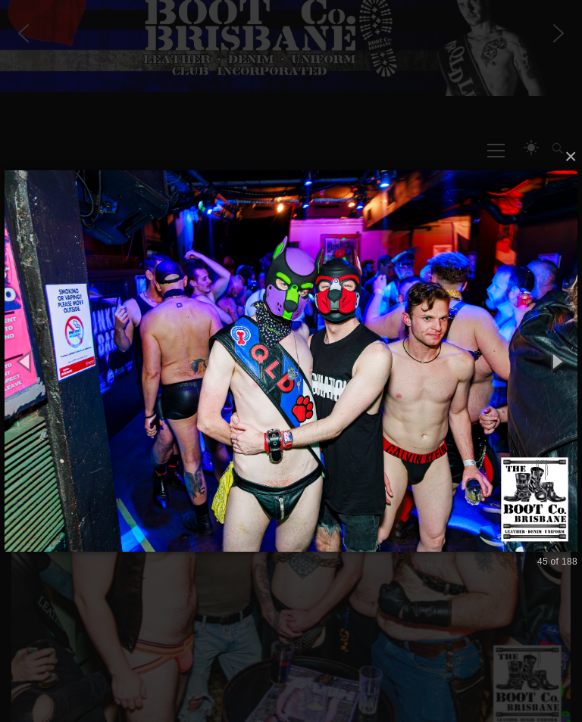
click at [20, 368] on button "button" at bounding box center [25, 361] width 51 height 63
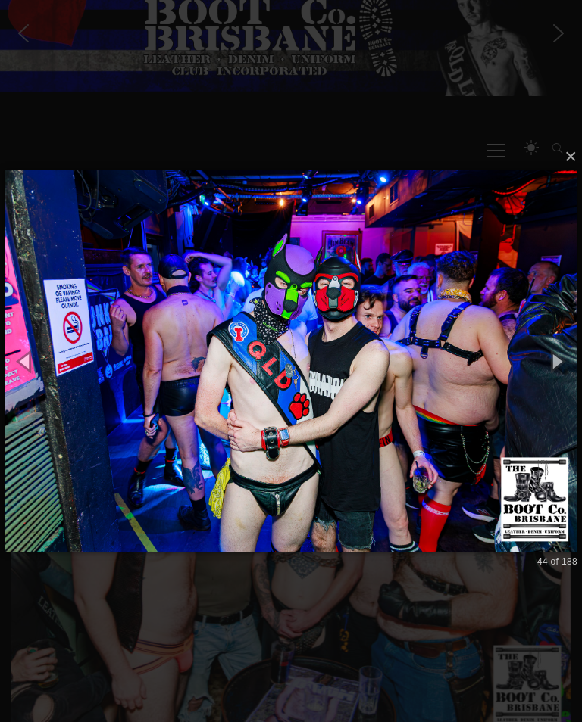
click at [27, 367] on button "button" at bounding box center [25, 361] width 51 height 63
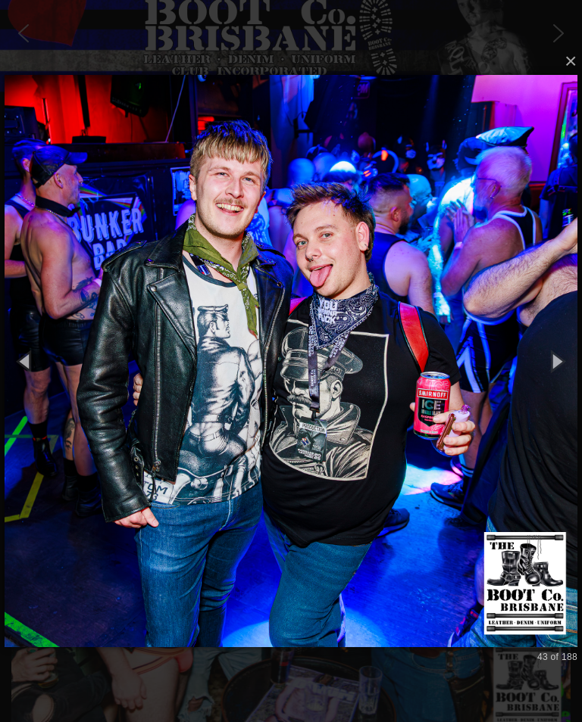
click at [27, 363] on button "button" at bounding box center [25, 361] width 51 height 63
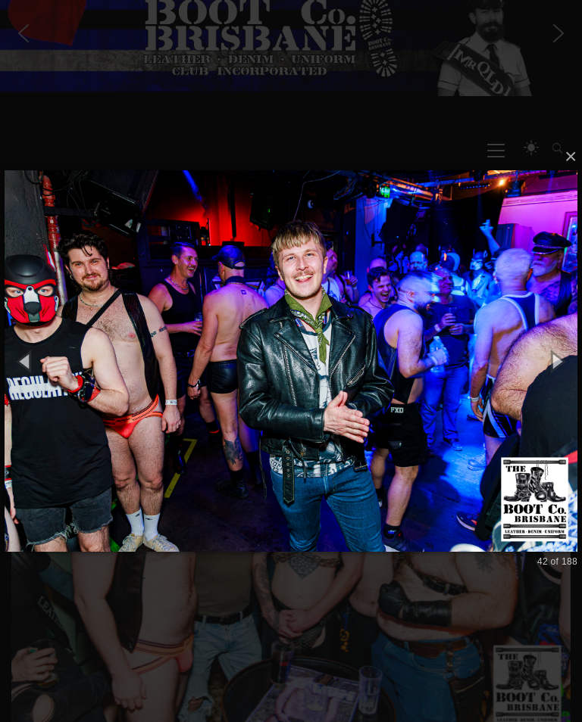
click at [29, 363] on button "button" at bounding box center [25, 361] width 51 height 63
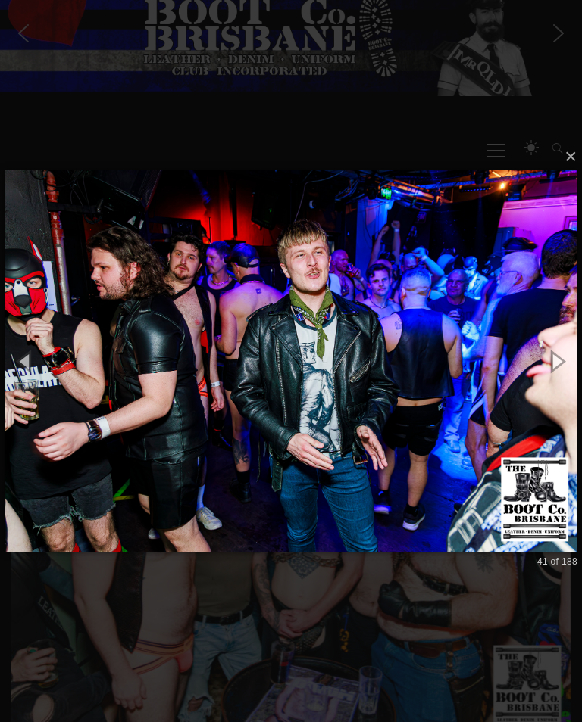
click at [19, 359] on button "button" at bounding box center [25, 361] width 51 height 63
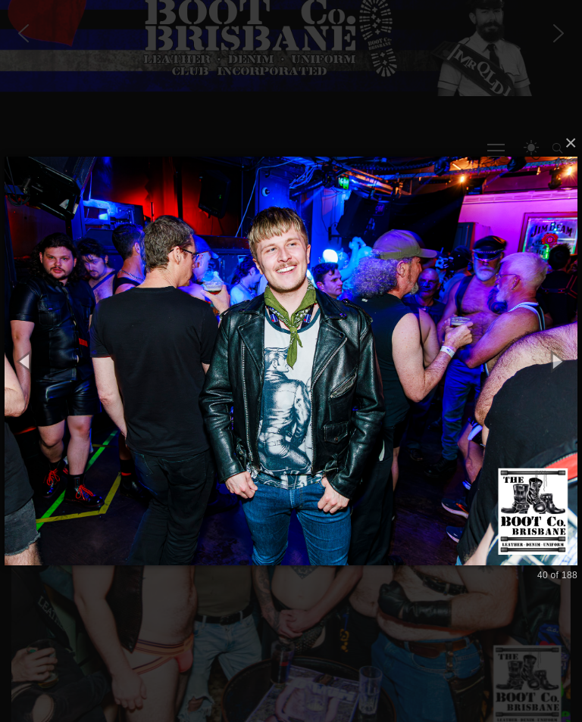
click at [36, 364] on button "button" at bounding box center [25, 361] width 51 height 63
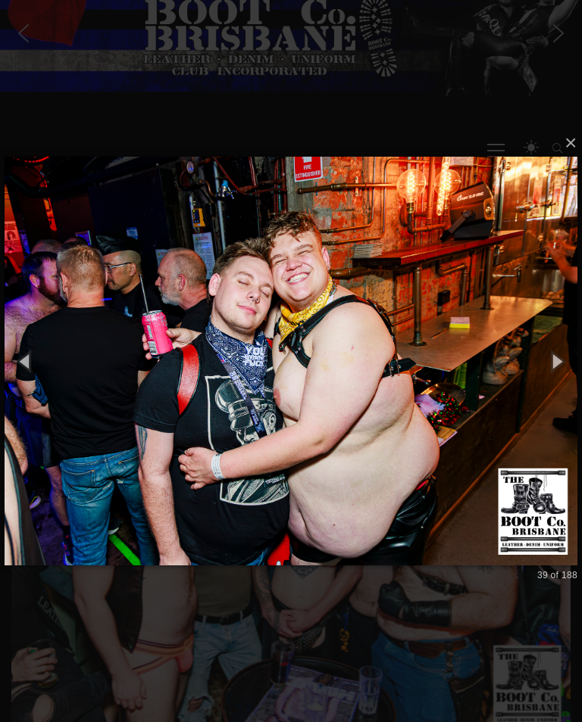
click at [28, 370] on button "button" at bounding box center [25, 361] width 51 height 63
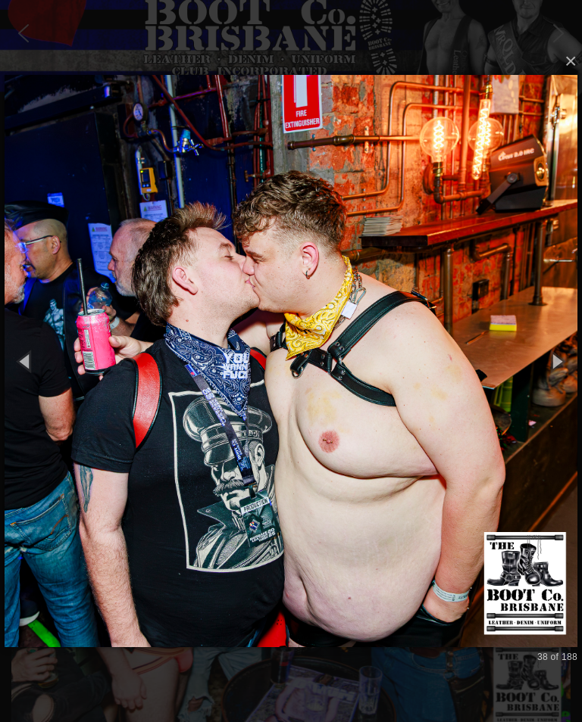
click at [35, 367] on button "button" at bounding box center [25, 361] width 51 height 63
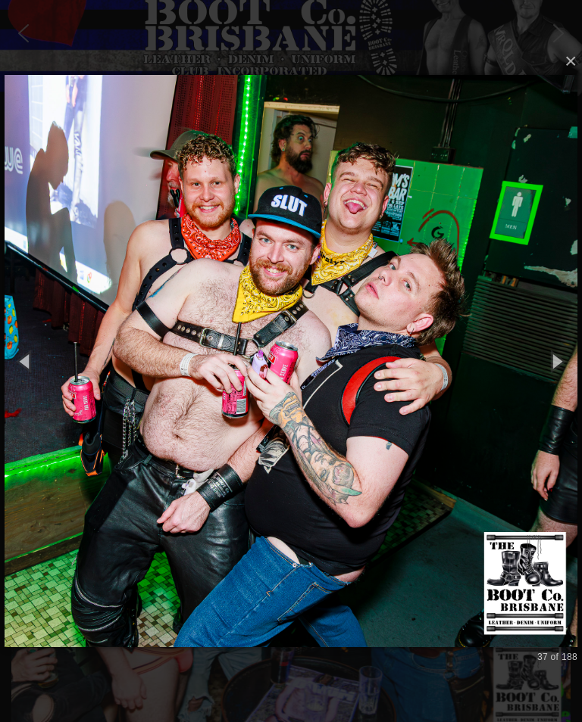
click at [34, 367] on button "button" at bounding box center [25, 361] width 51 height 63
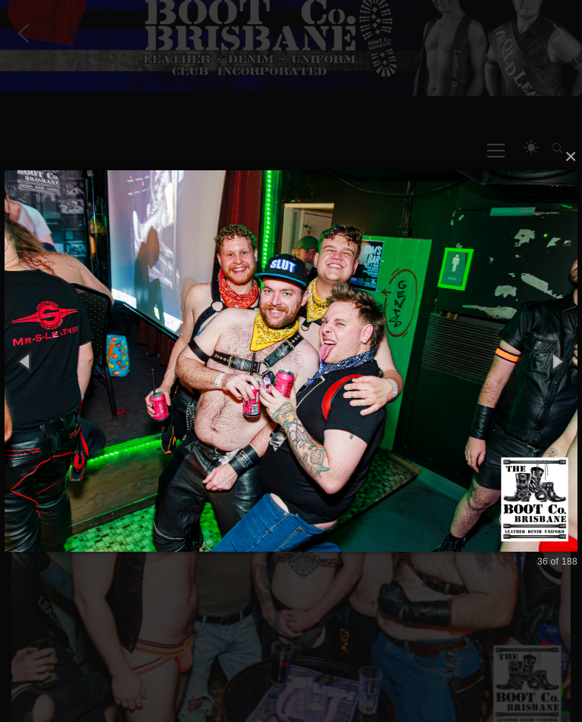
click at [32, 364] on button "button" at bounding box center [25, 361] width 51 height 63
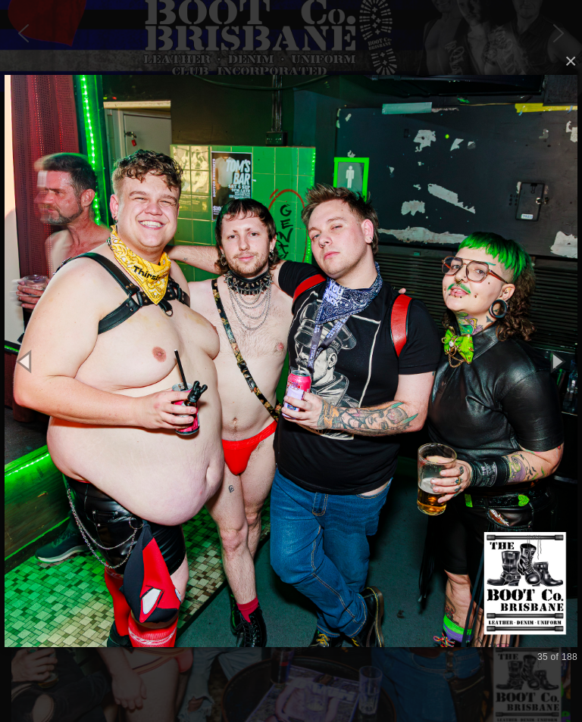
click at [35, 357] on button "button" at bounding box center [25, 361] width 51 height 63
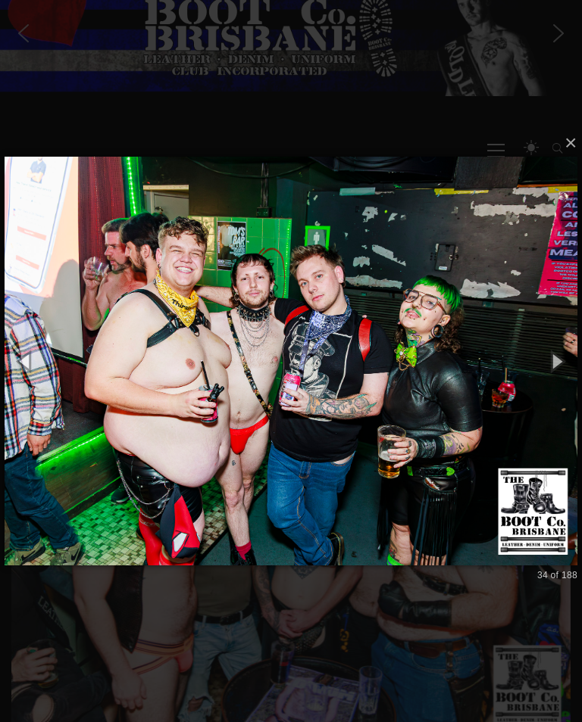
click at [33, 361] on button "button" at bounding box center [25, 361] width 51 height 63
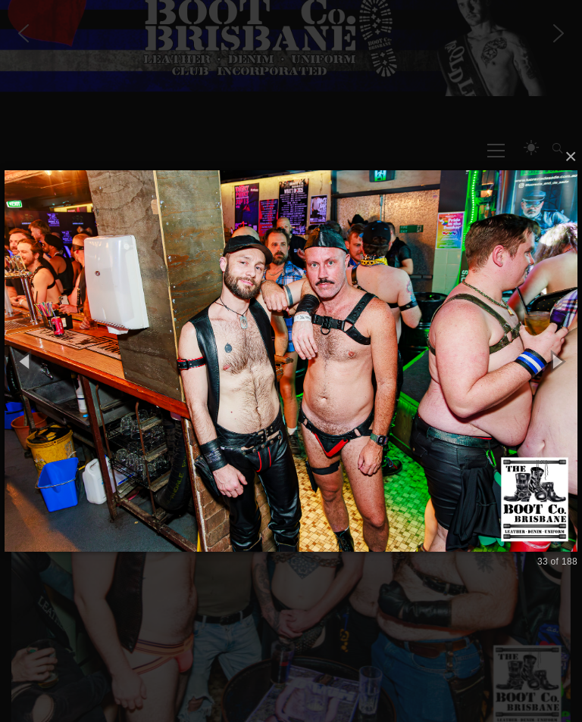
click at [30, 370] on button "button" at bounding box center [25, 361] width 51 height 63
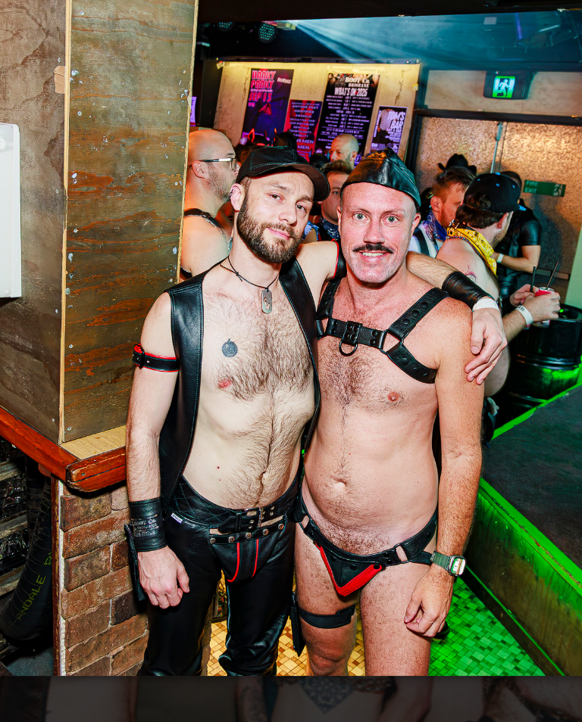
scroll to position [0, 0]
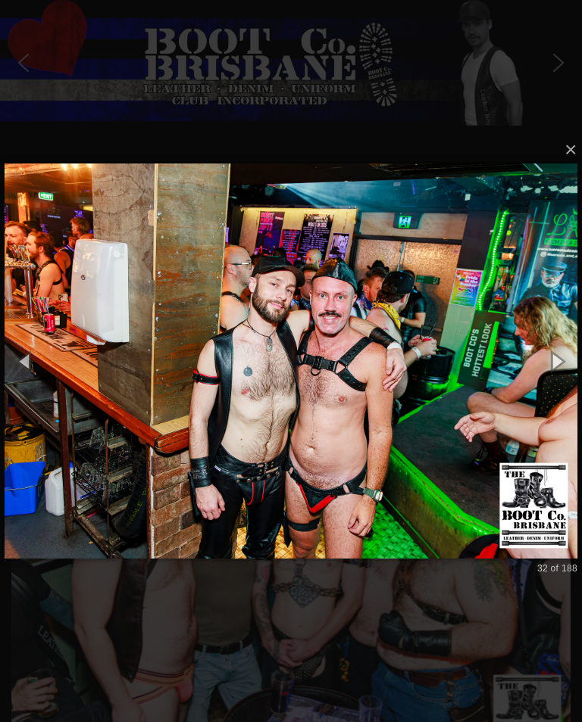
click at [25, 367] on button "button" at bounding box center [25, 361] width 51 height 63
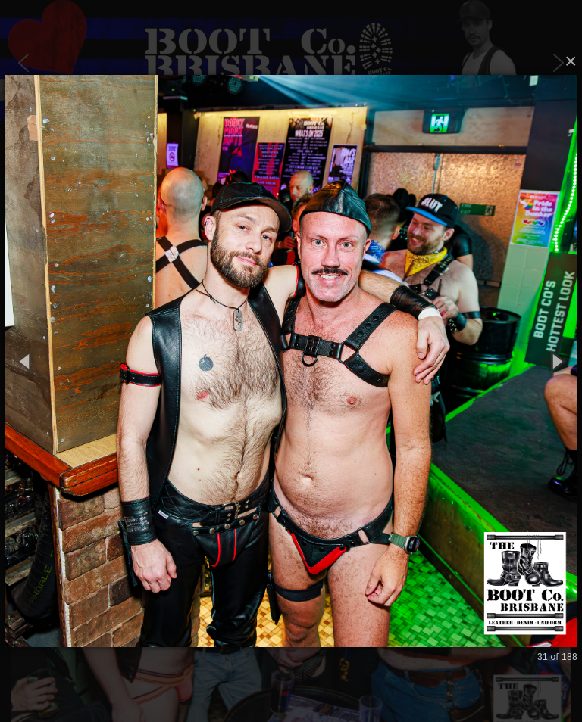
click at [25, 363] on button "button" at bounding box center [25, 361] width 51 height 63
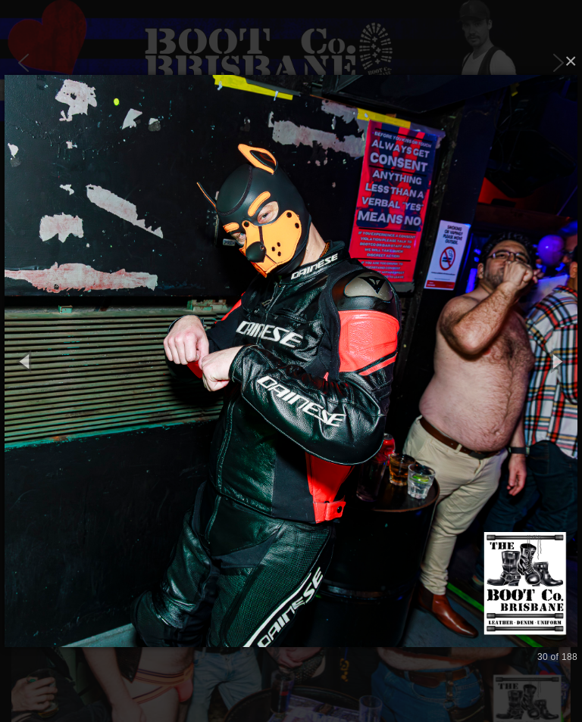
click at [27, 364] on button "button" at bounding box center [25, 361] width 51 height 63
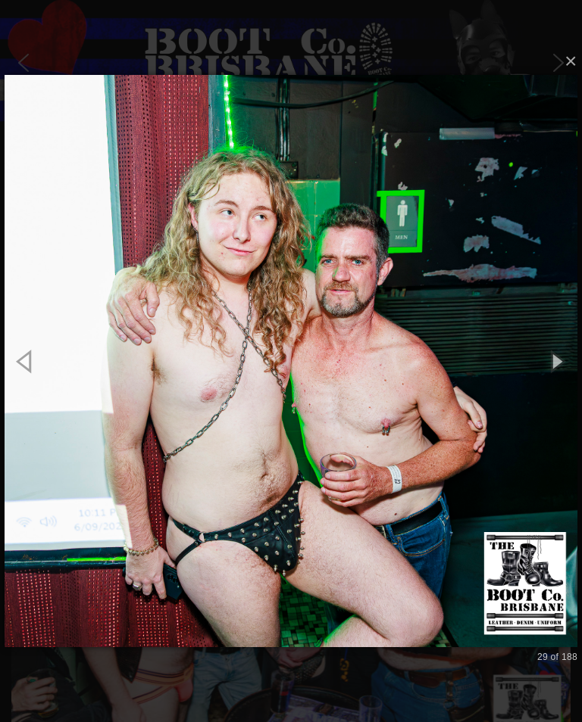
click at [23, 360] on button "button" at bounding box center [25, 361] width 51 height 63
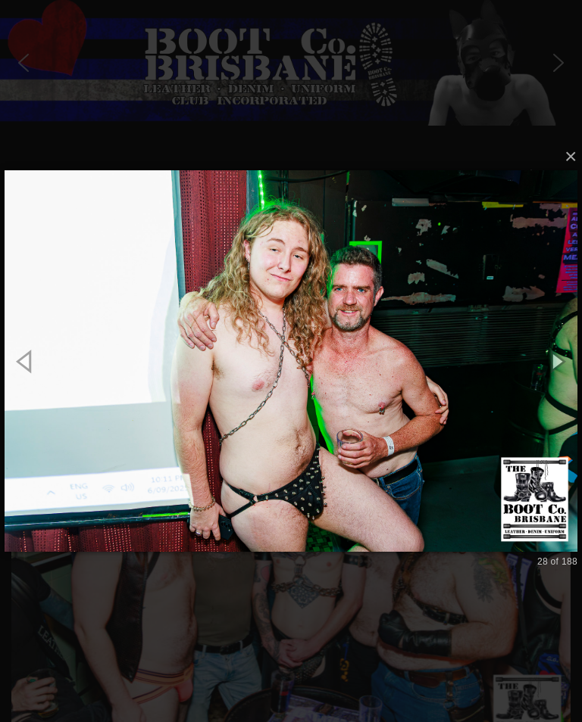
click at [20, 367] on button "button" at bounding box center [25, 361] width 51 height 63
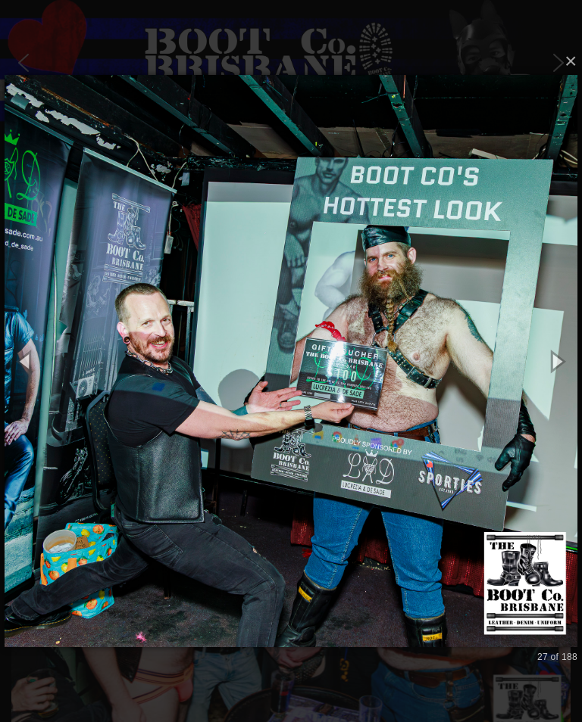
click at [30, 363] on button "button" at bounding box center [25, 361] width 51 height 63
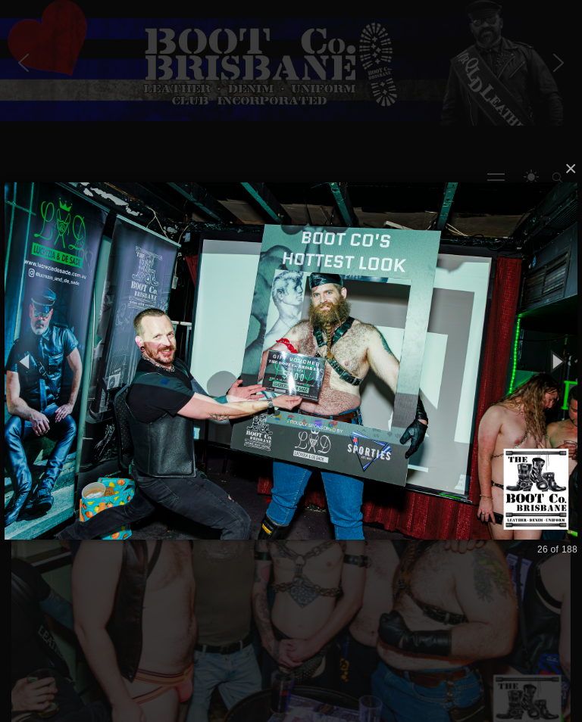
click at [30, 370] on button "button" at bounding box center [25, 361] width 51 height 63
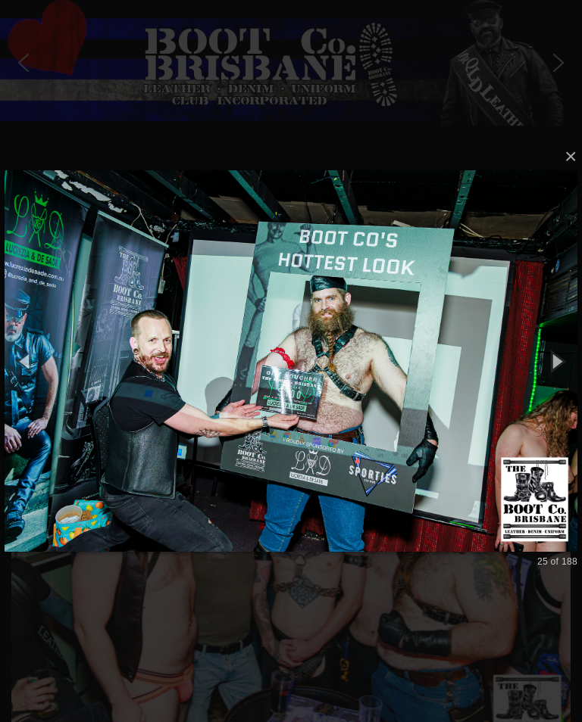
click at [28, 369] on button "button" at bounding box center [25, 361] width 51 height 63
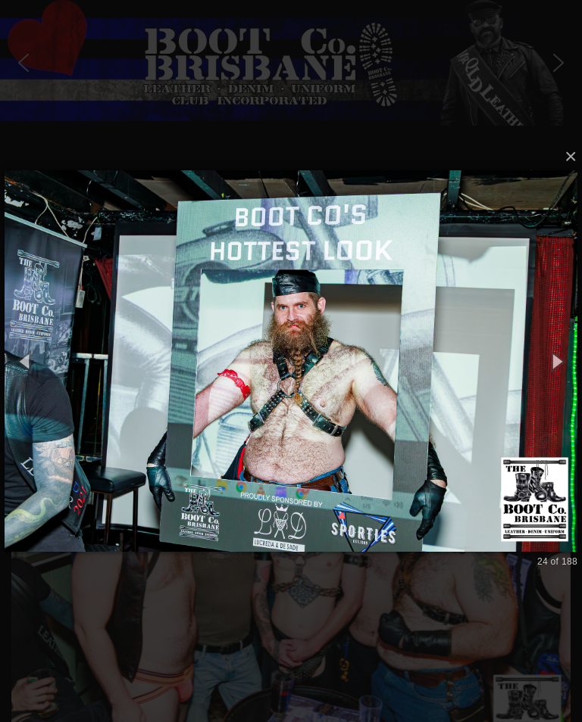
click at [25, 370] on button "button" at bounding box center [25, 361] width 51 height 63
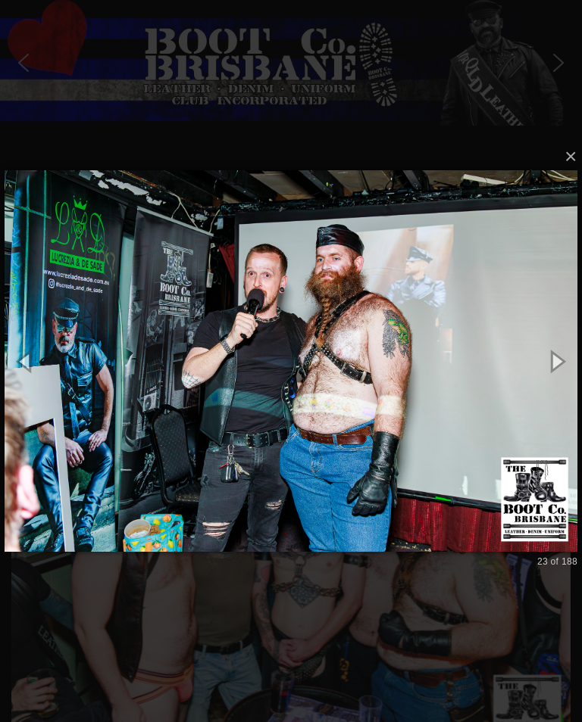
click at [27, 361] on button "button" at bounding box center [25, 361] width 51 height 63
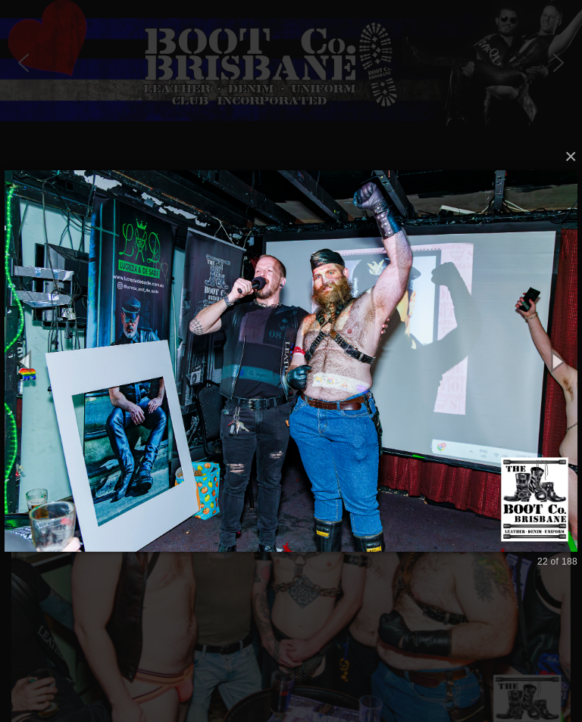
click at [30, 367] on button "button" at bounding box center [25, 361] width 51 height 63
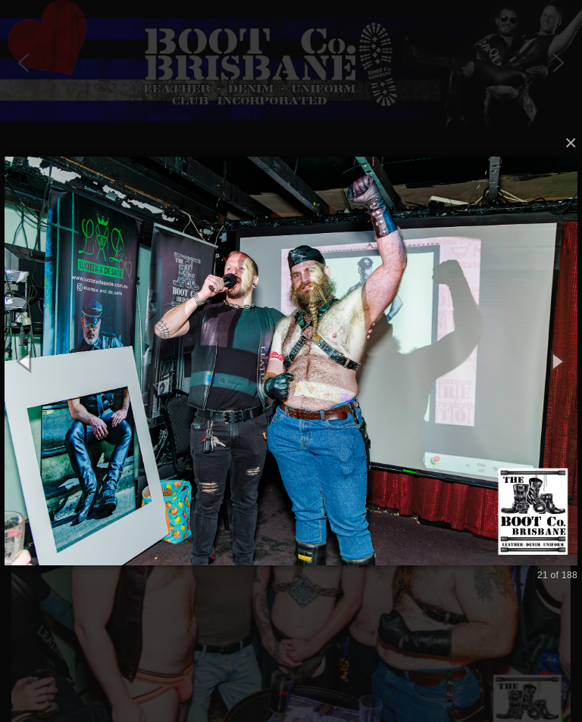
click at [32, 371] on button "button" at bounding box center [25, 361] width 51 height 63
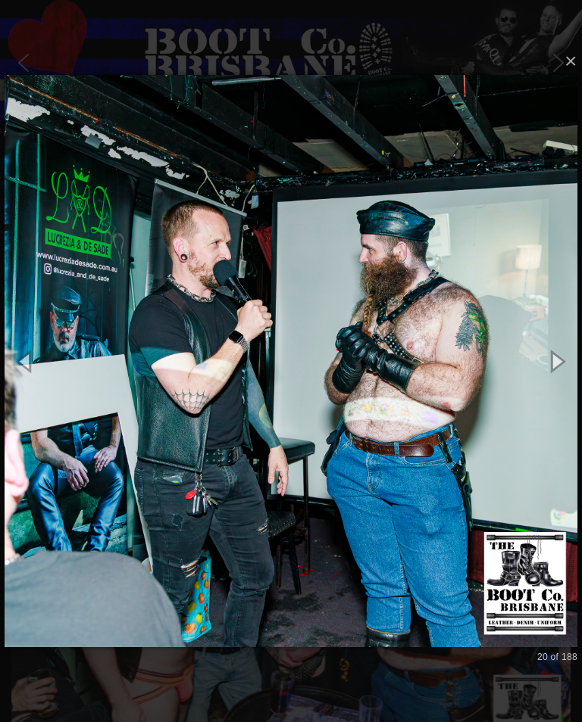
click at [25, 367] on button "button" at bounding box center [25, 361] width 51 height 63
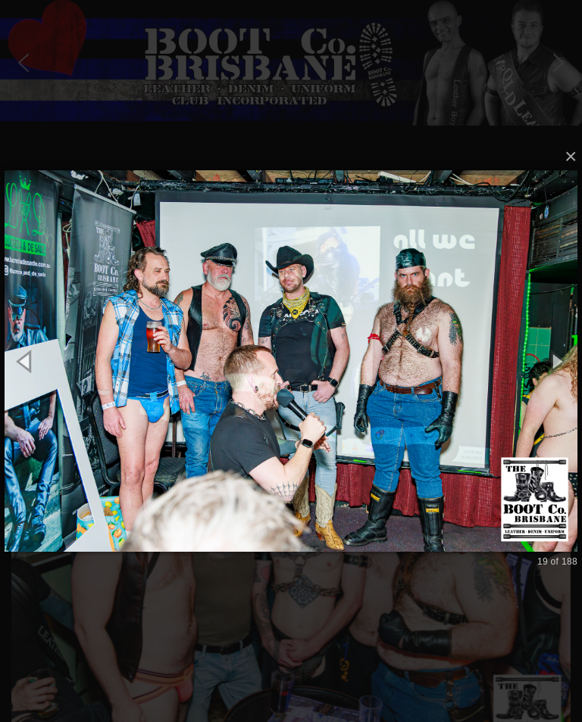
click at [30, 361] on button "button" at bounding box center [25, 361] width 51 height 63
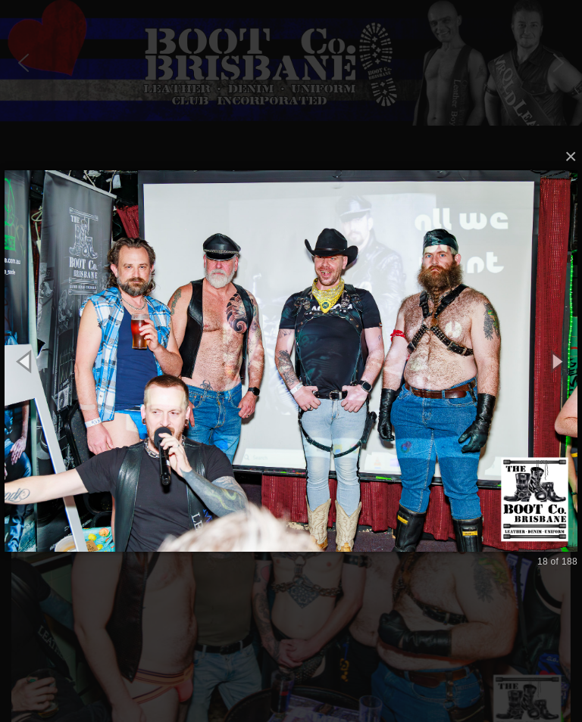
click at [31, 363] on button "button" at bounding box center [25, 361] width 51 height 63
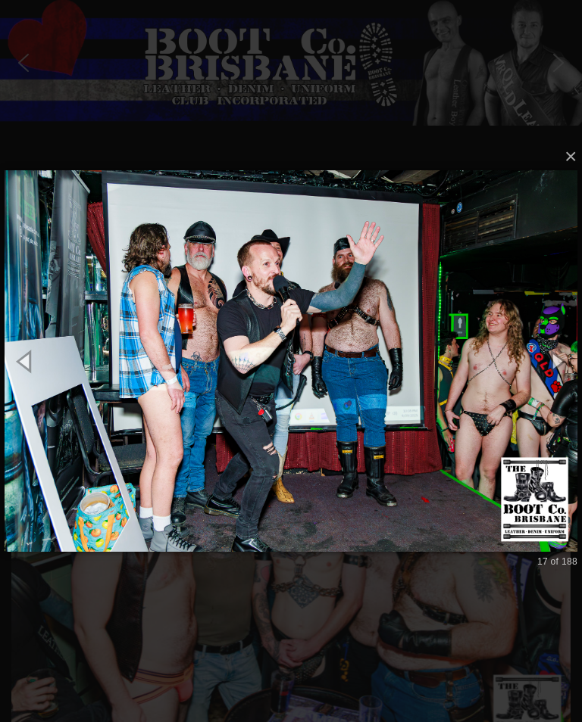
click at [30, 361] on button "button" at bounding box center [25, 361] width 51 height 63
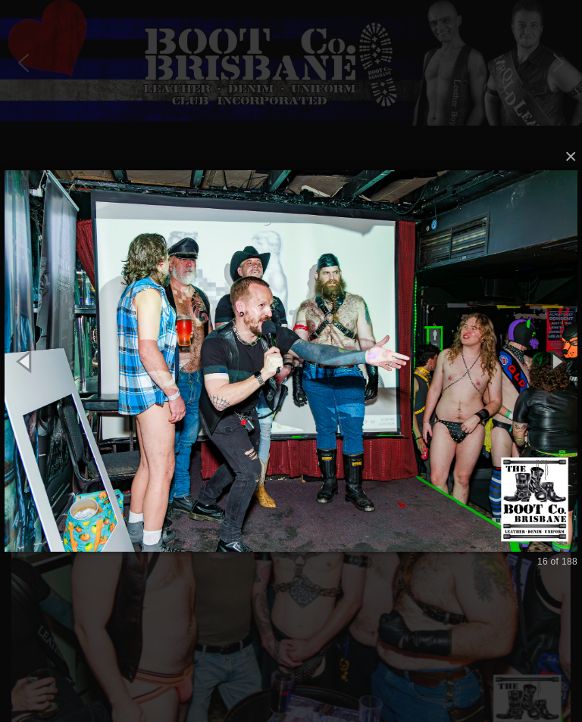
click at [29, 367] on button "button" at bounding box center [25, 361] width 51 height 63
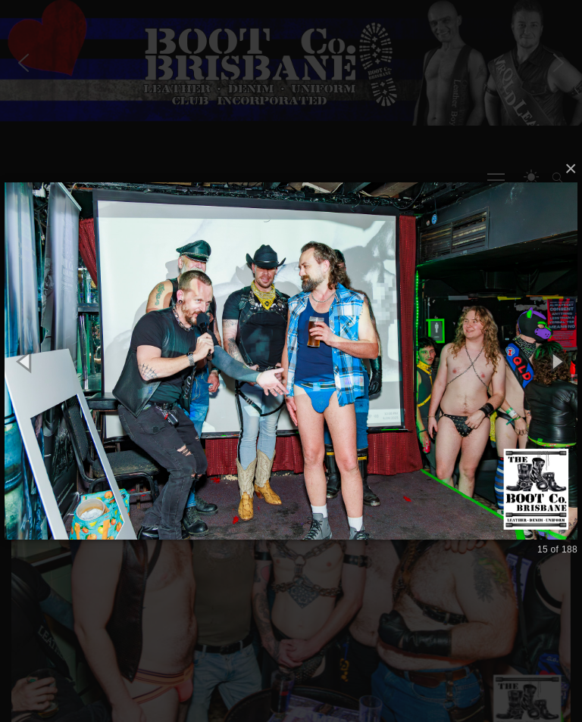
click at [28, 363] on button "button" at bounding box center [25, 361] width 51 height 63
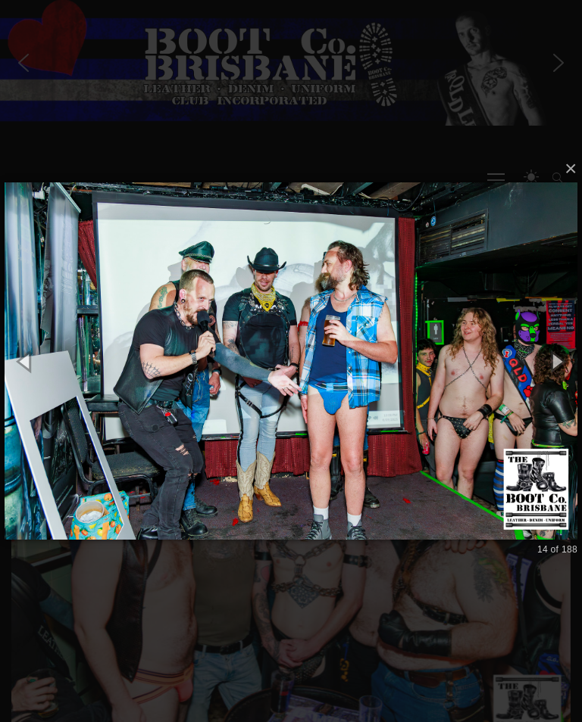
click at [25, 366] on button "button" at bounding box center [25, 361] width 51 height 63
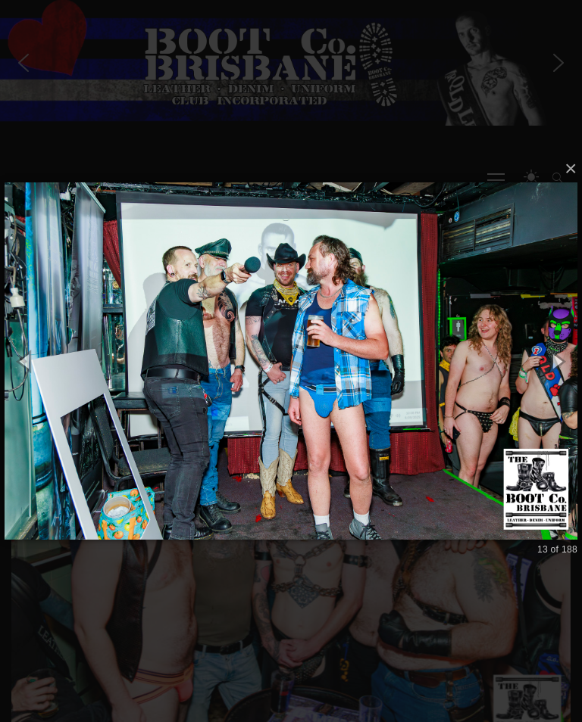
click at [30, 365] on button "button" at bounding box center [25, 361] width 51 height 63
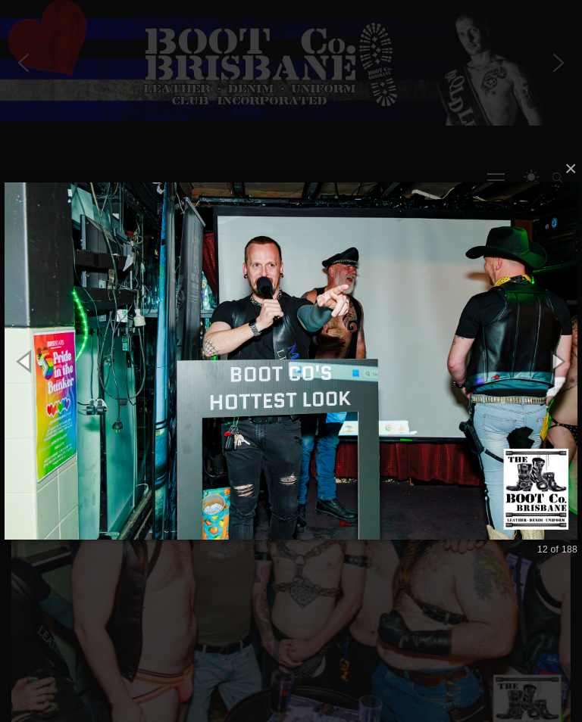
click at [27, 369] on button "button" at bounding box center [25, 361] width 51 height 63
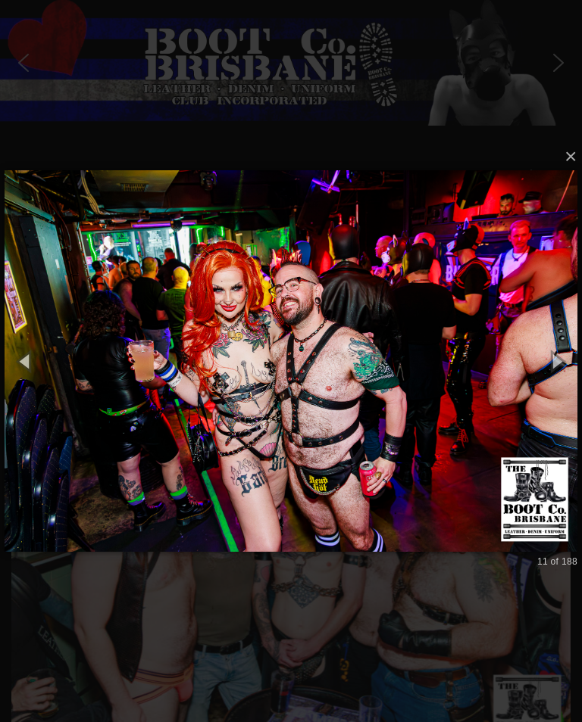
click at [23, 358] on button "button" at bounding box center [25, 361] width 51 height 63
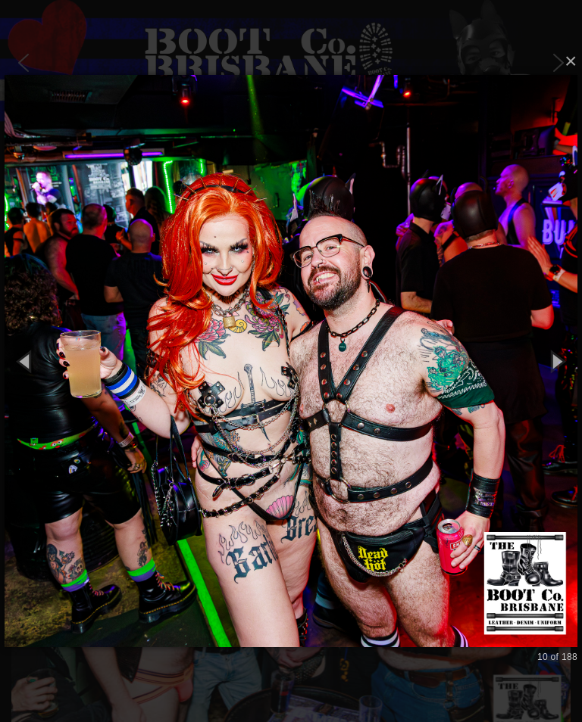
click at [30, 361] on button "button" at bounding box center [25, 361] width 51 height 63
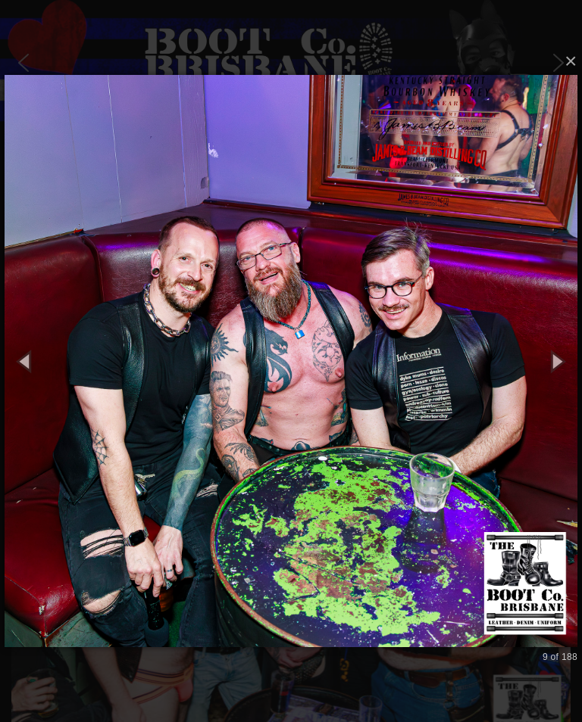
click at [37, 360] on button "button" at bounding box center [25, 361] width 51 height 63
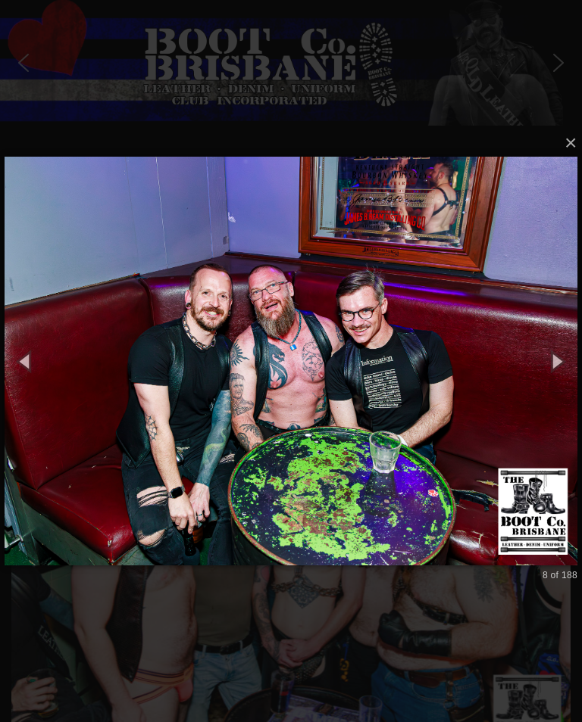
click at [36, 356] on button "button" at bounding box center [25, 361] width 51 height 63
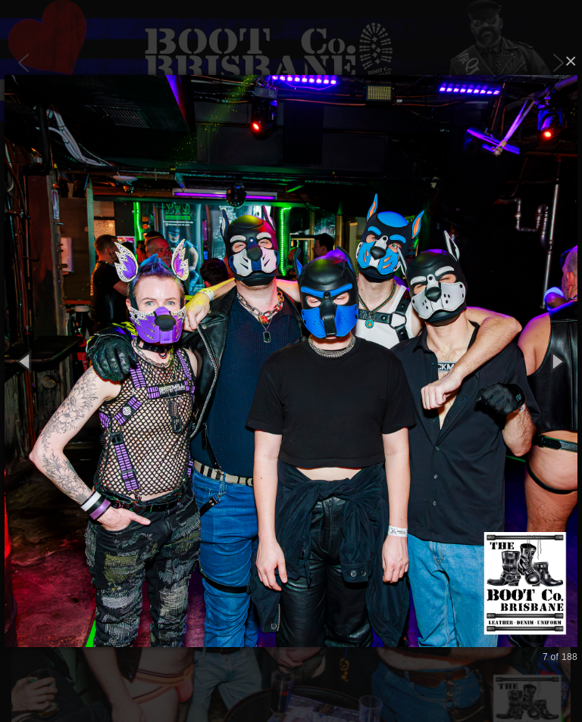
click at [30, 360] on button "button" at bounding box center [25, 361] width 51 height 63
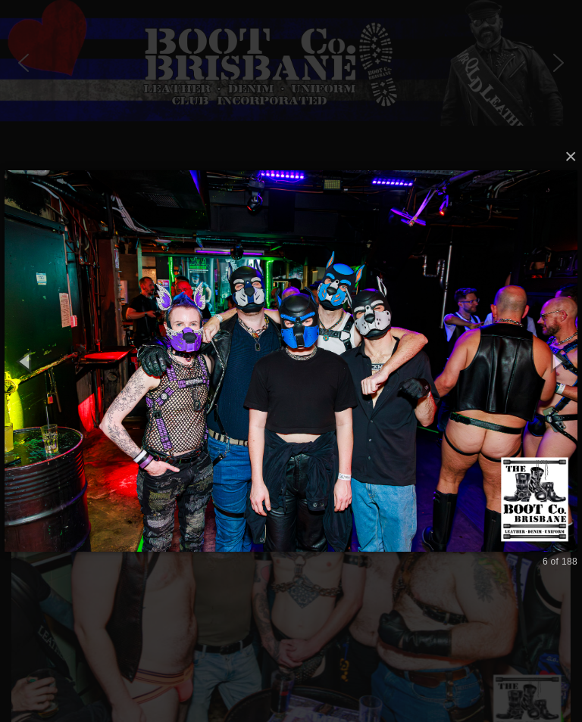
click at [36, 363] on button "button" at bounding box center [25, 361] width 51 height 63
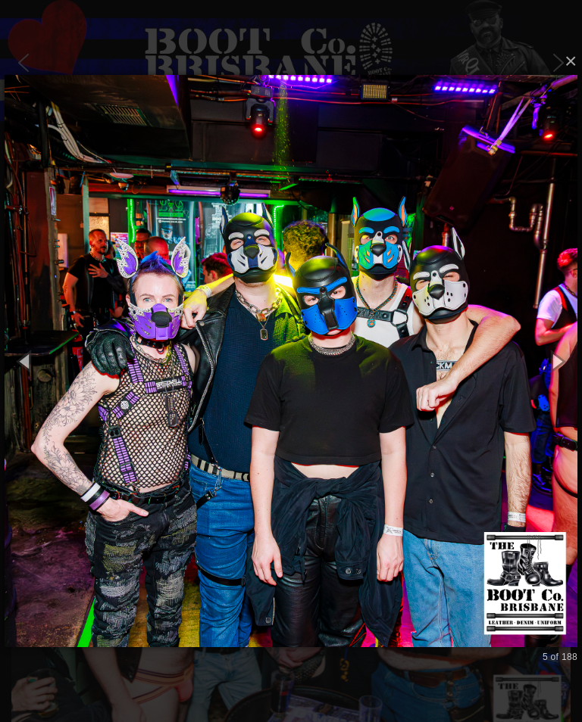
click at [30, 357] on button "button" at bounding box center [25, 361] width 51 height 63
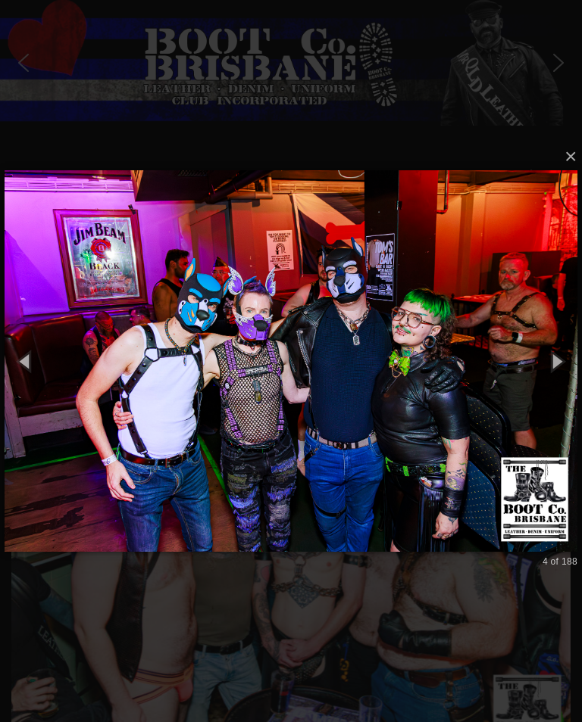
click at [30, 354] on button "button" at bounding box center [25, 361] width 51 height 63
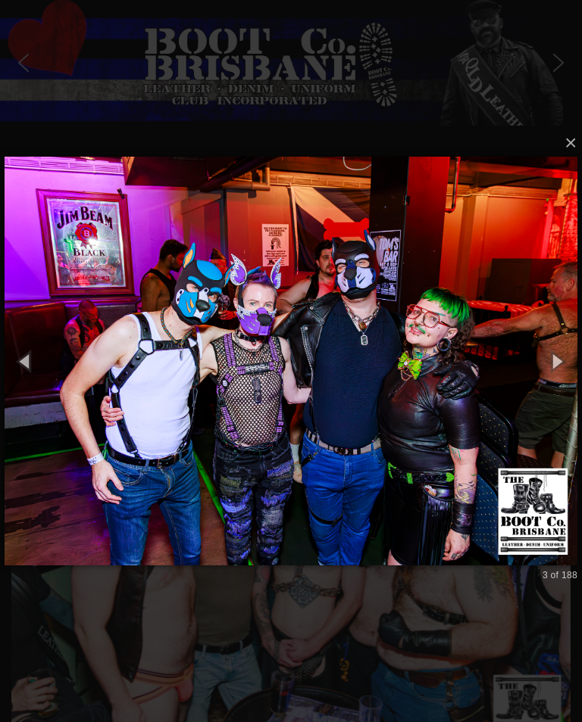
click at [29, 361] on button "button" at bounding box center [25, 361] width 51 height 63
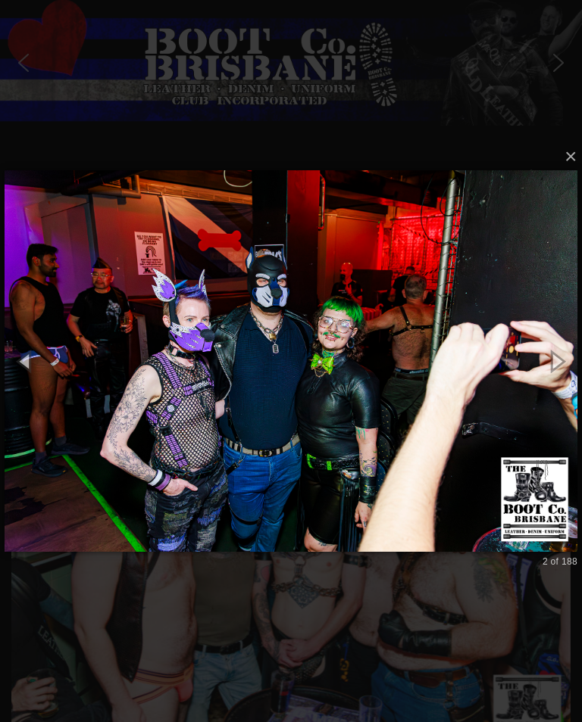
click at [35, 358] on button "button" at bounding box center [25, 361] width 51 height 63
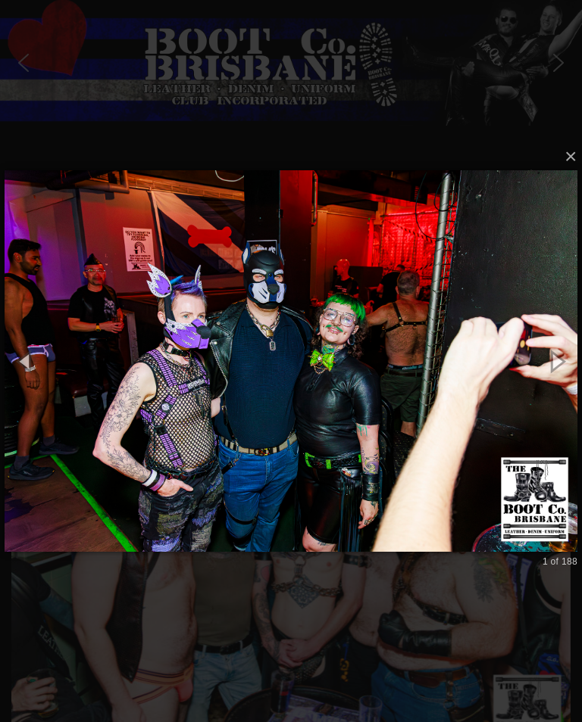
click at [38, 358] on button "button" at bounding box center [25, 361] width 51 height 63
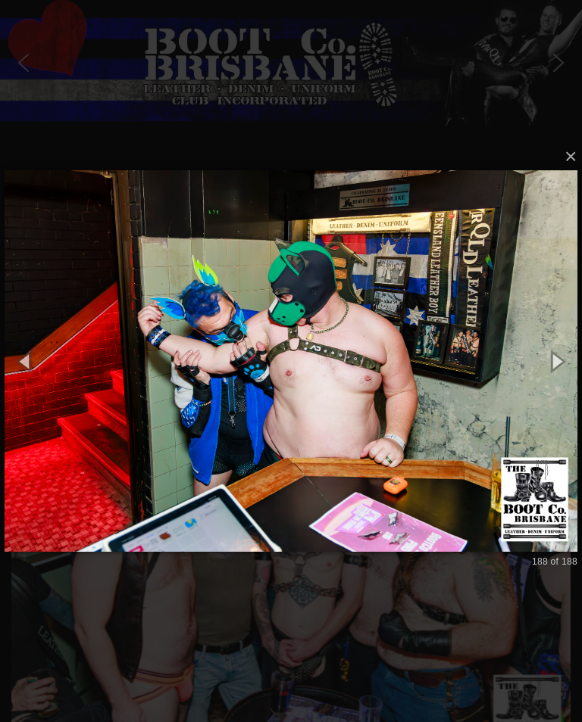
click at [31, 358] on button "button" at bounding box center [25, 361] width 51 height 63
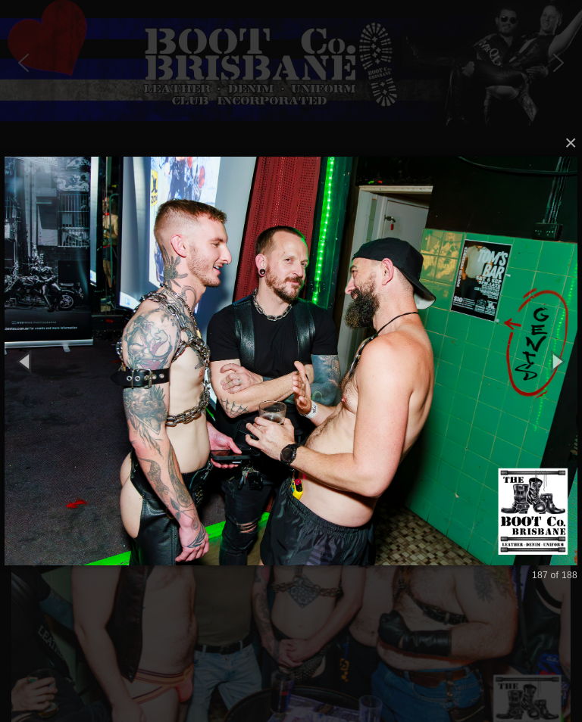
click at [217, 5] on div "× 187 of 188 Loading..." at bounding box center [291, 361] width 582 height 722
